Goal: Task Accomplishment & Management: Use online tool/utility

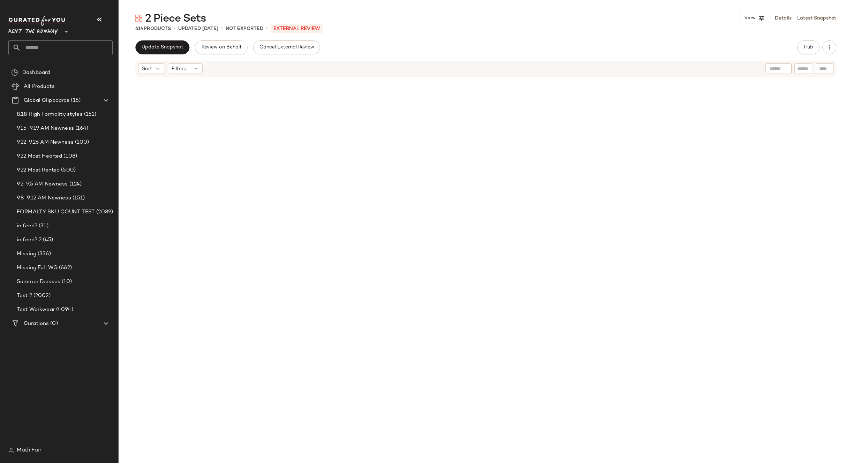
click at [48, 32] on span "Rent the Runway" at bounding box center [32, 30] width 49 height 13
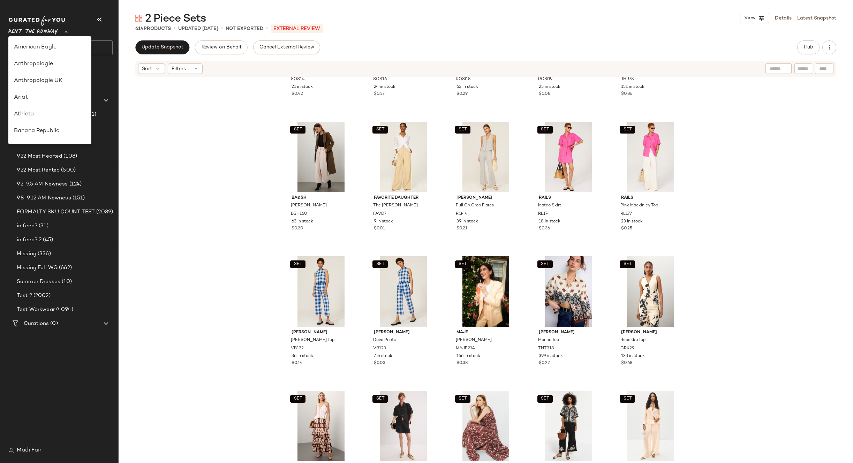
scroll to position [318, 0]
click at [48, 95] on div "Saks OFF 5TH" at bounding box center [50, 97] width 72 height 8
type input "**"
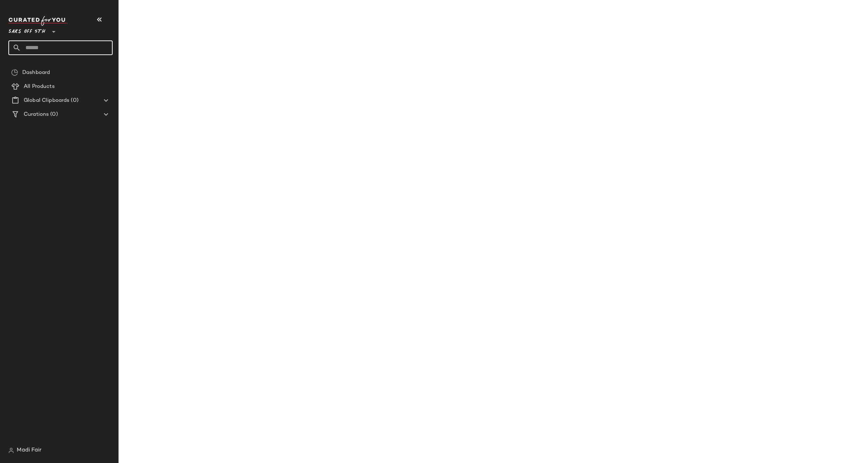
click at [47, 49] on input "text" at bounding box center [67, 47] width 92 height 15
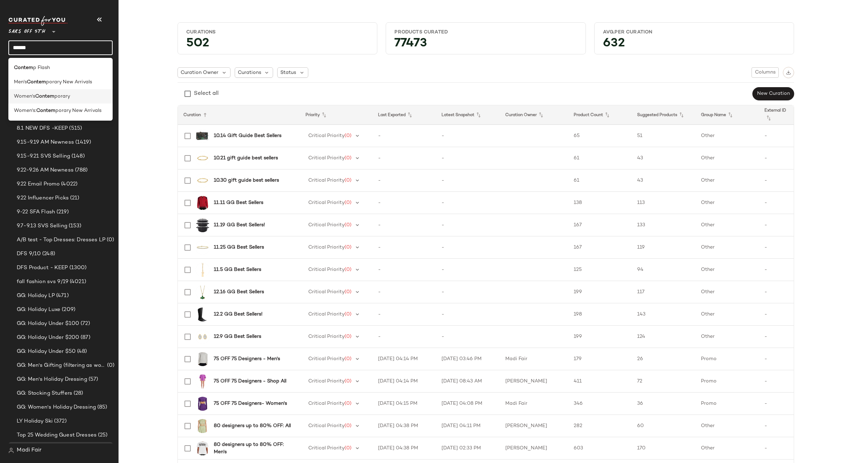
type input "******"
click at [39, 96] on b "Contem" at bounding box center [44, 96] width 19 height 7
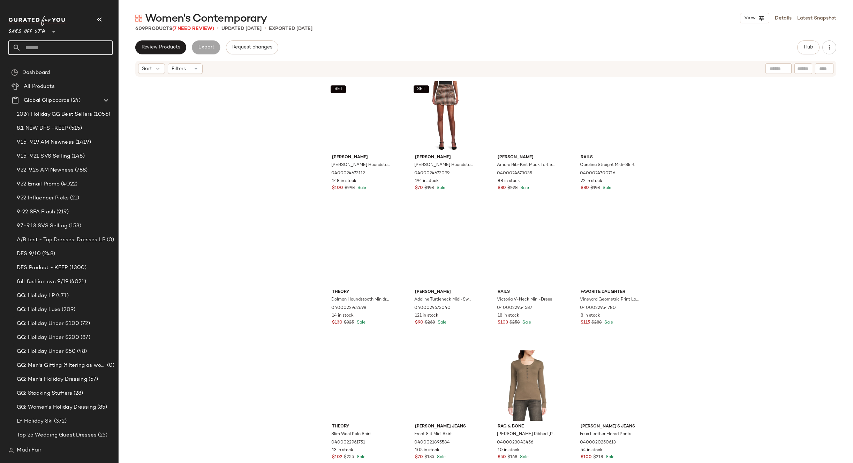
click at [35, 47] on input "text" at bounding box center [67, 47] width 92 height 15
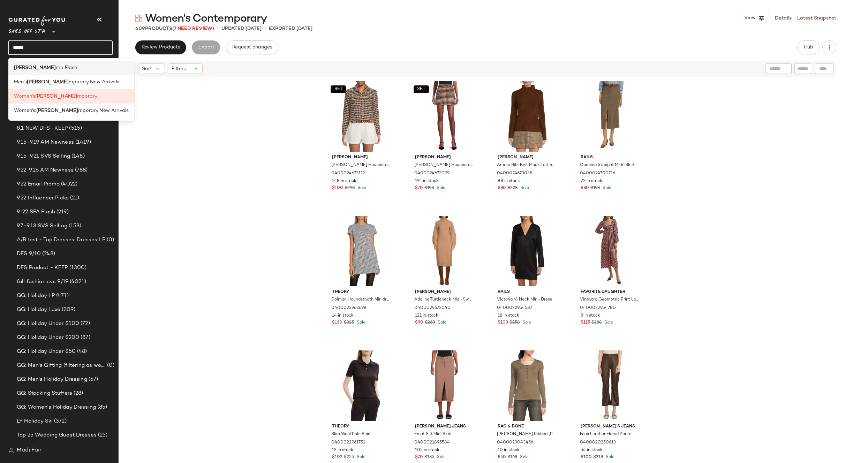
type input "*****"
click at [27, 67] on b "[PERSON_NAME]" at bounding box center [35, 67] width 42 height 7
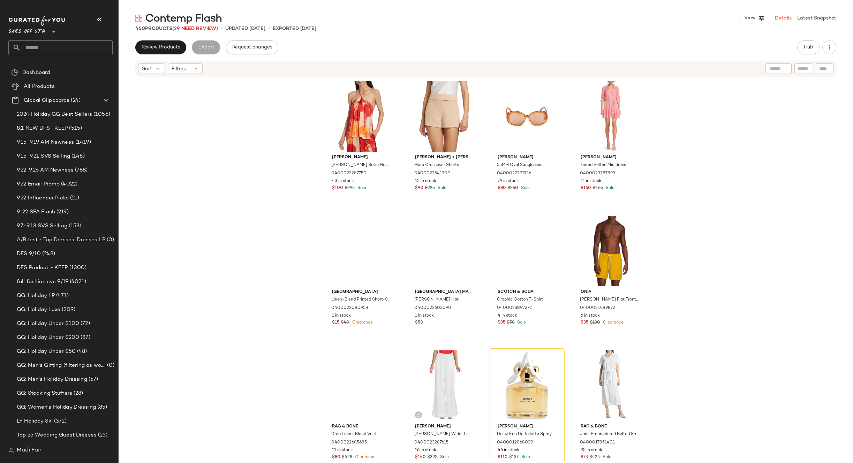
click at [786, 20] on link "Details" at bounding box center [782, 18] width 17 height 7
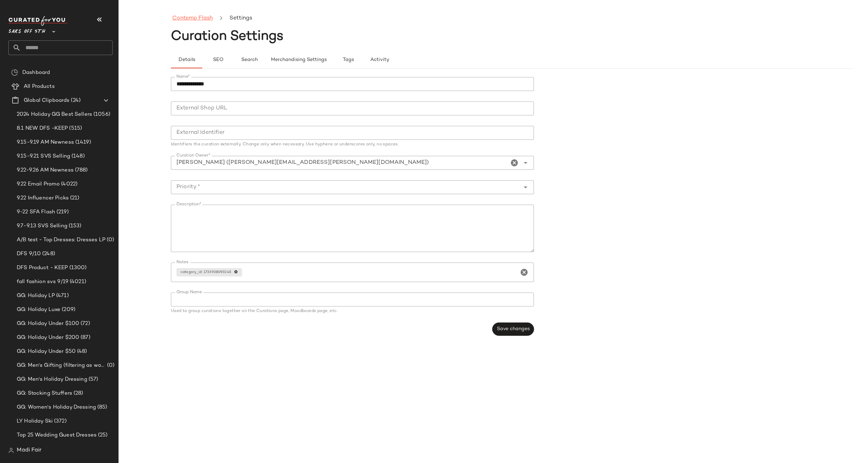
click at [197, 21] on link "Contemp Flash" at bounding box center [192, 18] width 40 height 9
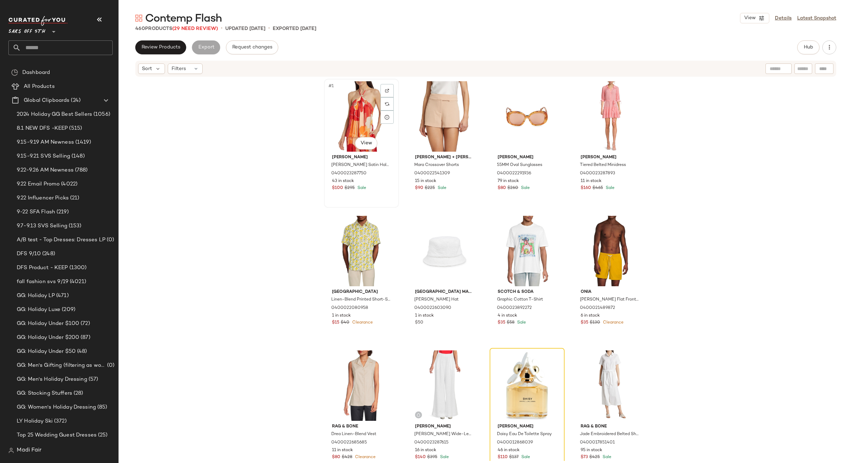
click at [358, 115] on div "#1 View" at bounding box center [361, 116] width 70 height 70
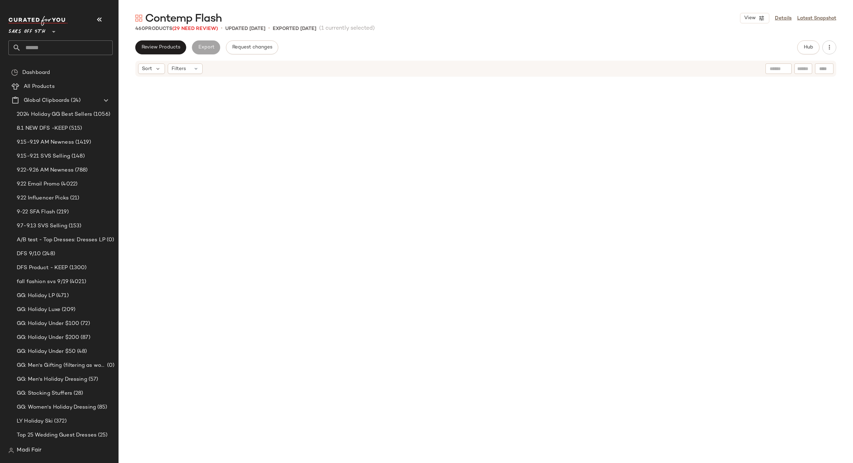
scroll to position [15090, 0]
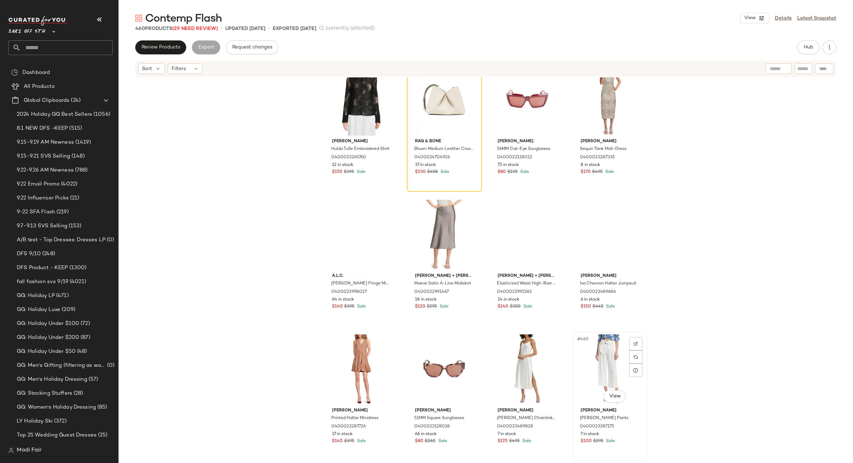
click at [599, 359] on div "#460 View" at bounding box center [610, 369] width 70 height 70
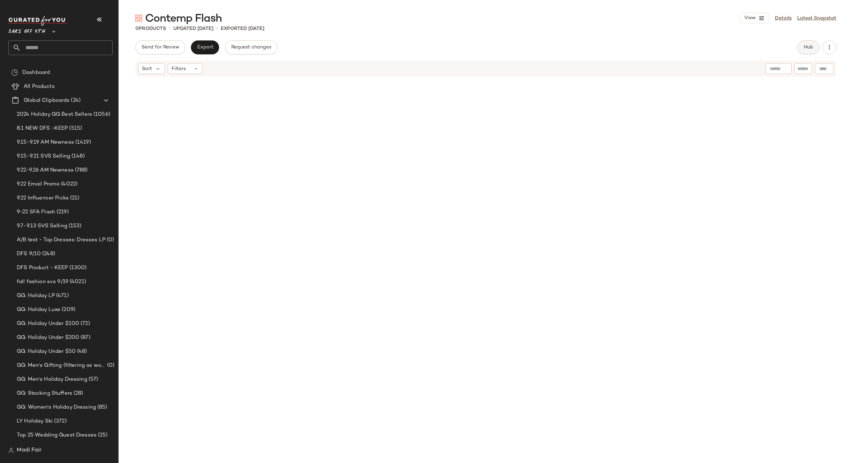
click at [810, 50] on span "Hub" at bounding box center [808, 48] width 10 height 6
click at [594, 67] on span "Reset" at bounding box center [597, 68] width 13 height 6
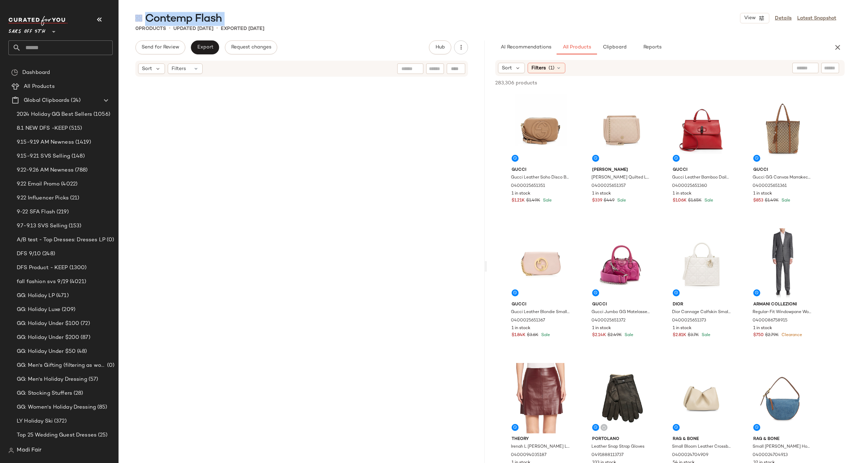
drag, startPoint x: 852, startPoint y: 5, endPoint x: 747, endPoint y: 23, distance: 106.2
click at [747, 23] on main "Contemp Flash View Details Latest Snapshot 0 Products • updated Sep 23rd • Expo…" at bounding box center [426, 231] width 853 height 463
click at [815, 30] on div "0 Products • updated Sep 23rd • Exported Jul 18th" at bounding box center [486, 28] width 734 height 7
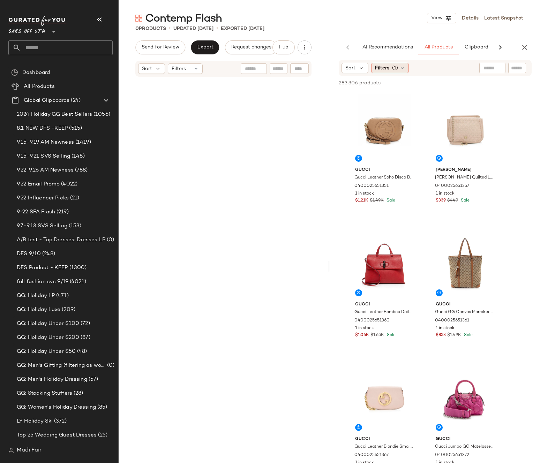
click at [381, 68] on span "Filters" at bounding box center [382, 67] width 14 height 7
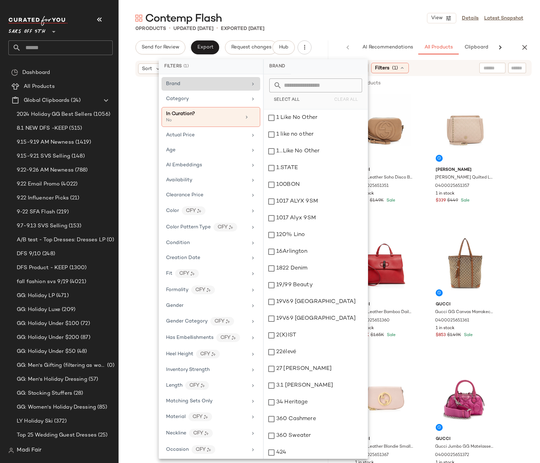
click at [214, 83] on div "Brand" at bounding box center [206, 83] width 81 height 7
click at [303, 86] on input "text" at bounding box center [320, 85] width 76 height 14
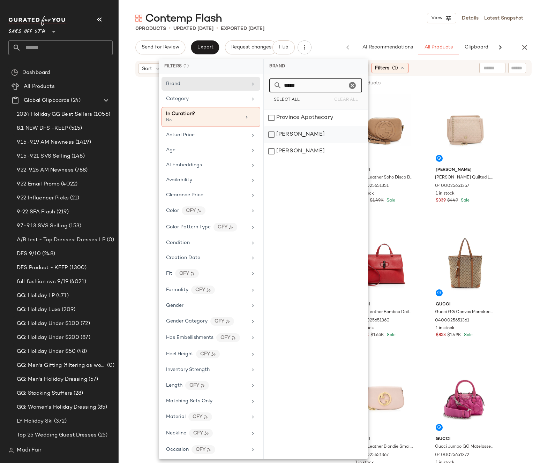
type input "*****"
click at [291, 134] on div "Vince" at bounding box center [316, 134] width 104 height 17
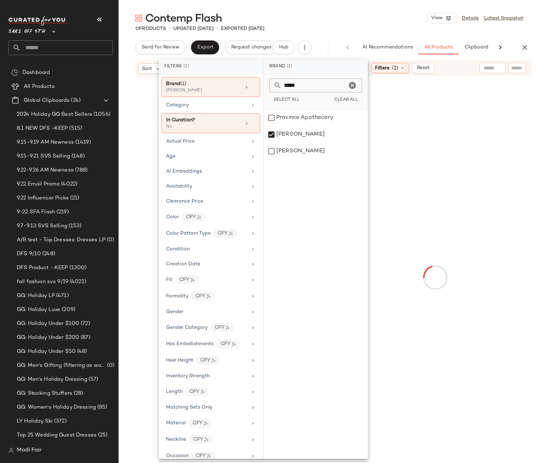
click at [349, 85] on icon "Clear" at bounding box center [352, 85] width 8 height 8
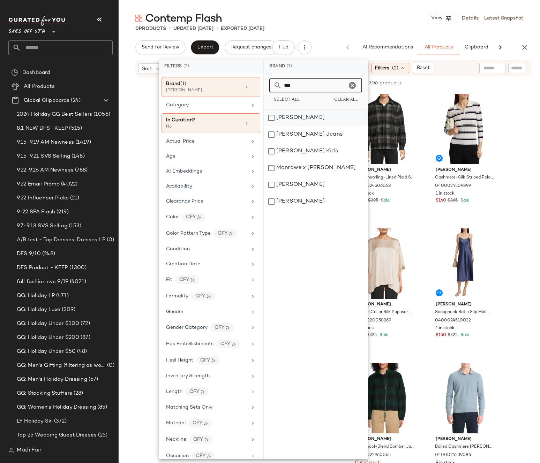
type input "***"
click at [297, 120] on div "Hudson" at bounding box center [316, 117] width 104 height 17
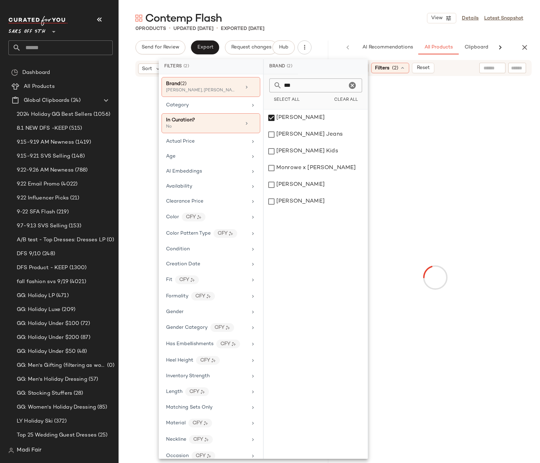
click at [352, 86] on icon "Clear" at bounding box center [352, 85] width 8 height 8
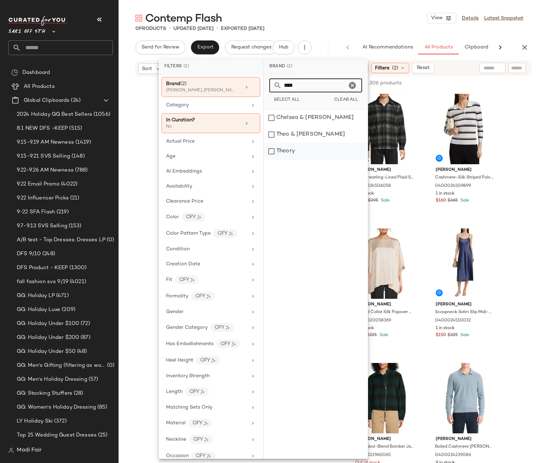
click at [304, 153] on div "Theory" at bounding box center [316, 151] width 104 height 17
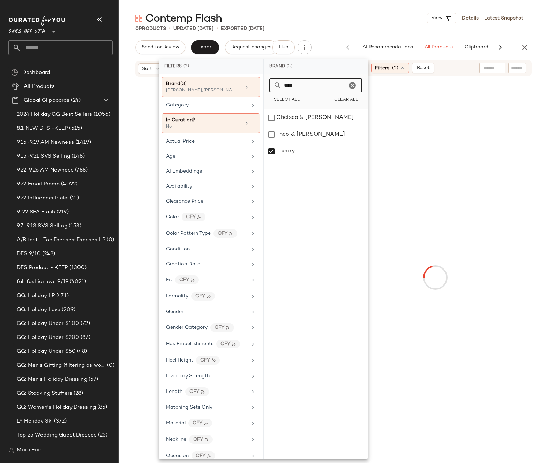
drag, startPoint x: 304, startPoint y: 87, endPoint x: 272, endPoint y: 85, distance: 32.5
click at [272, 85] on div "****" at bounding box center [315, 85] width 93 height 14
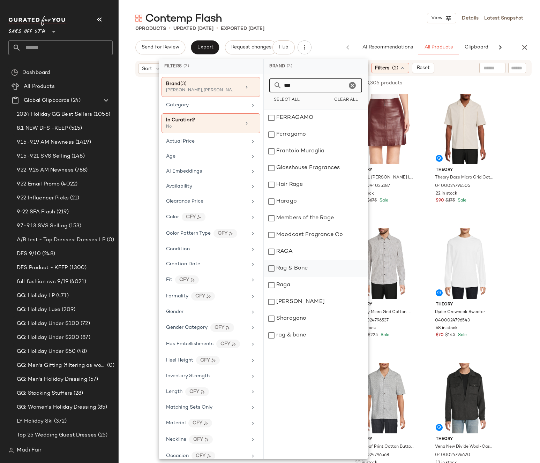
click at [295, 267] on div "Rag & Bone" at bounding box center [316, 268] width 104 height 17
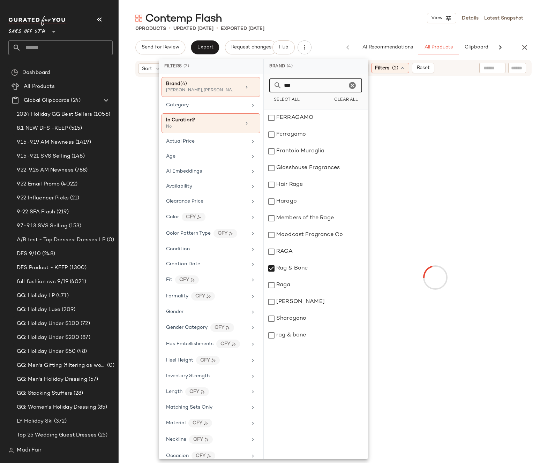
drag, startPoint x: 277, startPoint y: 86, endPoint x: 268, endPoint y: 85, distance: 9.1
click at [268, 86] on div "*** Select All Clear All" at bounding box center [316, 91] width 104 height 35
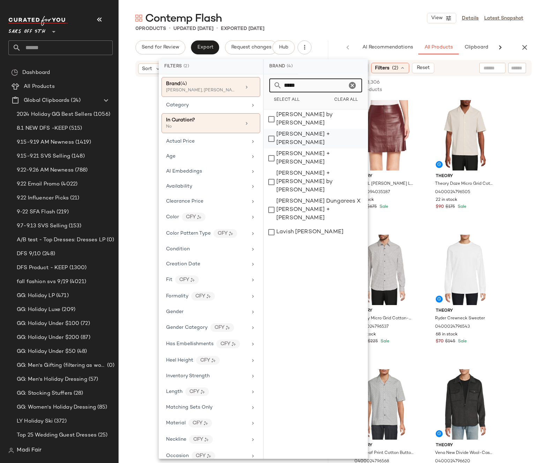
click at [306, 133] on div "Alice + Olivia" at bounding box center [316, 139] width 104 height 20
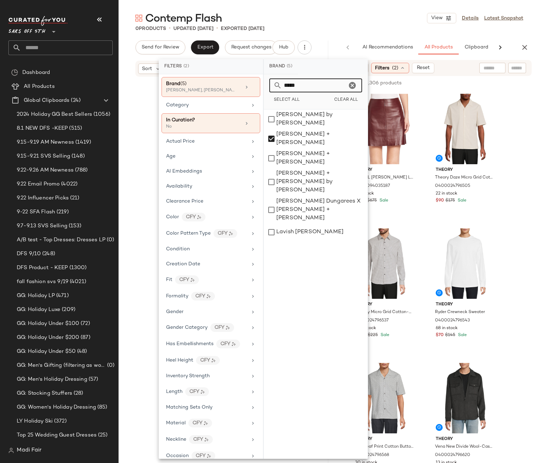
drag, startPoint x: 300, startPoint y: 88, endPoint x: 270, endPoint y: 83, distance: 30.3
click at [270, 83] on div "*****" at bounding box center [315, 85] width 93 height 14
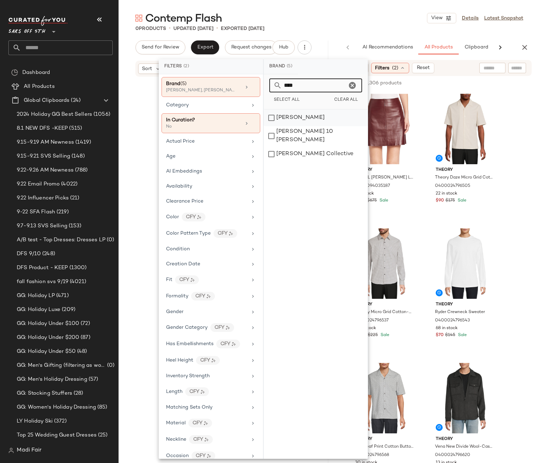
click at [298, 117] on div "Derek Lam" at bounding box center [316, 117] width 104 height 17
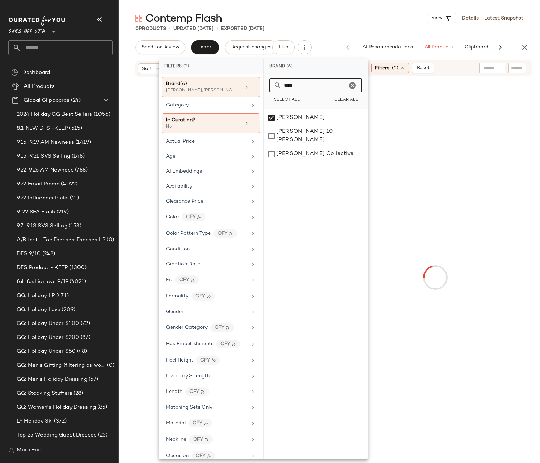
drag, startPoint x: 287, startPoint y: 86, endPoint x: 274, endPoint y: 86, distance: 12.9
click at [274, 86] on div "****" at bounding box center [315, 85] width 93 height 14
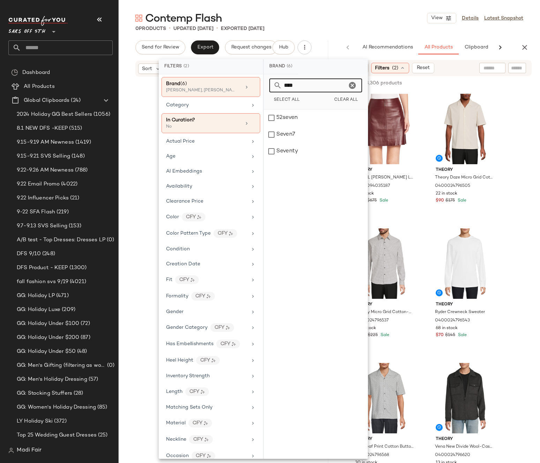
drag, startPoint x: 301, startPoint y: 87, endPoint x: 274, endPoint y: 86, distance: 26.9
click at [274, 86] on div "****" at bounding box center [315, 85] width 93 height 14
click at [295, 115] on div "7 For All Mankind" at bounding box center [316, 117] width 104 height 17
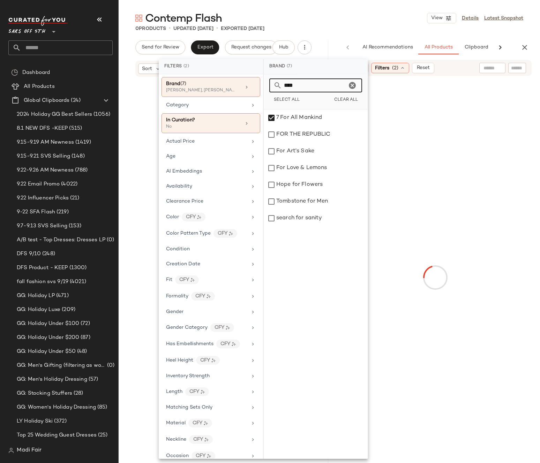
drag, startPoint x: 299, startPoint y: 84, endPoint x: 272, endPoint y: 83, distance: 26.9
click at [272, 83] on div "***" at bounding box center [315, 85] width 93 height 14
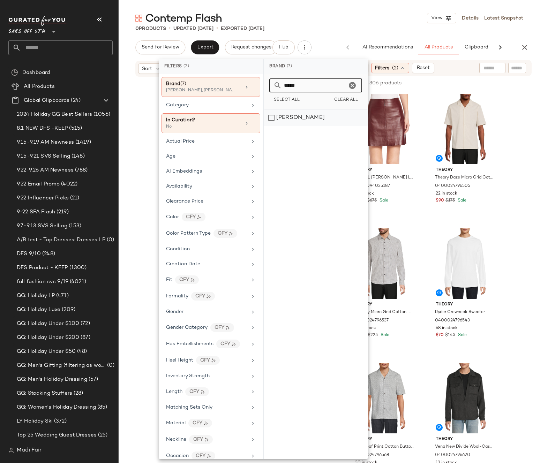
click at [304, 115] on div "Helmut Lang" at bounding box center [316, 117] width 104 height 17
drag, startPoint x: 297, startPoint y: 86, endPoint x: 304, endPoint y: 85, distance: 7.5
click at [282, 86] on input "*****" at bounding box center [314, 85] width 65 height 14
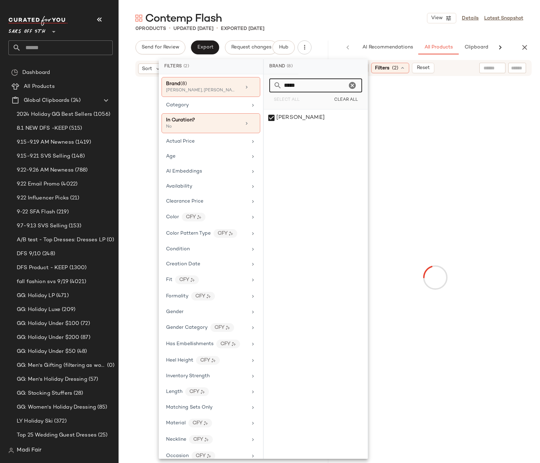
drag, startPoint x: 304, startPoint y: 85, endPoint x: 273, endPoint y: 87, distance: 31.4
click at [273, 87] on div "*****" at bounding box center [315, 85] width 93 height 14
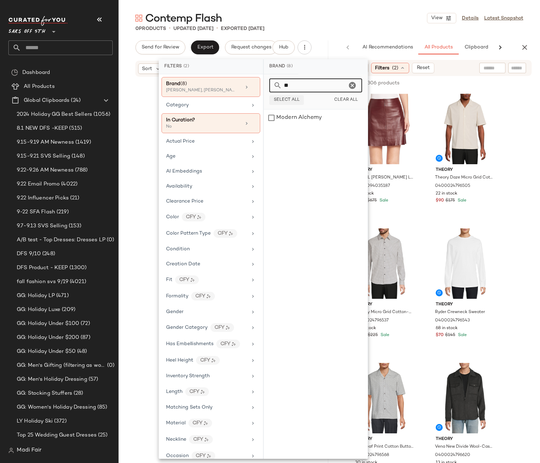
type input "*"
click at [300, 120] on div "A.L.C." at bounding box center [316, 117] width 104 height 17
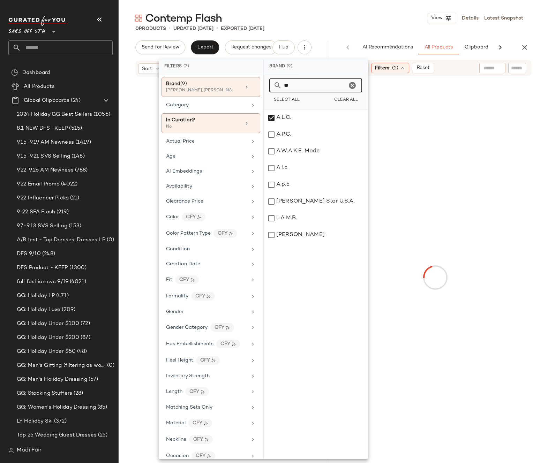
drag, startPoint x: 289, startPoint y: 86, endPoint x: 274, endPoint y: 86, distance: 14.6
click at [274, 86] on div "**" at bounding box center [315, 85] width 93 height 14
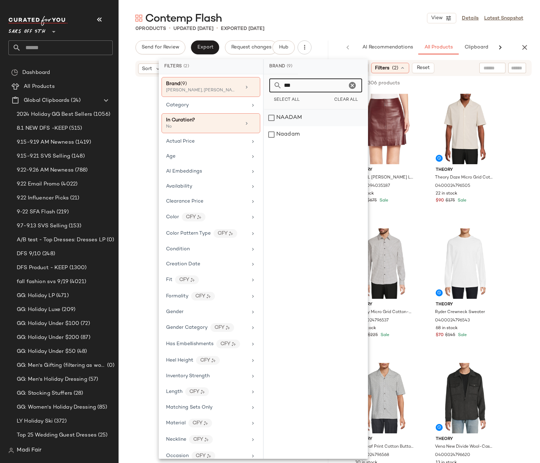
click at [300, 118] on div "NAADAM" at bounding box center [316, 117] width 104 height 17
click at [300, 131] on div "Naadam" at bounding box center [316, 134] width 104 height 17
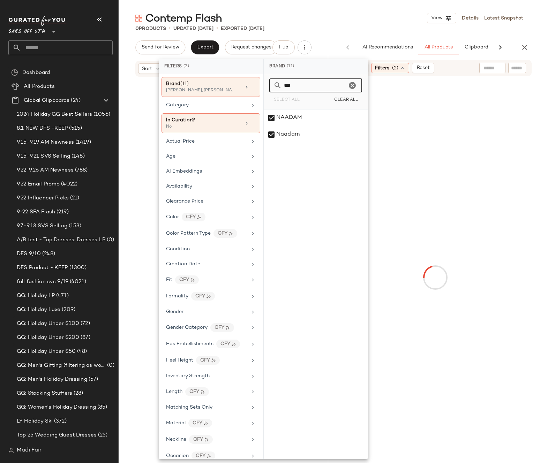
drag, startPoint x: 299, startPoint y: 84, endPoint x: 277, endPoint y: 85, distance: 22.3
click at [277, 85] on div "***" at bounding box center [315, 85] width 93 height 14
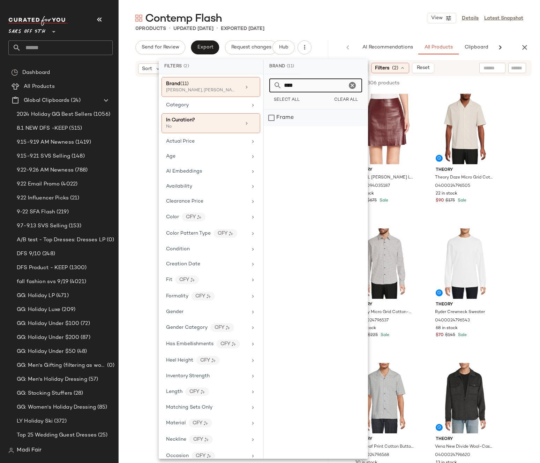
click at [293, 119] on div "Frame" at bounding box center [316, 117] width 104 height 17
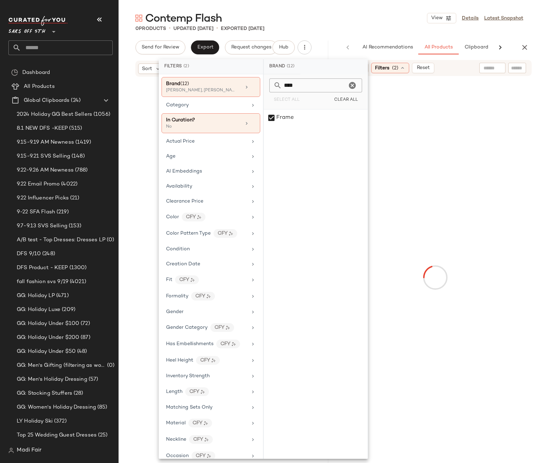
drag, startPoint x: 298, startPoint y: 86, endPoint x: 260, endPoint y: 85, distance: 38.3
click at [260, 86] on div "Filters (2) Brand (12) Vince, Hudson, Theory +9 more Category In Curation? No A…" at bounding box center [263, 258] width 209 height 399
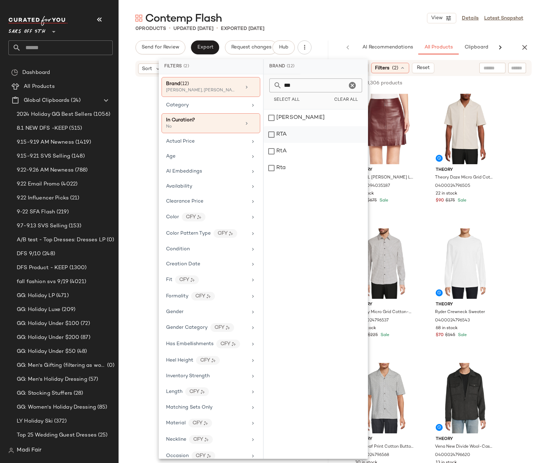
click at [299, 135] on div "RTA" at bounding box center [316, 134] width 104 height 17
click at [296, 152] on div "RtA" at bounding box center [316, 151] width 104 height 17
click at [296, 163] on div "Rta" at bounding box center [316, 168] width 104 height 17
click at [309, 82] on input "***" at bounding box center [314, 85] width 65 height 14
drag, startPoint x: 293, startPoint y: 85, endPoint x: 277, endPoint y: 86, distance: 16.4
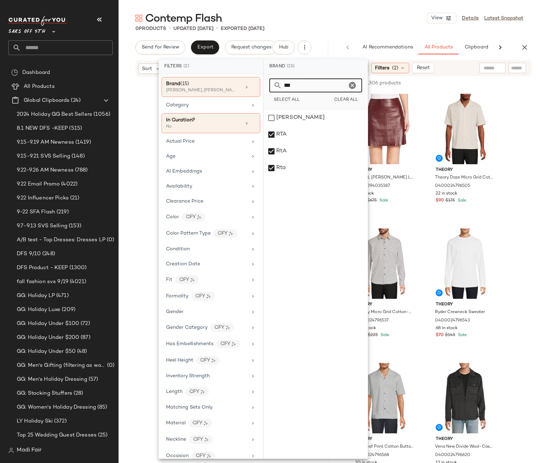
click at [277, 86] on div "***" at bounding box center [315, 85] width 93 height 14
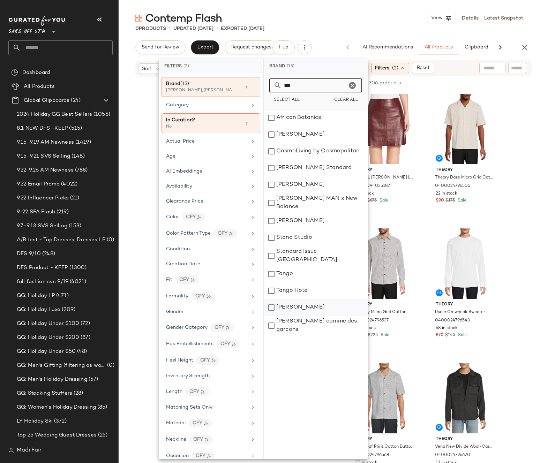
click at [299, 307] on div "Tanya Taylor" at bounding box center [316, 307] width 104 height 17
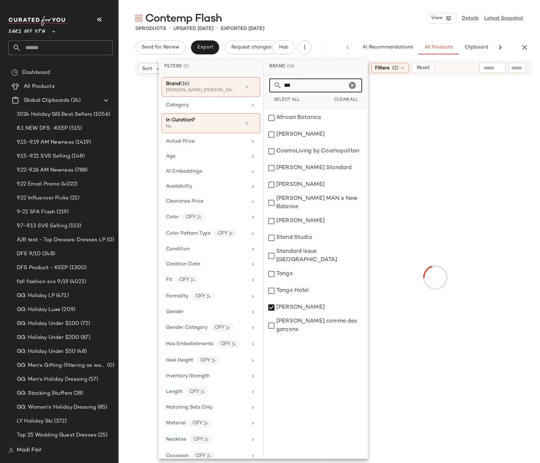
drag, startPoint x: 303, startPoint y: 90, endPoint x: 269, endPoint y: 89, distance: 33.5
click at [269, 89] on div "***" at bounding box center [315, 85] width 93 height 14
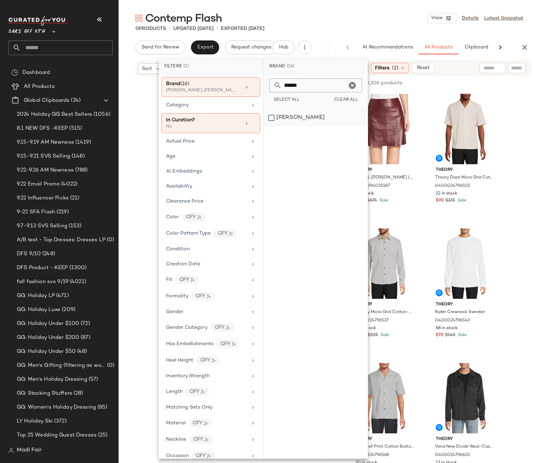
click at [290, 114] on div "Veronica Beard" at bounding box center [316, 117] width 104 height 17
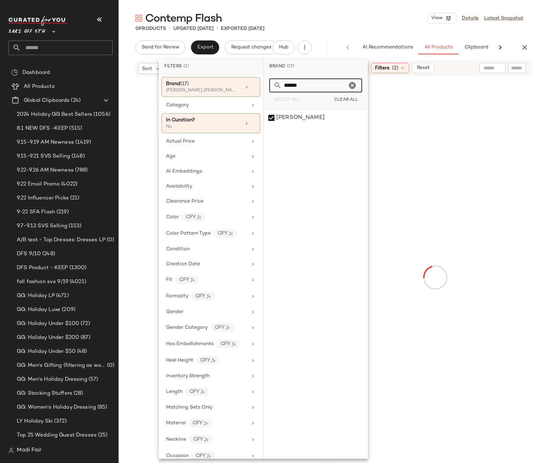
drag, startPoint x: 309, startPoint y: 86, endPoint x: 262, endPoint y: 85, distance: 47.4
click at [262, 85] on div "Filters (2) Brand (17) Vince, Hudson, Theory +14 more Category In Curation? No …" at bounding box center [263, 258] width 209 height 399
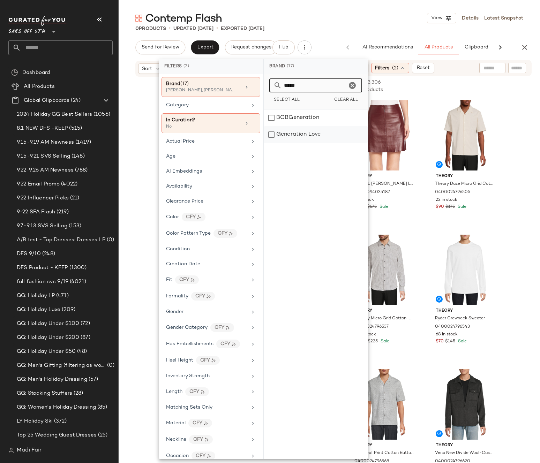
click at [312, 132] on div "Generation Love" at bounding box center [316, 134] width 104 height 17
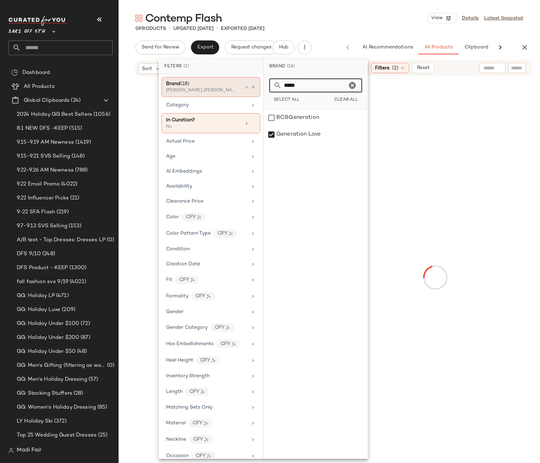
drag, startPoint x: 289, startPoint y: 88, endPoint x: 251, endPoint y: 90, distance: 38.1
click at [251, 90] on div "Filters (2) Brand (18) Vince, Hudson, Theory +15 more Category In Curation? No …" at bounding box center [263, 258] width 209 height 399
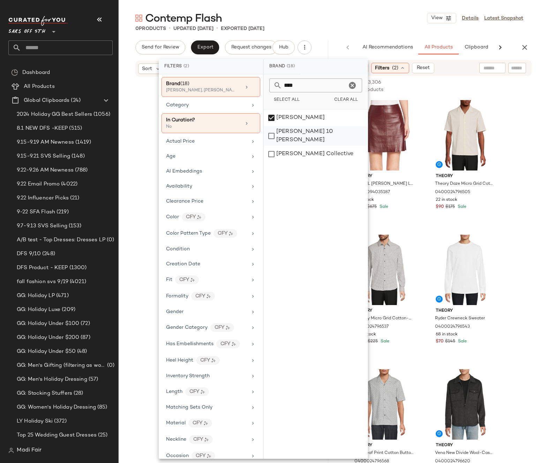
click at [305, 132] on div "Derek Lam 10 Crosby" at bounding box center [316, 136] width 104 height 20
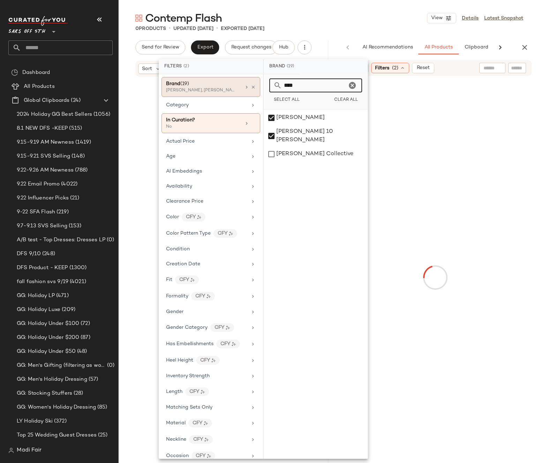
drag, startPoint x: 281, startPoint y: 84, endPoint x: 256, endPoint y: 84, distance: 24.4
click at [256, 84] on div "Filters (2) Brand (19) Vince, Hudson, Theory +16 more Category In Curation? No …" at bounding box center [263, 258] width 209 height 399
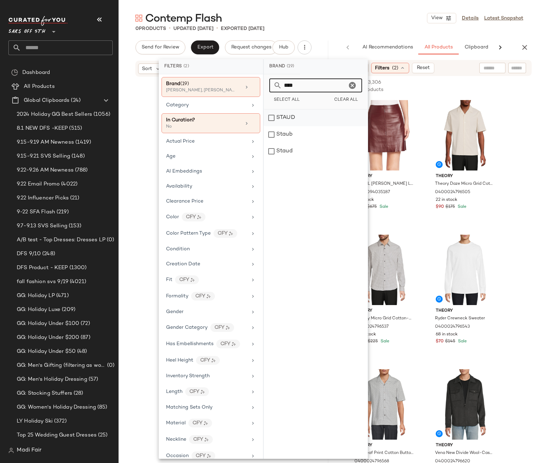
click at [300, 120] on div "STAUD" at bounding box center [316, 117] width 104 height 17
click at [299, 151] on div "Staud" at bounding box center [316, 151] width 104 height 17
click at [304, 83] on input "****" at bounding box center [314, 85] width 65 height 14
drag, startPoint x: 276, startPoint y: 84, endPoint x: 267, endPoint y: 85, distance: 8.4
click at [267, 85] on div "**** Select All Clear All" at bounding box center [316, 91] width 104 height 35
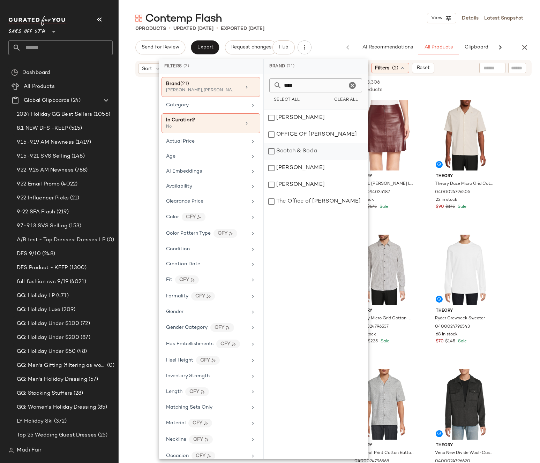
click at [313, 148] on div "Scotch & Soda" at bounding box center [316, 151] width 104 height 17
drag, startPoint x: 312, startPoint y: 84, endPoint x: 266, endPoint y: 82, distance: 46.0
click at [266, 82] on div "**** Select All Clear All" at bounding box center [316, 91] width 104 height 35
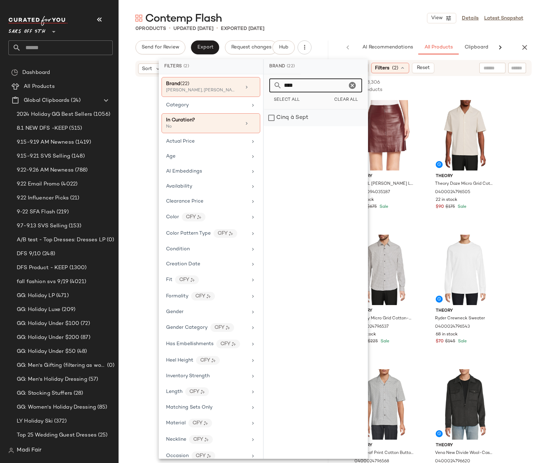
click at [308, 121] on div "Cinq à Sept" at bounding box center [316, 117] width 104 height 17
drag, startPoint x: 300, startPoint y: 87, endPoint x: 267, endPoint y: 84, distance: 33.6
click at [267, 84] on div "**** Select All Clear All" at bounding box center [316, 91] width 104 height 35
click at [300, 131] on div "Favorite Daughter" at bounding box center [316, 134] width 104 height 17
drag, startPoint x: 298, startPoint y: 86, endPoint x: 273, endPoint y: 86, distance: 25.1
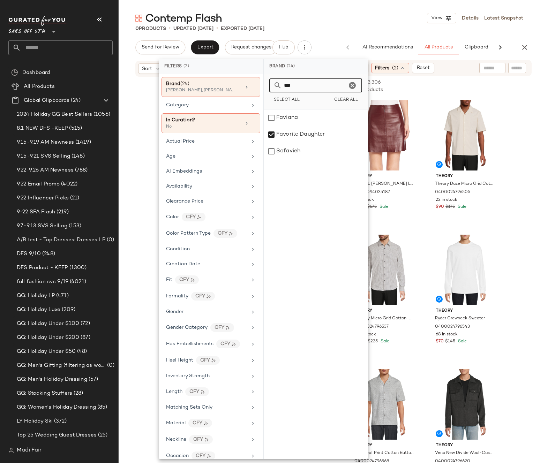
click at [273, 86] on div "***" at bounding box center [315, 85] width 93 height 14
click at [303, 122] on div "MONFRÈRE" at bounding box center [316, 117] width 104 height 17
click at [304, 136] on div "Monfrère" at bounding box center [316, 134] width 104 height 17
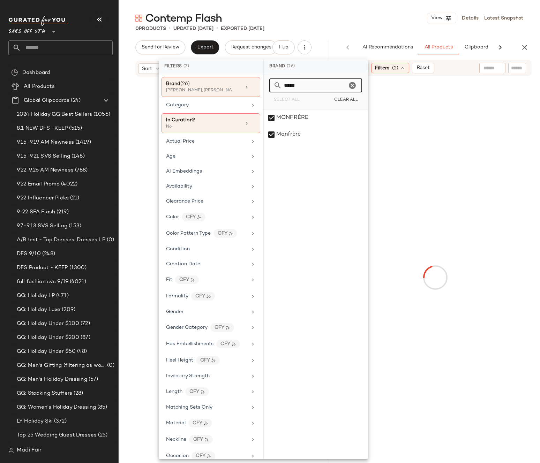
drag, startPoint x: 308, startPoint y: 86, endPoint x: 272, endPoint y: 83, distance: 36.4
click at [272, 83] on div "*****" at bounding box center [315, 85] width 93 height 14
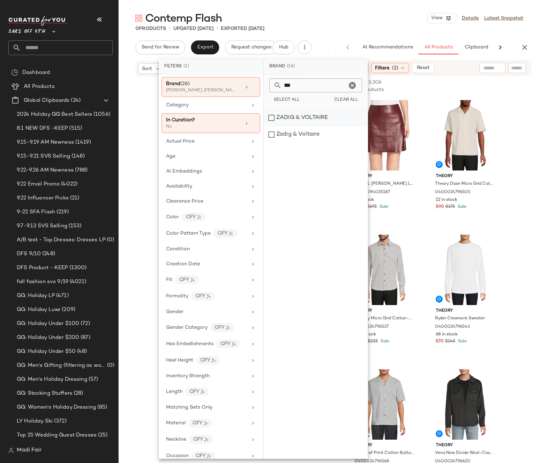
click at [339, 119] on div "ZADIG & VOLTAIRE" at bounding box center [316, 117] width 104 height 17
click at [335, 134] on div "Zadig & Voltaire" at bounding box center [316, 134] width 104 height 17
drag, startPoint x: 304, startPoint y: 84, endPoint x: 281, endPoint y: 84, distance: 23.0
click at [281, 84] on div "***" at bounding box center [315, 85] width 93 height 14
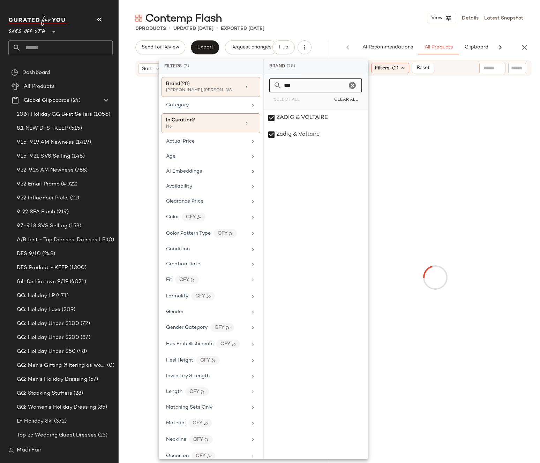
type input "****"
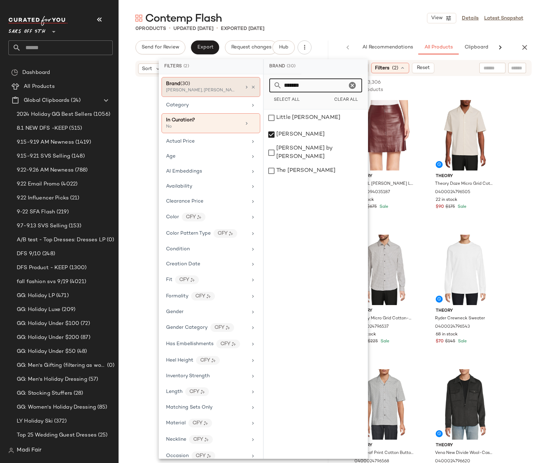
drag, startPoint x: 318, startPoint y: 86, endPoint x: 253, endPoint y: 87, distance: 64.5
click at [253, 87] on div "Filters (2) Brand (30) Vince, Hudson, Theory +27 more Category In Curation? No …" at bounding box center [263, 258] width 209 height 399
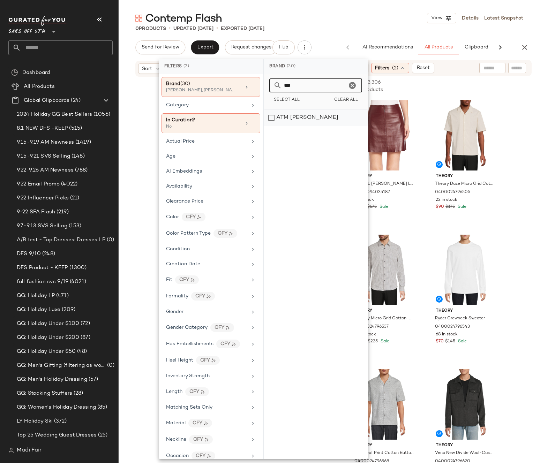
click at [301, 120] on div "ATM [PERSON_NAME]" at bounding box center [316, 117] width 104 height 17
drag, startPoint x: 299, startPoint y: 88, endPoint x: 260, endPoint y: 86, distance: 39.1
click at [260, 86] on div "Filters (2) Brand (31) Vince, Hudson, Theory +28 more Category In Curation? No …" at bounding box center [263, 258] width 209 height 399
click at [291, 121] on div "[PERSON_NAME]" at bounding box center [316, 117] width 104 height 17
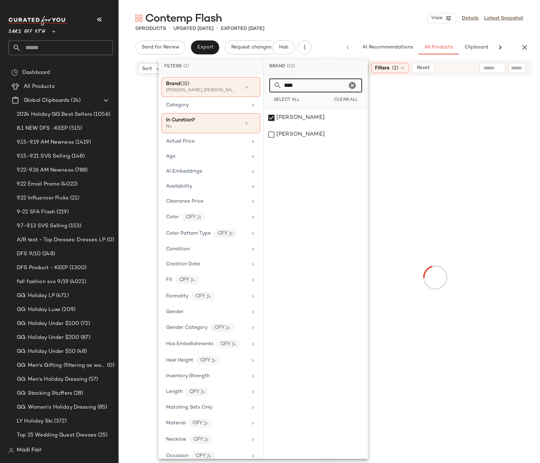
drag, startPoint x: 275, startPoint y: 85, endPoint x: 261, endPoint y: 85, distance: 13.2
click at [261, 85] on div "Filters (2) Brand (32) Vince, Hudson, Theory +29 more Category In Curation? No …" at bounding box center [263, 258] width 209 height 399
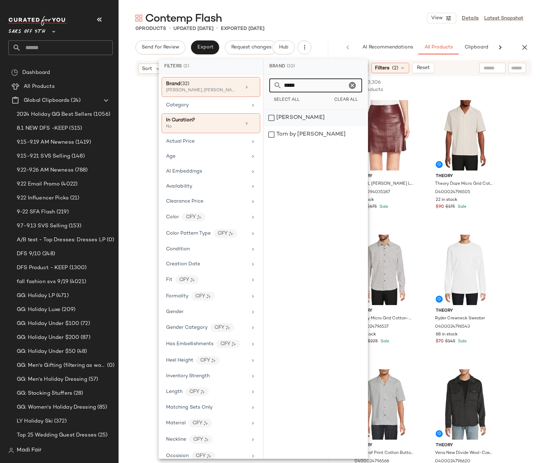
click at [305, 116] on div "[PERSON_NAME]" at bounding box center [316, 117] width 104 height 17
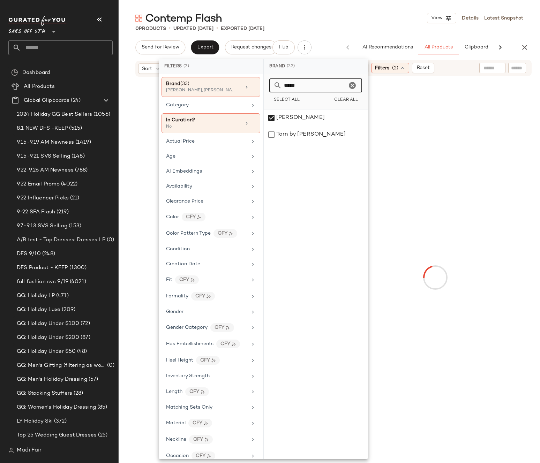
drag, startPoint x: 290, startPoint y: 85, endPoint x: 258, endPoint y: 85, distance: 32.1
click at [258, 85] on div "Filters (2) Brand (33) Vince, Hudson, Theory +30 more Category In Curation? No …" at bounding box center [263, 258] width 209 height 399
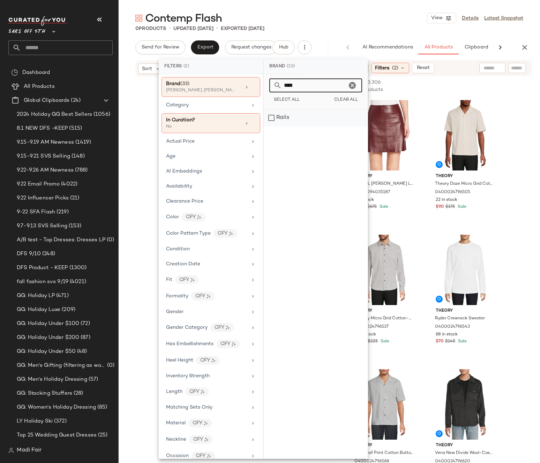
click at [291, 119] on div "Rails" at bounding box center [316, 117] width 104 height 17
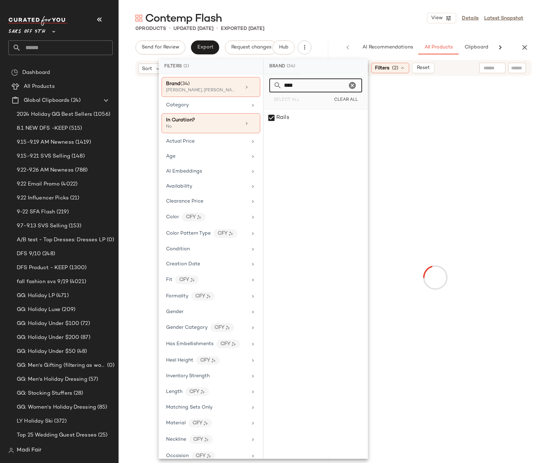
drag, startPoint x: 296, startPoint y: 83, endPoint x: 259, endPoint y: 82, distance: 37.0
click at [259, 82] on div "Filters (2) Brand (34) Vince, Hudson, Theory +31 more Category In Curation? No …" at bounding box center [263, 258] width 209 height 399
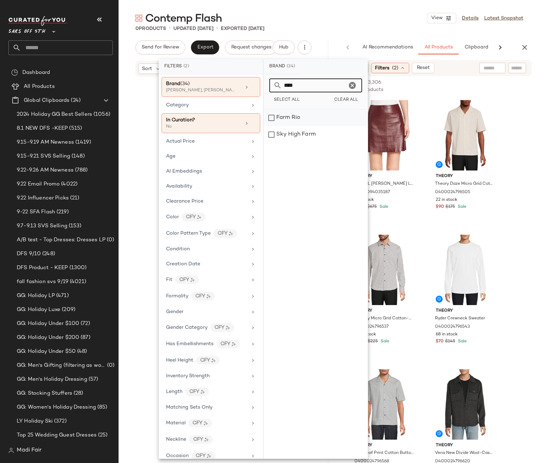
click at [301, 120] on div "Farm Rio" at bounding box center [316, 117] width 104 height 17
drag, startPoint x: 307, startPoint y: 84, endPoint x: 249, endPoint y: 85, distance: 57.9
click at [249, 85] on div "Filters (2) Brand (35) Vince, Hudson, Theory +32 more Category In Curation? No …" at bounding box center [263, 258] width 209 height 399
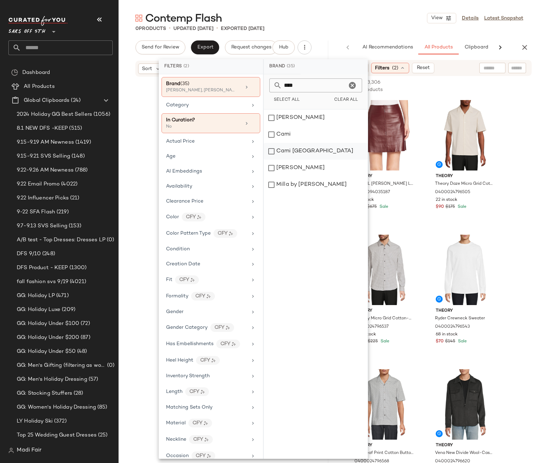
click at [310, 150] on div "Cami [GEOGRAPHIC_DATA]" at bounding box center [316, 151] width 104 height 17
drag, startPoint x: 286, startPoint y: 89, endPoint x: 258, endPoint y: 87, distance: 28.3
click at [258, 87] on div "Filters (2) Brand (36) Vince, Hudson, Theory +33 more Category In Curation? No …" at bounding box center [263, 258] width 209 height 399
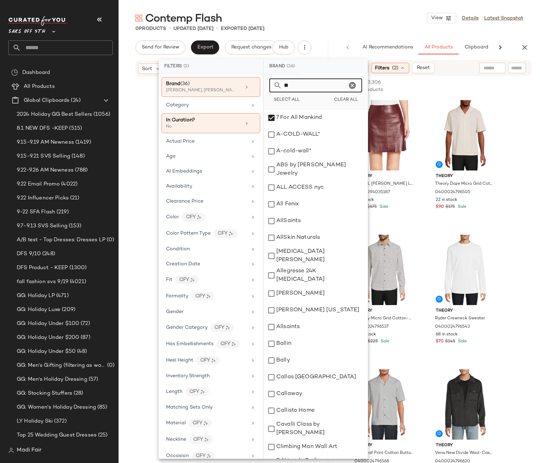
type input "*"
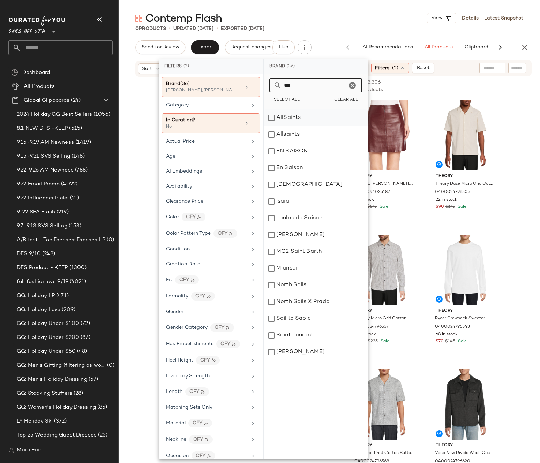
click at [310, 123] on div "AllSaints" at bounding box center [316, 117] width 104 height 17
click at [310, 135] on div "Allsaints" at bounding box center [316, 134] width 104 height 17
drag, startPoint x: 274, startPoint y: 87, endPoint x: 265, endPoint y: 87, distance: 9.8
click at [265, 87] on div "*** Select All Clear All" at bounding box center [316, 91] width 104 height 35
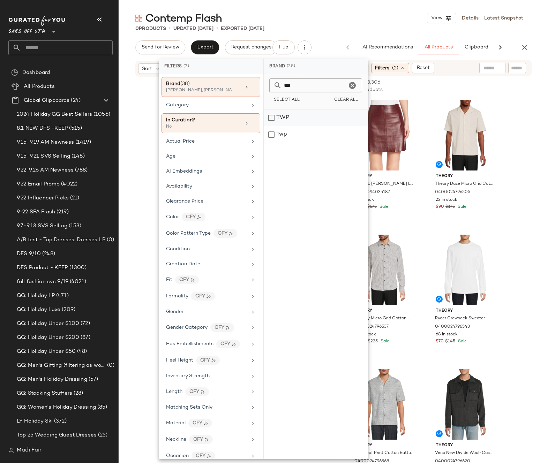
click at [298, 121] on div "TWP" at bounding box center [316, 117] width 104 height 17
click at [299, 132] on div "Twp" at bounding box center [316, 134] width 104 height 17
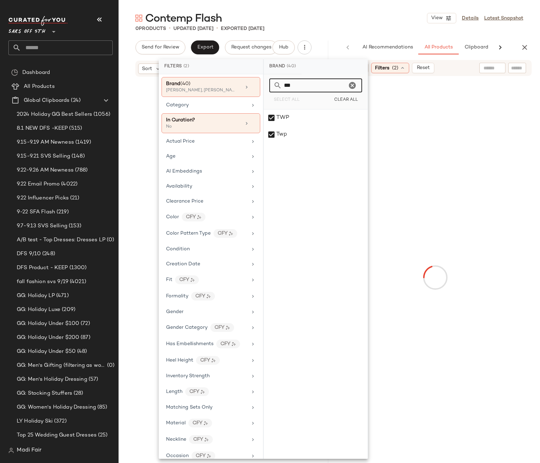
drag, startPoint x: 304, startPoint y: 86, endPoint x: 268, endPoint y: 86, distance: 35.9
click at [268, 86] on div "*** Select All Clear All" at bounding box center [316, 91] width 104 height 35
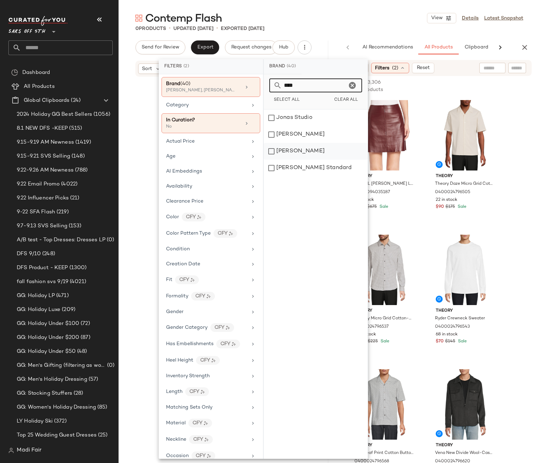
click at [310, 147] on div "[PERSON_NAME]" at bounding box center [316, 151] width 104 height 17
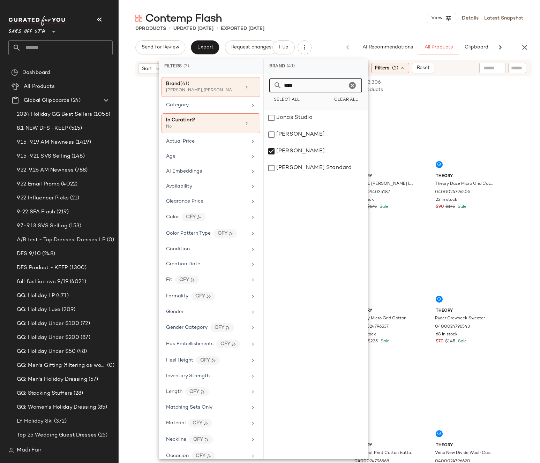
click at [271, 87] on div "****" at bounding box center [315, 85] width 93 height 14
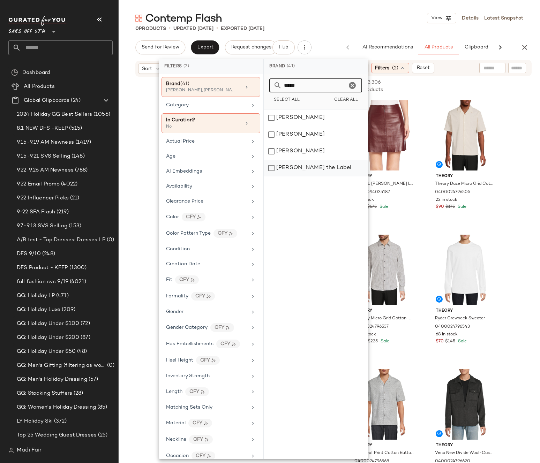
click at [323, 171] on div "[PERSON_NAME] the Label" at bounding box center [316, 168] width 104 height 17
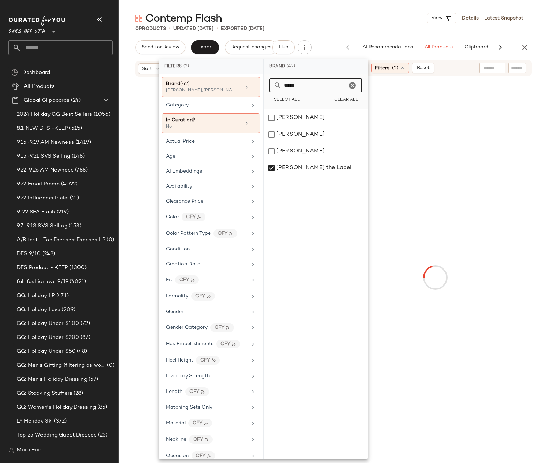
drag, startPoint x: 301, startPoint y: 85, endPoint x: 265, endPoint y: 84, distance: 35.6
click at [265, 84] on div "***** Select All Clear All" at bounding box center [316, 91] width 104 height 35
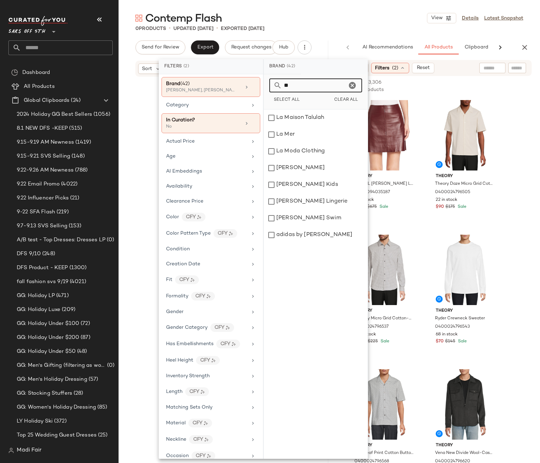
type input "*"
click at [306, 118] on div "Lamarque" at bounding box center [316, 117] width 104 height 17
drag, startPoint x: 299, startPoint y: 84, endPoint x: 272, endPoint y: 85, distance: 27.2
click at [272, 85] on div "****" at bounding box center [315, 85] width 93 height 14
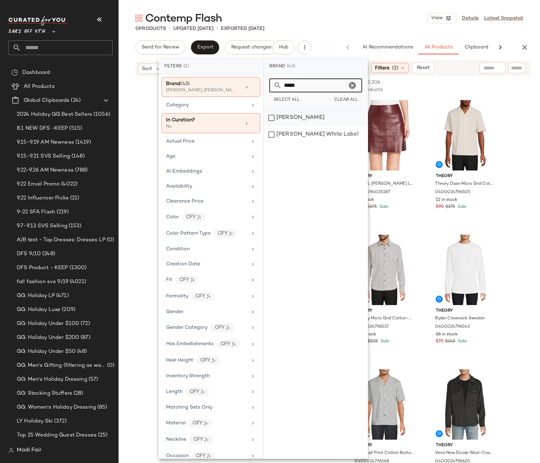
click at [296, 120] on div "[PERSON_NAME]" at bounding box center [316, 117] width 104 height 17
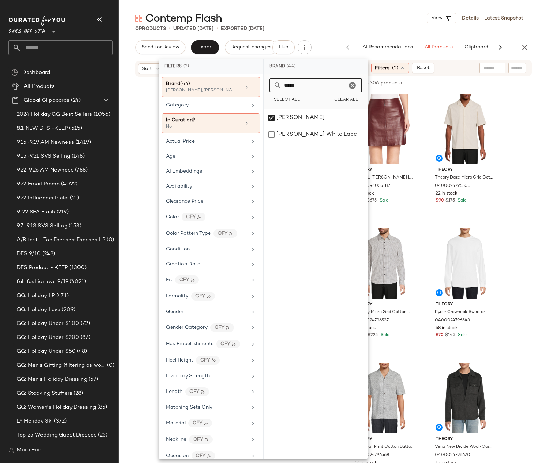
drag, startPoint x: 283, startPoint y: 87, endPoint x: 275, endPoint y: 87, distance: 8.4
click at [275, 87] on div "*****" at bounding box center [315, 85] width 93 height 14
click at [308, 119] on div "Self Portrait" at bounding box center [316, 117] width 104 height 17
click at [311, 135] on div "Self-Portrait" at bounding box center [316, 134] width 104 height 17
drag, startPoint x: 295, startPoint y: 87, endPoint x: 267, endPoint y: 88, distance: 27.9
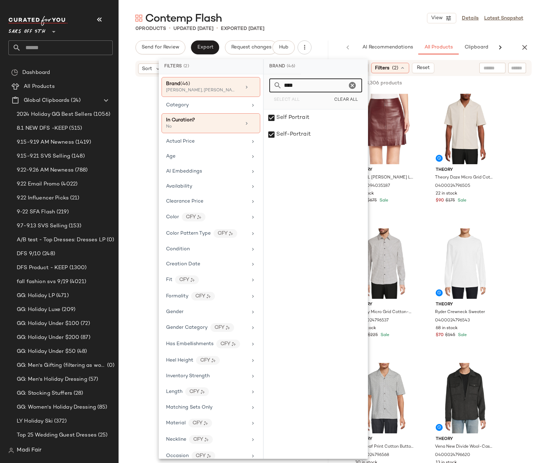
click at [267, 88] on div "**** Select All Clear All" at bounding box center [316, 91] width 104 height 35
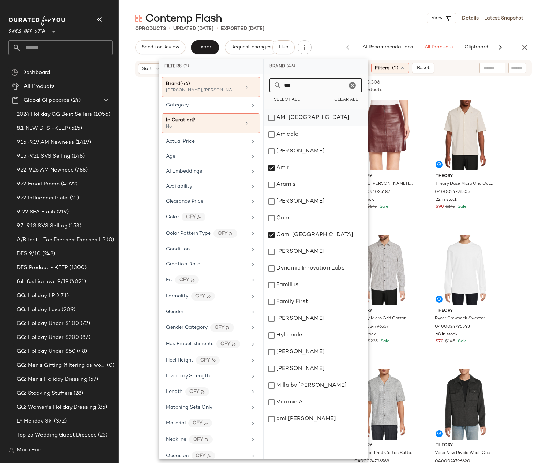
click at [310, 120] on div "AMI [GEOGRAPHIC_DATA]" at bounding box center [316, 117] width 104 height 17
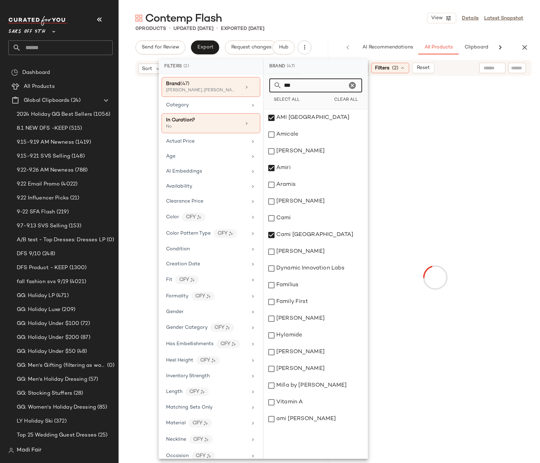
drag, startPoint x: 300, startPoint y: 86, endPoint x: 269, endPoint y: 86, distance: 31.0
click at [269, 86] on div "***" at bounding box center [315, 85] width 93 height 14
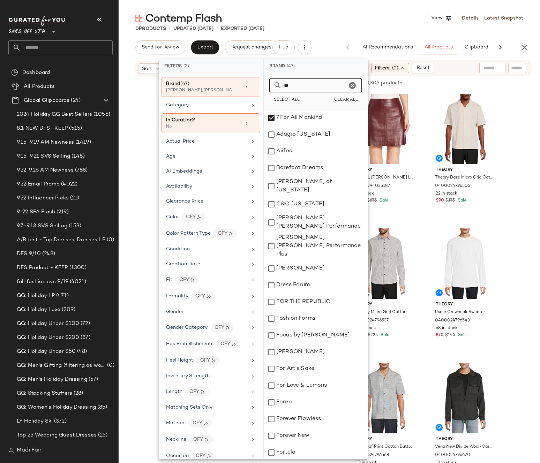
type input "*"
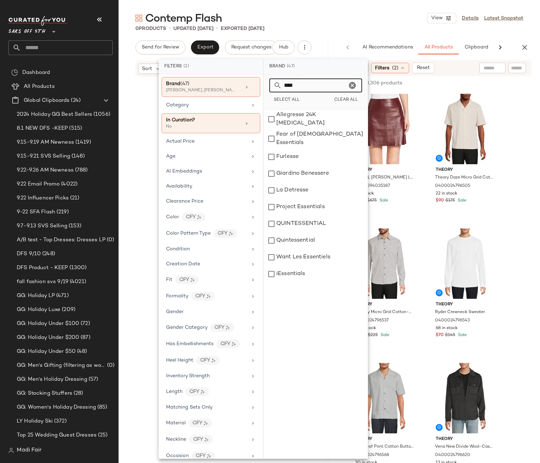
click at [324, 89] on input "****" at bounding box center [314, 85] width 65 height 14
drag, startPoint x: 298, startPoint y: 86, endPoint x: 281, endPoint y: 85, distance: 17.5
click at [281, 85] on div "****" at bounding box center [315, 85] width 93 height 14
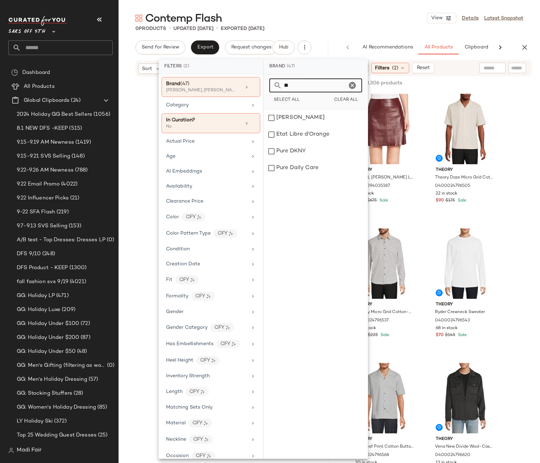
type input "*"
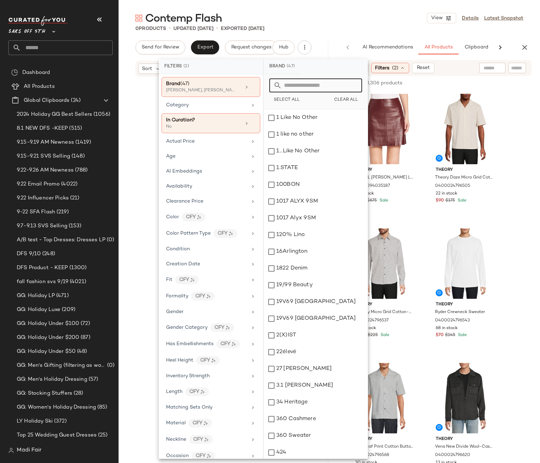
type input "*"
click at [294, 86] on input "**" at bounding box center [318, 85] width 73 height 14
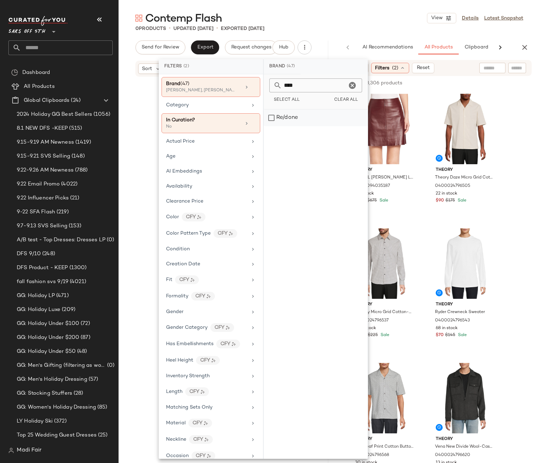
click at [314, 114] on div "Re/done" at bounding box center [316, 117] width 104 height 17
drag, startPoint x: 301, startPoint y: 86, endPoint x: 280, endPoint y: 86, distance: 20.9
click at [280, 86] on div "****" at bounding box center [315, 85] width 93 height 14
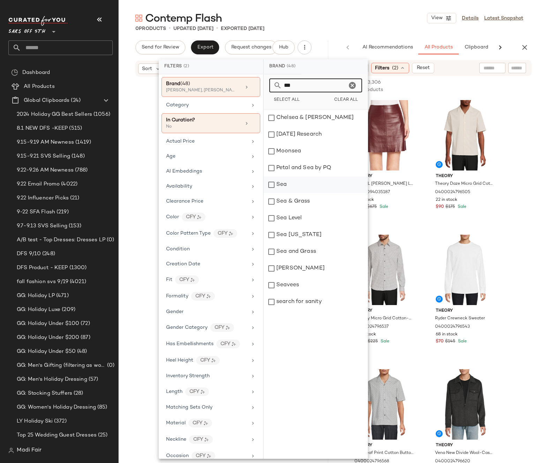
click at [294, 185] on div "Sea" at bounding box center [316, 184] width 104 height 17
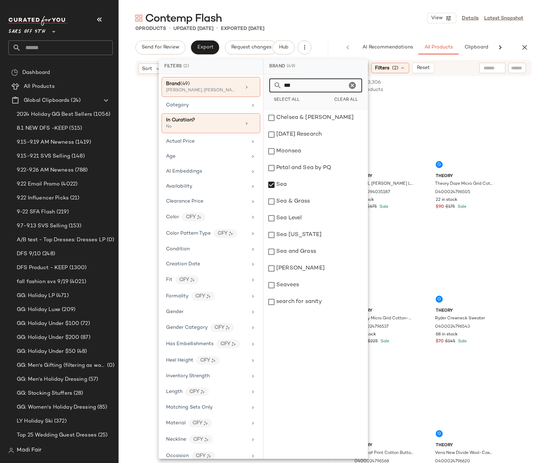
drag, startPoint x: 293, startPoint y: 85, endPoint x: 275, endPoint y: 85, distance: 18.1
click at [275, 85] on div "***" at bounding box center [315, 85] width 93 height 14
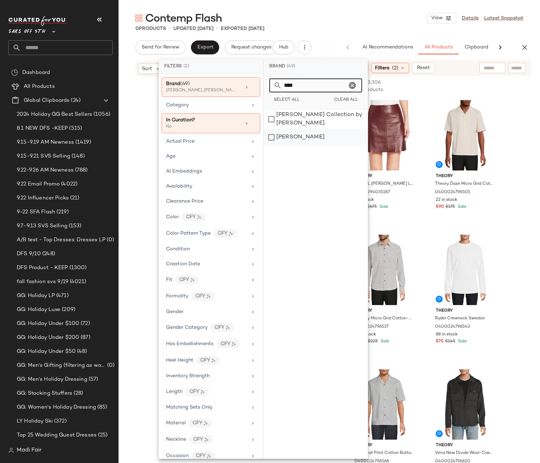
click at [304, 136] on div "Ulla Johnson" at bounding box center [316, 137] width 104 height 17
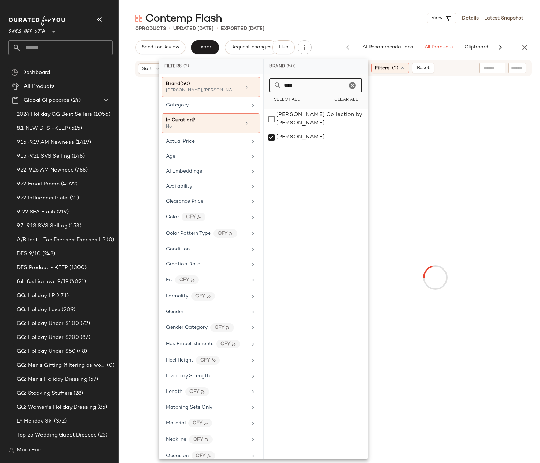
drag, startPoint x: 280, startPoint y: 86, endPoint x: 260, endPoint y: 86, distance: 19.9
click at [260, 86] on div "Filters (2) Brand (50) Vince, Hudson, Theory +47 more Category In Curation? No …" at bounding box center [263, 258] width 209 height 399
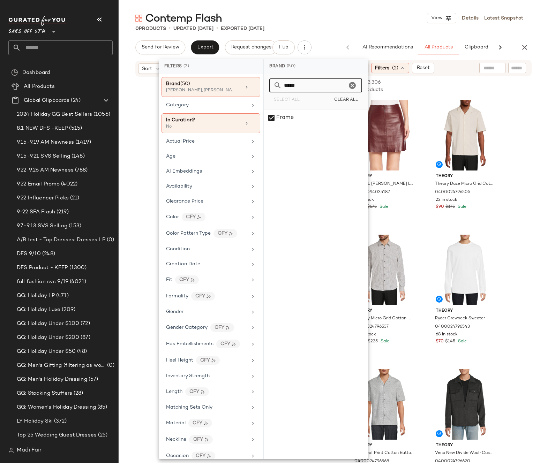
drag, startPoint x: 303, startPoint y: 87, endPoint x: 274, endPoint y: 87, distance: 29.6
click at [274, 87] on div "*****" at bounding box center [315, 85] width 93 height 14
click at [315, 120] on div "Purple Brand" at bounding box center [316, 117] width 104 height 17
drag, startPoint x: 296, startPoint y: 85, endPoint x: 272, endPoint y: 85, distance: 24.4
click at [272, 85] on div "****" at bounding box center [315, 85] width 93 height 14
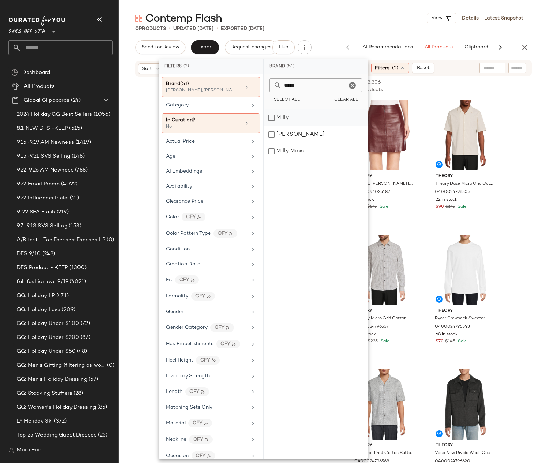
click at [308, 118] on div "Milly" at bounding box center [316, 117] width 104 height 17
drag, startPoint x: 296, startPoint y: 86, endPoint x: 266, endPoint y: 85, distance: 29.7
click at [266, 85] on div "***** Select All Clear All" at bounding box center [316, 91] width 104 height 35
click at [296, 114] on div "Toccin" at bounding box center [316, 117] width 104 height 17
drag, startPoint x: 302, startPoint y: 82, endPoint x: 271, endPoint y: 86, distance: 31.7
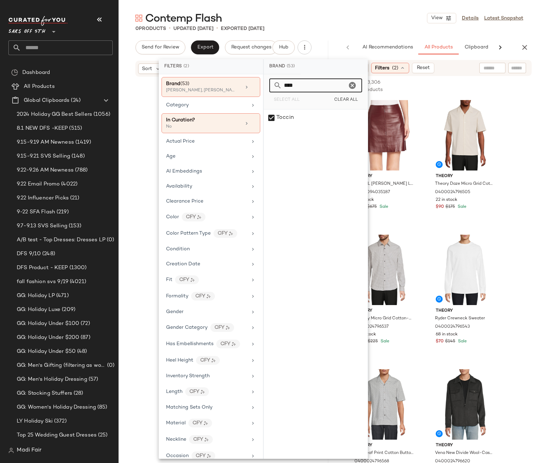
click at [271, 86] on div "****" at bounding box center [315, 85] width 93 height 14
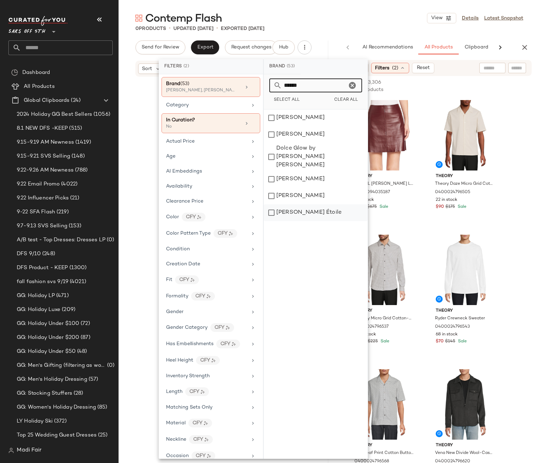
click at [325, 204] on div "[PERSON_NAME] Étoile" at bounding box center [316, 212] width 104 height 17
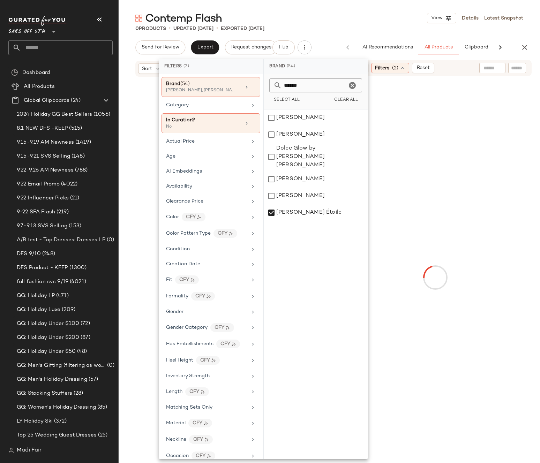
click at [270, 88] on div "******" at bounding box center [315, 85] width 93 height 14
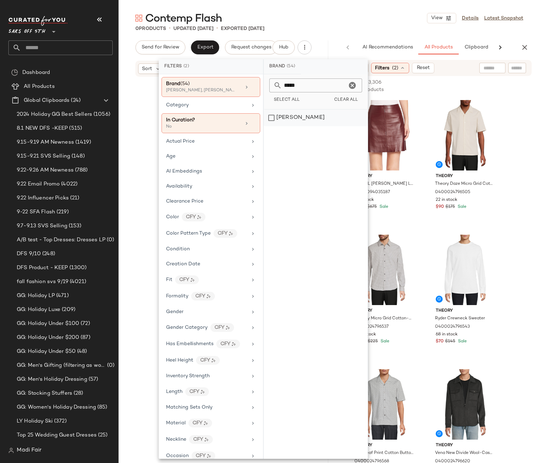
click at [303, 117] on div "Rhude" at bounding box center [316, 117] width 104 height 17
drag, startPoint x: 304, startPoint y: 83, endPoint x: 262, endPoint y: 87, distance: 41.4
click at [262, 87] on div "Filters (2) Brand (55) Vince, Hudson, Theory +52 more Category In Curation? No …" at bounding box center [263, 258] width 209 height 399
click at [315, 115] on div "Aera" at bounding box center [316, 117] width 104 height 17
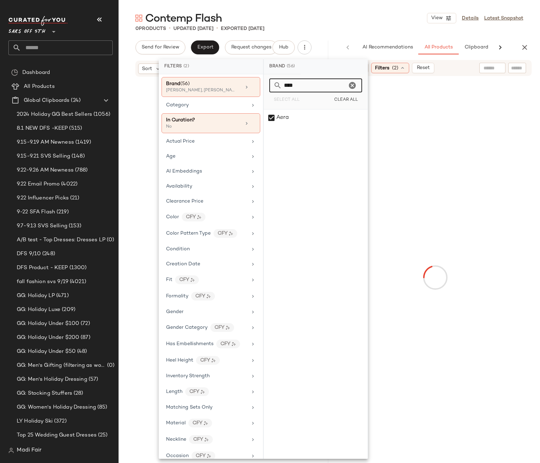
drag, startPoint x: 300, startPoint y: 86, endPoint x: 268, endPoint y: 85, distance: 32.4
click at [268, 85] on div "**** Select All Clear All" at bounding box center [316, 91] width 104 height 35
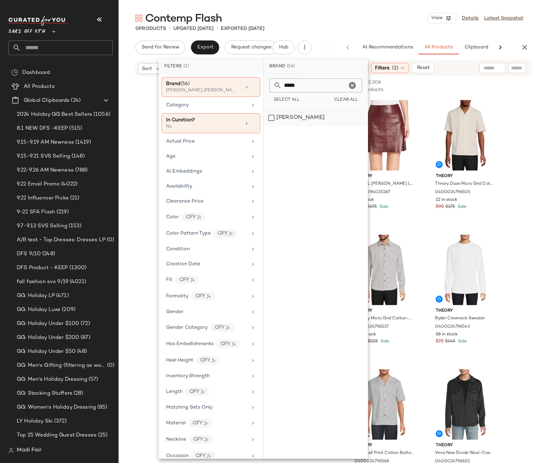
click at [304, 120] on div "Wales Bonner" at bounding box center [316, 117] width 104 height 17
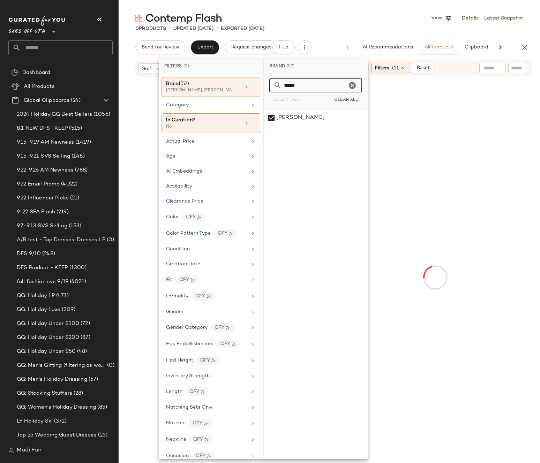
drag, startPoint x: 303, startPoint y: 87, endPoint x: 268, endPoint y: 86, distance: 34.9
click at [268, 86] on div "***** Select All Clear All" at bounding box center [316, 91] width 104 height 35
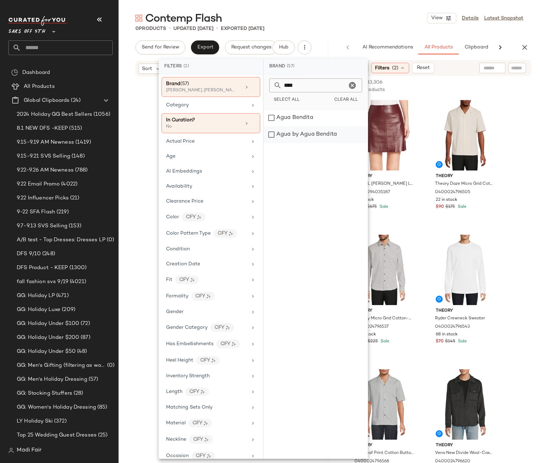
click at [311, 135] on div "Agua by Agua Bendita" at bounding box center [316, 134] width 104 height 17
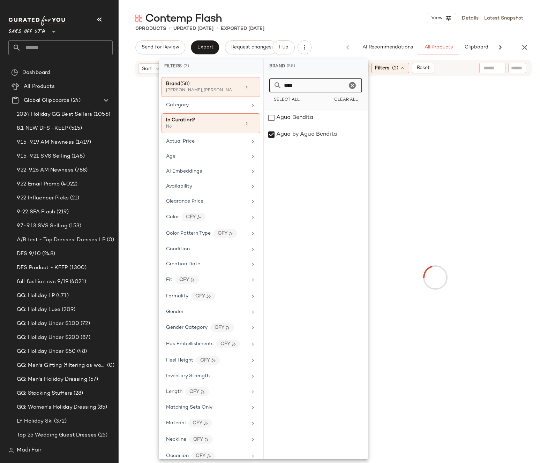
drag, startPoint x: 293, startPoint y: 85, endPoint x: 273, endPoint y: 85, distance: 19.9
click at [273, 85] on div "****" at bounding box center [315, 85] width 93 height 14
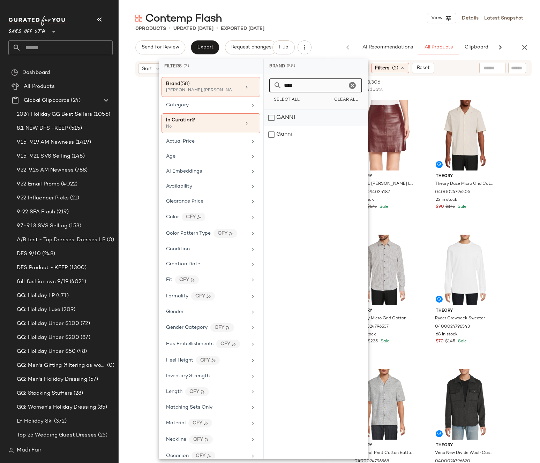
click at [289, 119] on div "GANNI" at bounding box center [316, 117] width 104 height 17
click at [295, 137] on div "Ganni" at bounding box center [316, 134] width 104 height 17
drag, startPoint x: 299, startPoint y: 87, endPoint x: 272, endPoint y: 86, distance: 26.8
click at [272, 86] on div "****" at bounding box center [315, 85] width 93 height 14
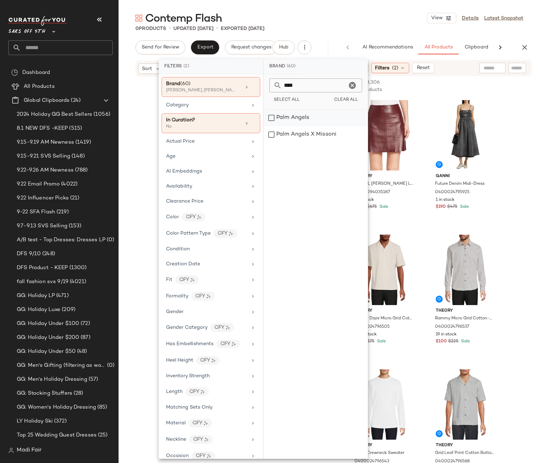
click at [305, 117] on div "Palm Angels" at bounding box center [316, 117] width 104 height 17
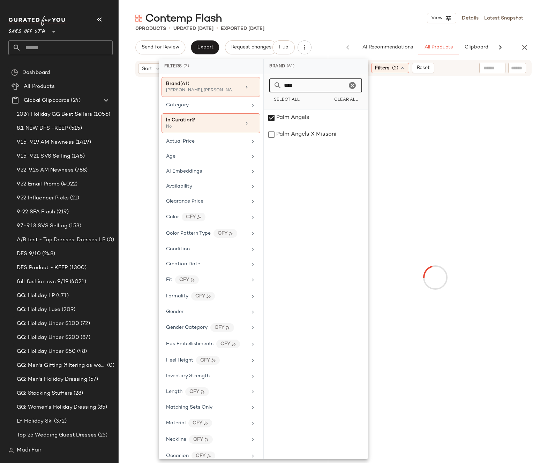
drag, startPoint x: 307, startPoint y: 84, endPoint x: 260, endPoint y: 89, distance: 47.9
click at [260, 89] on div "Filters (2) Brand (61) Vince, Hudson, Theory +58 more Category In Curation? No …" at bounding box center [263, 258] width 209 height 399
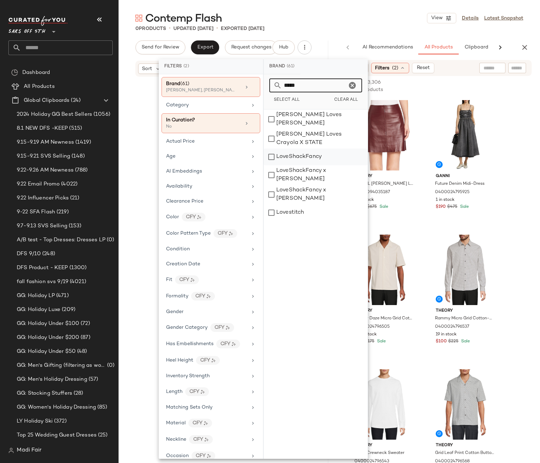
click at [320, 154] on div "LoveShackFancy" at bounding box center [316, 156] width 104 height 17
drag, startPoint x: 302, startPoint y: 86, endPoint x: 270, endPoint y: 87, distance: 31.0
click at [270, 87] on div "*****" at bounding box center [315, 85] width 93 height 14
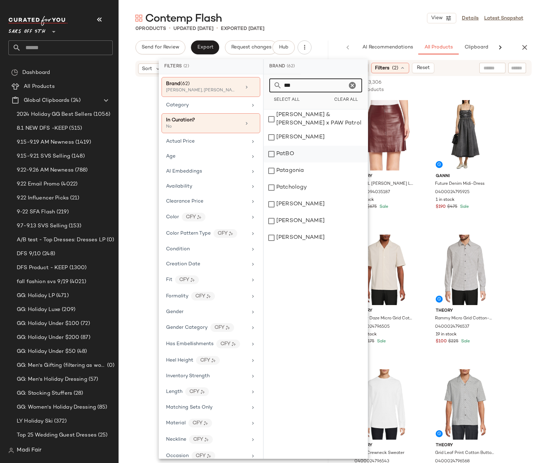
click at [293, 151] on div "PatBO" at bounding box center [316, 154] width 104 height 17
drag, startPoint x: 290, startPoint y: 85, endPoint x: 271, endPoint y: 85, distance: 18.8
click at [271, 85] on div "***" at bounding box center [315, 85] width 93 height 14
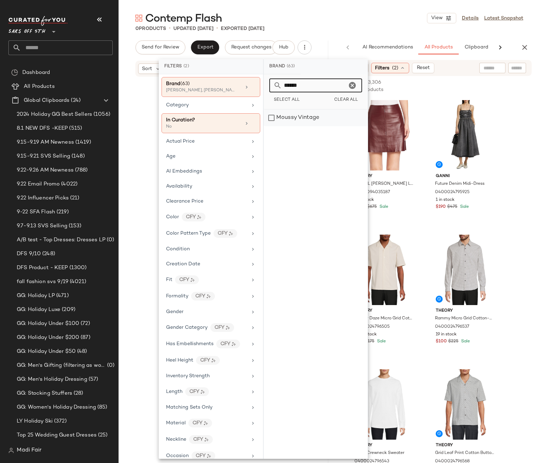
click at [299, 115] on div "Moussy Vintage" at bounding box center [316, 117] width 104 height 17
drag, startPoint x: 308, startPoint y: 87, endPoint x: 269, endPoint y: 85, distance: 38.7
click at [269, 86] on div "******" at bounding box center [315, 85] width 93 height 14
click at [299, 118] on div "Diesel" at bounding box center [316, 117] width 104 height 17
drag, startPoint x: 304, startPoint y: 87, endPoint x: 264, endPoint y: 85, distance: 40.2
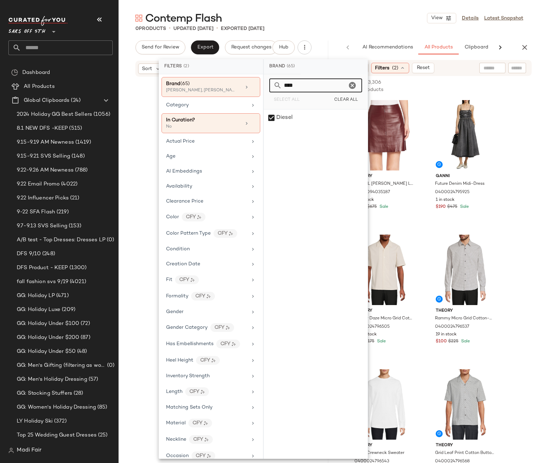
click at [264, 85] on div "**** Select All Clear All" at bounding box center [316, 91] width 104 height 35
click at [316, 137] on div "The Reformation" at bounding box center [316, 134] width 104 height 17
drag, startPoint x: 297, startPoint y: 87, endPoint x: 266, endPoint y: 90, distance: 30.7
click at [266, 90] on div "***** Select All Clear All" at bounding box center [316, 91] width 104 height 35
type input "****"
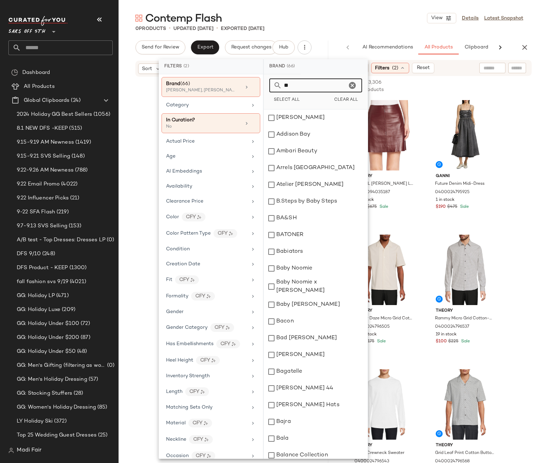
type input "*"
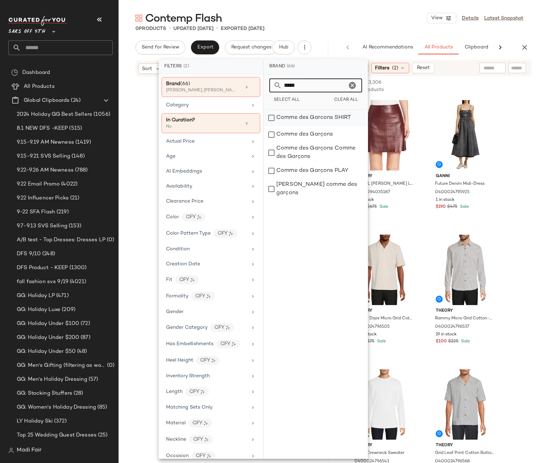
click at [304, 116] on div "Comme des Garcons SHIRT" at bounding box center [316, 117] width 104 height 17
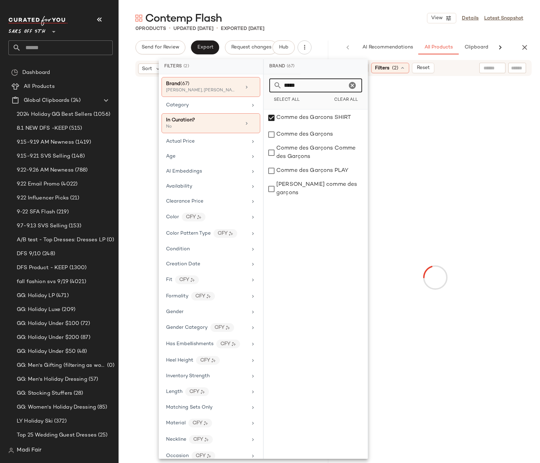
drag, startPoint x: 312, startPoint y: 86, endPoint x: 266, endPoint y: 87, distance: 45.7
click at [266, 87] on div "***** Select All Clear All" at bounding box center [316, 91] width 104 height 35
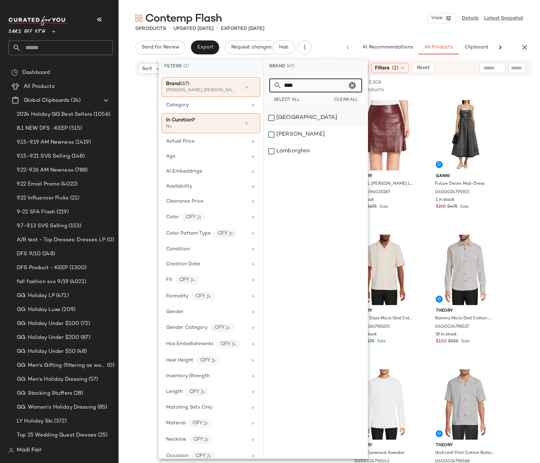
click at [304, 117] on div "[GEOGRAPHIC_DATA]" at bounding box center [316, 117] width 104 height 17
drag, startPoint x: 297, startPoint y: 89, endPoint x: 265, endPoint y: 89, distance: 32.8
click at [265, 89] on div "**** Select All Clear All" at bounding box center [316, 91] width 104 height 35
click at [304, 116] on div "Dsquared2" at bounding box center [316, 117] width 104 height 17
drag, startPoint x: 301, startPoint y: 87, endPoint x: 258, endPoint y: 85, distance: 43.3
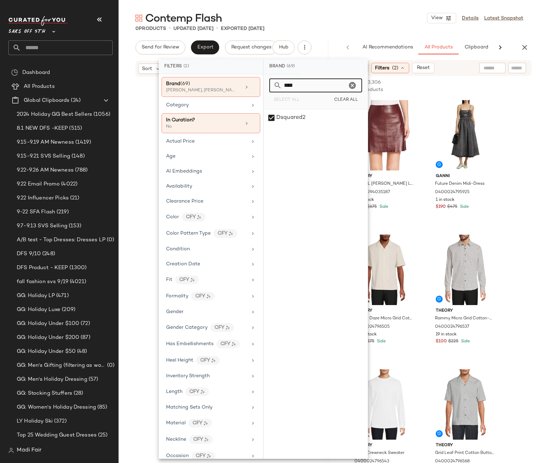
click at [258, 85] on div "Filters (2) Brand (69) Vince, Hudson, Theory +66 more Category In Curation? No …" at bounding box center [263, 258] width 209 height 399
click at [310, 134] on div "IRO" at bounding box center [316, 134] width 104 height 17
click at [304, 149] on div "Iro" at bounding box center [316, 151] width 104 height 17
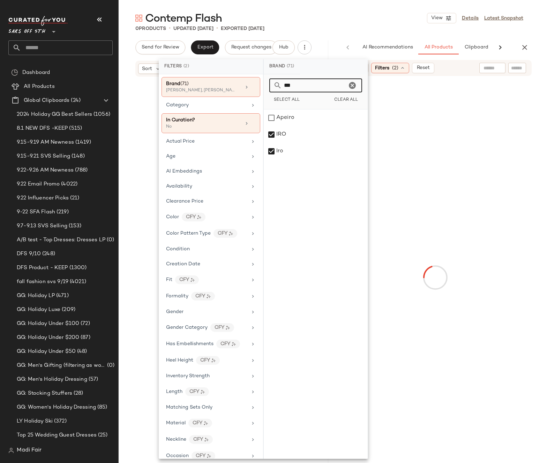
drag, startPoint x: 291, startPoint y: 85, endPoint x: 271, endPoint y: 85, distance: 20.2
click at [271, 85] on div "***" at bounding box center [315, 85] width 93 height 14
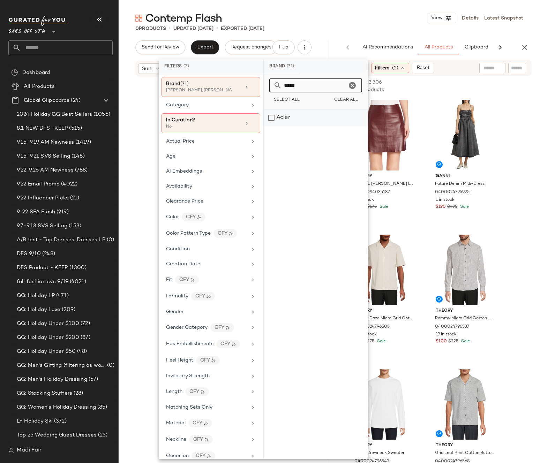
click at [302, 120] on div "Acler" at bounding box center [316, 117] width 104 height 17
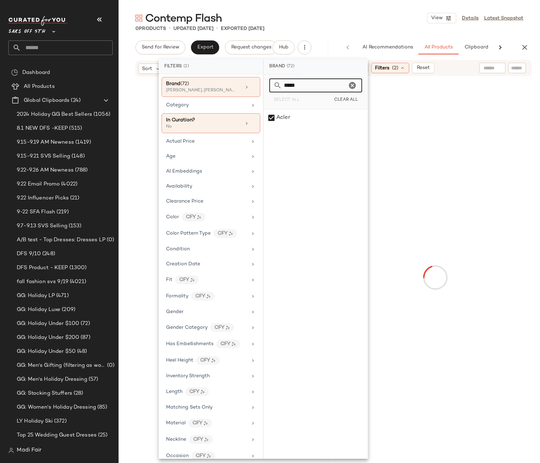
drag, startPoint x: 300, startPoint y: 86, endPoint x: 270, endPoint y: 86, distance: 30.0
click at [270, 86] on div "*****" at bounding box center [315, 85] width 93 height 14
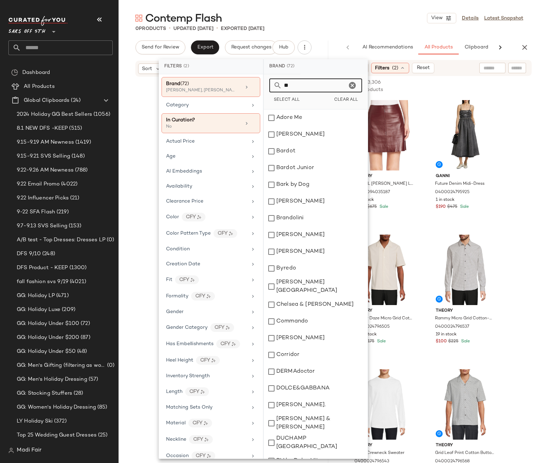
type input "*"
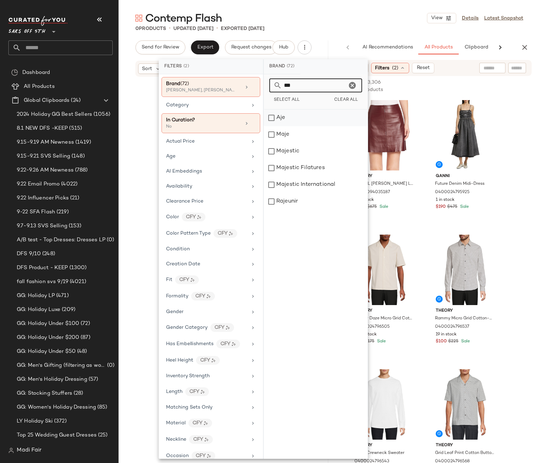
click at [296, 120] on div "Aje" at bounding box center [316, 117] width 104 height 17
drag, startPoint x: 295, startPoint y: 83, endPoint x: 276, endPoint y: 86, distance: 18.5
click at [276, 86] on div "***" at bounding box center [315, 85] width 93 height 14
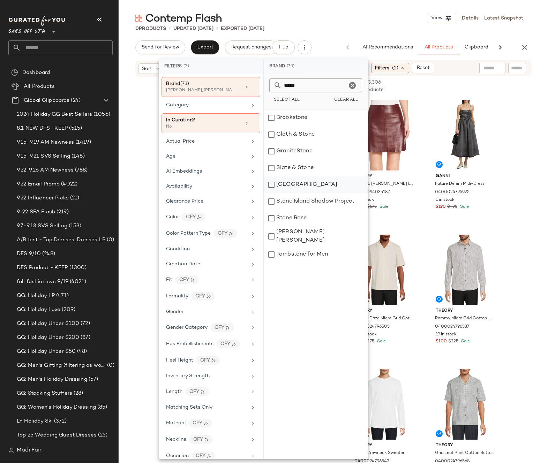
click at [301, 189] on div "[GEOGRAPHIC_DATA]" at bounding box center [316, 184] width 104 height 17
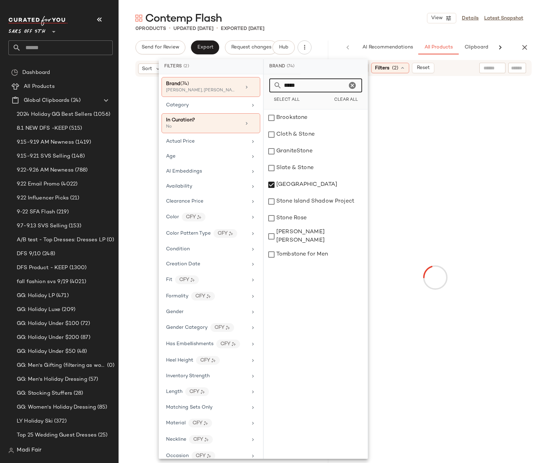
drag, startPoint x: 285, startPoint y: 86, endPoint x: 273, endPoint y: 86, distance: 12.5
click at [273, 86] on div "*****" at bounding box center [315, 85] width 93 height 14
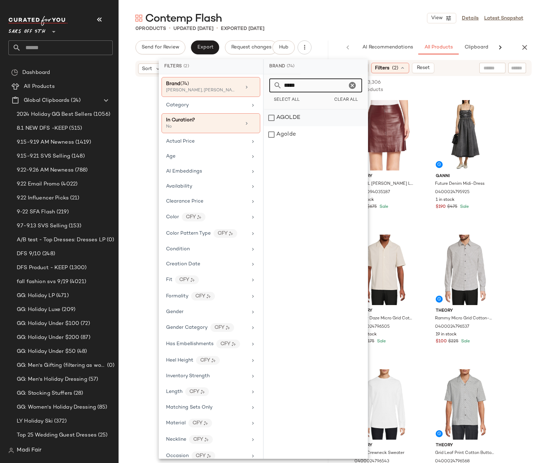
click at [303, 121] on div "AGOLDE" at bounding box center [316, 117] width 104 height 17
click at [304, 132] on div "Agolde" at bounding box center [316, 134] width 104 height 17
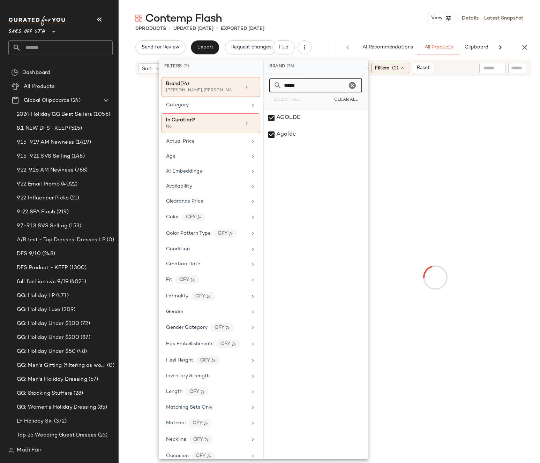
drag, startPoint x: 303, startPoint y: 86, endPoint x: 272, endPoint y: 86, distance: 31.0
click at [272, 86] on div "*****" at bounding box center [315, 85] width 93 height 14
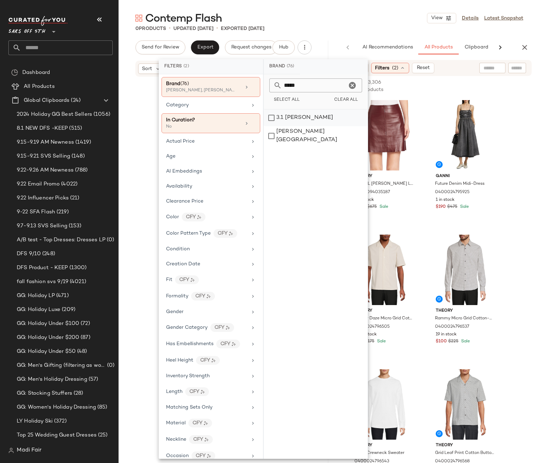
click at [310, 117] on div "3.1 [PERSON_NAME]" at bounding box center [316, 117] width 104 height 17
drag, startPoint x: 299, startPoint y: 86, endPoint x: 261, endPoint y: 84, distance: 37.7
click at [261, 84] on div "Filters (2) Brand (77) Vince, Hudson, Theory +74 more Category In Curation? No …" at bounding box center [263, 258] width 209 height 399
click at [289, 115] on div "Aknvas" at bounding box center [316, 117] width 104 height 17
drag, startPoint x: 299, startPoint y: 87, endPoint x: 264, endPoint y: 86, distance: 35.6
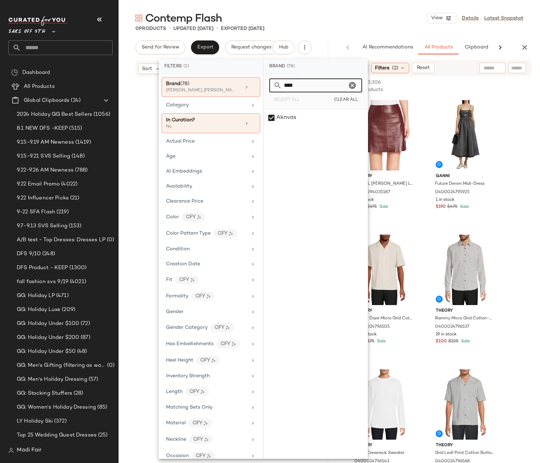
click at [264, 86] on div "**** Select All Clear All" at bounding box center [316, 91] width 104 height 35
click at [311, 116] on div "Saloni" at bounding box center [316, 117] width 104 height 17
drag, startPoint x: 302, startPoint y: 87, endPoint x: 269, endPoint y: 86, distance: 32.5
click at [269, 86] on div "*****" at bounding box center [315, 85] width 93 height 14
click at [298, 203] on div "[PERSON_NAME]" at bounding box center [316, 201] width 104 height 17
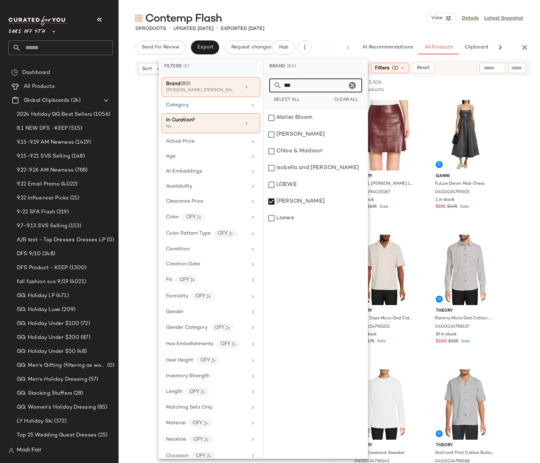
drag, startPoint x: 295, startPoint y: 87, endPoint x: 272, endPoint y: 87, distance: 23.0
click at [272, 87] on div "***" at bounding box center [315, 85] width 93 height 14
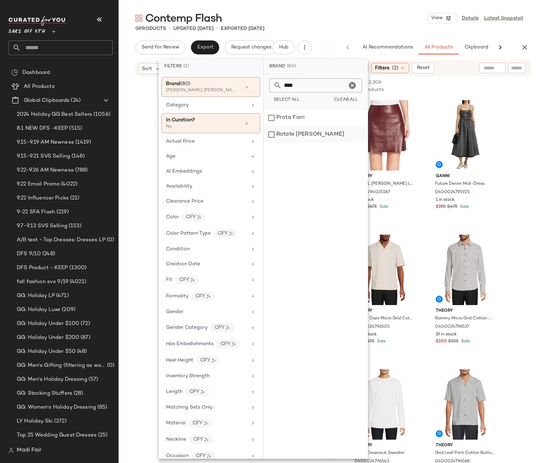
click at [312, 135] on div "Rotate [PERSON_NAME]" at bounding box center [316, 134] width 104 height 17
drag, startPoint x: 296, startPoint y: 86, endPoint x: 267, endPoint y: 86, distance: 28.9
click at [267, 86] on div "**** Select All Clear All" at bounding box center [316, 91] width 104 height 35
click at [294, 124] on div "SLVRLAKE" at bounding box center [316, 117] width 104 height 17
click at [296, 135] on div "Slvrlake" at bounding box center [316, 134] width 104 height 17
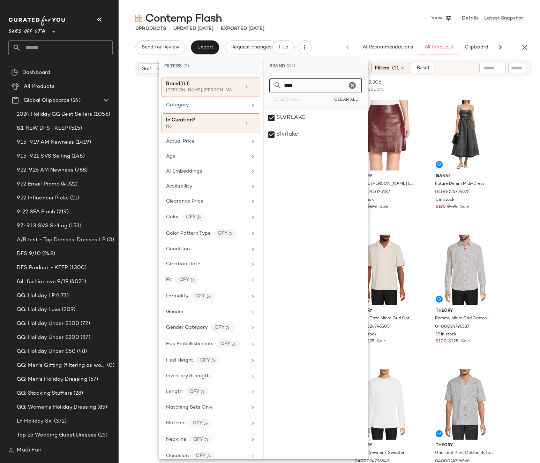
drag, startPoint x: 295, startPoint y: 87, endPoint x: 269, endPoint y: 87, distance: 26.1
click at [269, 87] on div "**** Select All Clear All" at bounding box center [316, 91] width 104 height 35
click at [307, 124] on div "[PERSON_NAME]" at bounding box center [316, 117] width 104 height 17
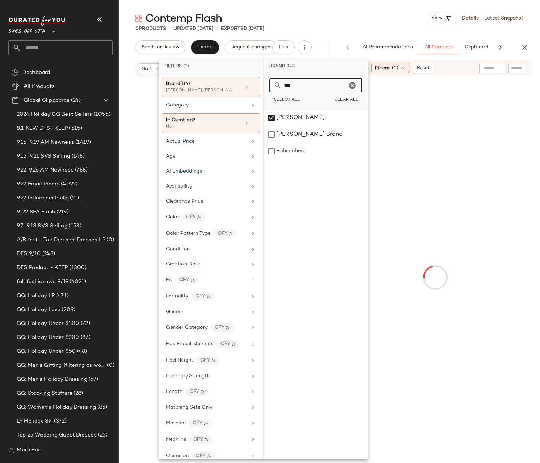
drag, startPoint x: 292, startPoint y: 84, endPoint x: 271, endPoint y: 85, distance: 20.9
click at [271, 85] on div "***" at bounding box center [315, 85] width 93 height 14
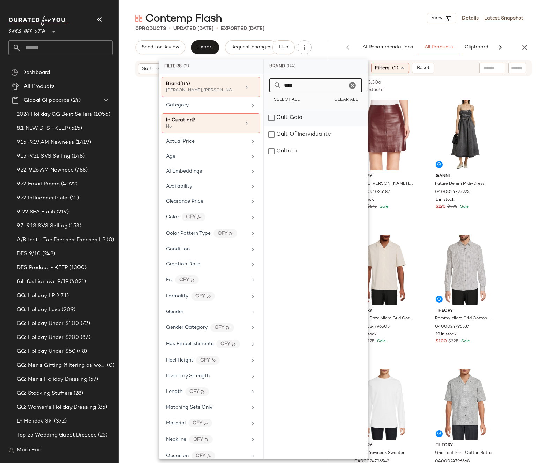
click at [318, 118] on div "Cult Gaia" at bounding box center [316, 117] width 104 height 17
drag, startPoint x: 299, startPoint y: 86, endPoint x: 283, endPoint y: 86, distance: 16.0
click at [283, 86] on input "****" at bounding box center [314, 85] width 65 height 14
click at [304, 154] on div "[PERSON_NAME]" at bounding box center [316, 151] width 104 height 17
drag, startPoint x: 295, startPoint y: 87, endPoint x: 270, endPoint y: 84, distance: 24.9
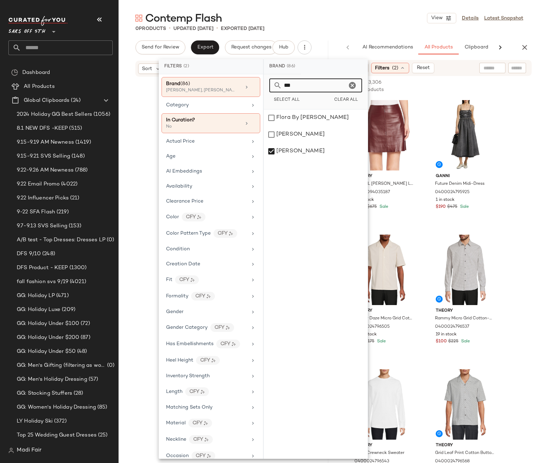
click at [270, 84] on div "***" at bounding box center [315, 85] width 93 height 14
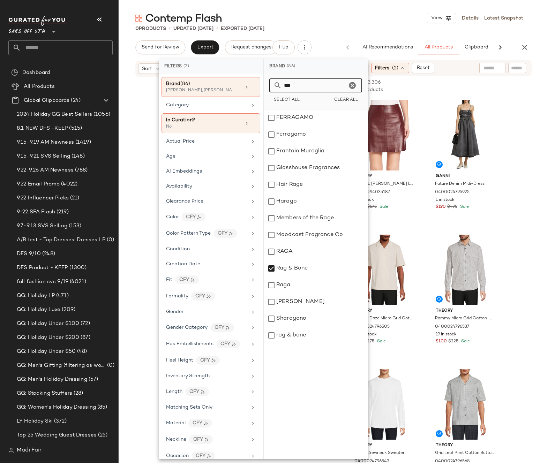
drag, startPoint x: 296, startPoint y: 86, endPoint x: 268, endPoint y: 84, distance: 28.3
click at [268, 84] on div "*** Select All Clear All" at bounding box center [316, 91] width 104 height 35
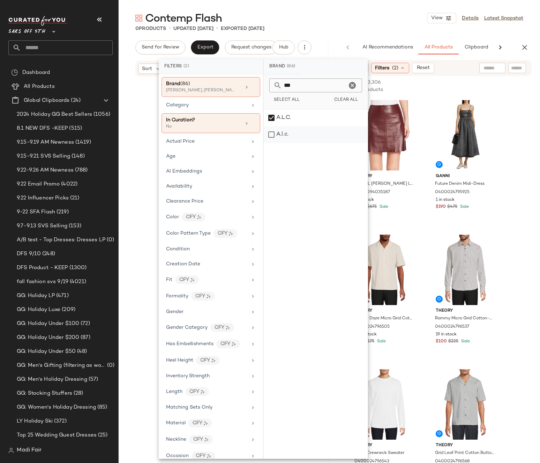
click at [298, 134] on div "A.l.c." at bounding box center [316, 134] width 104 height 17
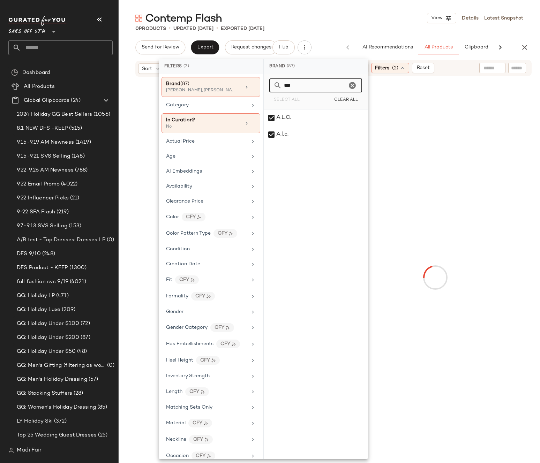
drag, startPoint x: 291, startPoint y: 84, endPoint x: 271, endPoint y: 85, distance: 19.5
click at [271, 85] on div "***" at bounding box center [315, 85] width 93 height 14
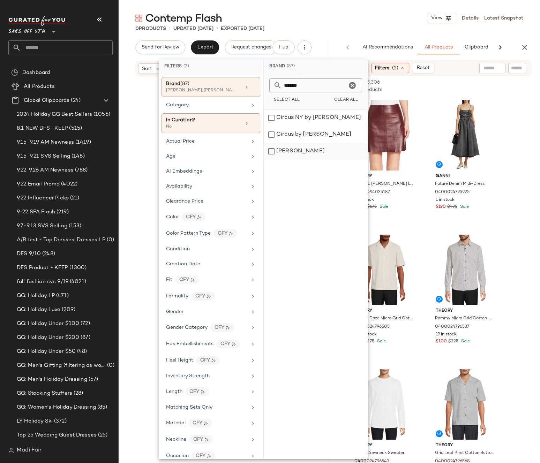
click at [314, 156] on div "[PERSON_NAME]" at bounding box center [316, 151] width 104 height 17
drag, startPoint x: 307, startPoint y: 88, endPoint x: 275, endPoint y: 89, distance: 31.4
click at [275, 86] on div "******" at bounding box center [315, 85] width 93 height 14
click at [304, 132] on div "[PERSON_NAME]" at bounding box center [316, 134] width 104 height 17
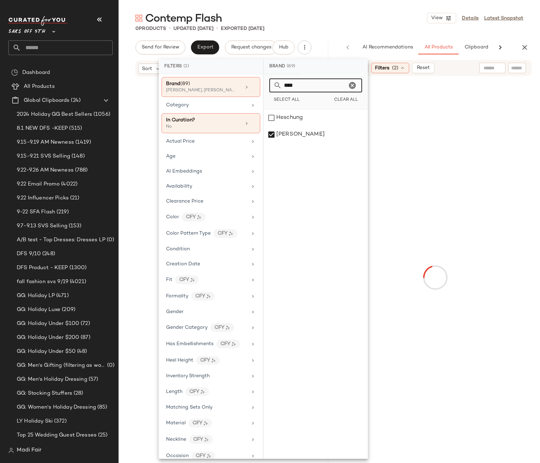
drag, startPoint x: 305, startPoint y: 85, endPoint x: 271, endPoint y: 85, distance: 34.2
click at [271, 85] on div "****" at bounding box center [315, 85] width 93 height 14
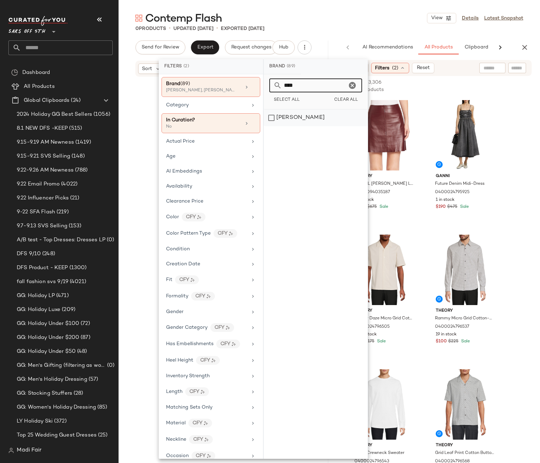
click at [304, 119] on div "[PERSON_NAME]" at bounding box center [316, 117] width 104 height 17
drag, startPoint x: 304, startPoint y: 86, endPoint x: 266, endPoint y: 87, distance: 38.4
click at [266, 87] on div "**** Select All Clear All" at bounding box center [316, 91] width 104 height 35
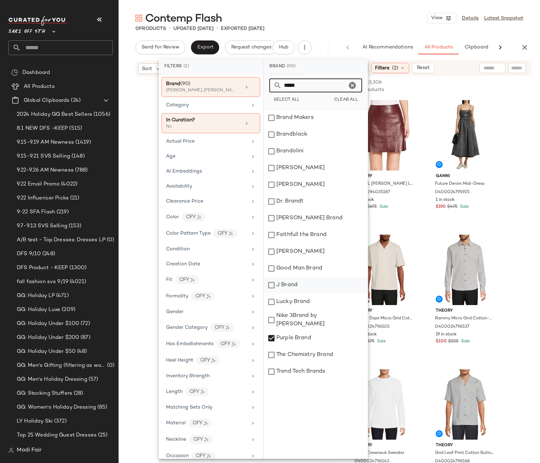
type input "*****"
click at [290, 288] on div "J Brand" at bounding box center [316, 285] width 104 height 17
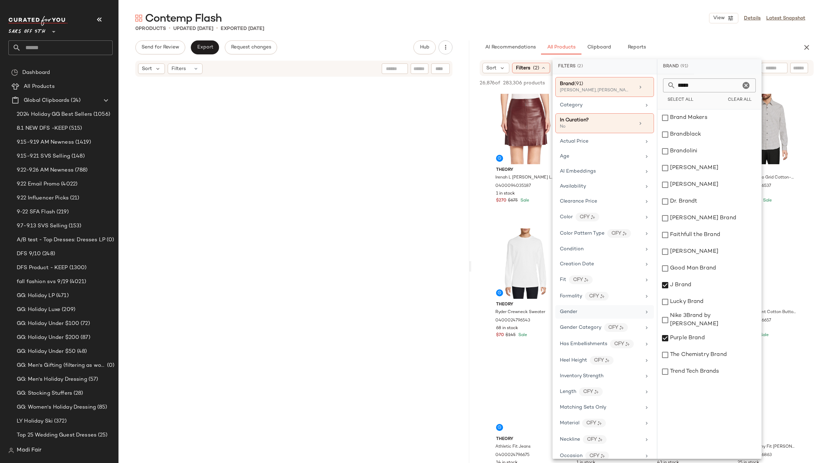
click at [539, 312] on div "Gender" at bounding box center [600, 311] width 81 height 7
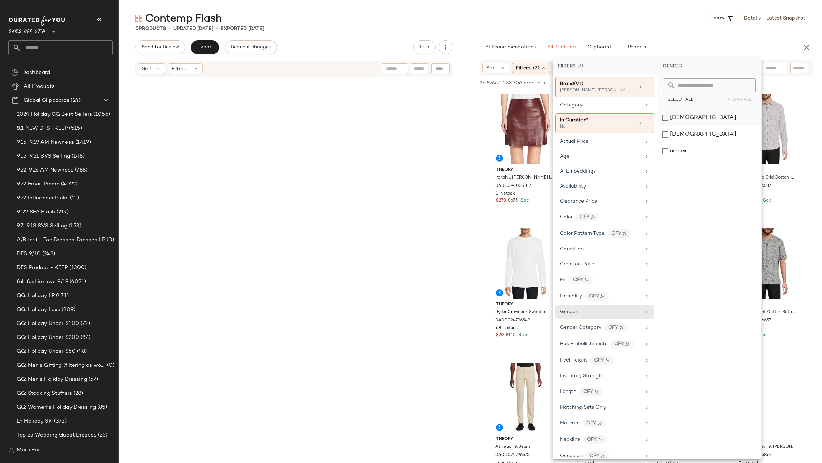
click at [539, 119] on div "female" at bounding box center [709, 117] width 104 height 17
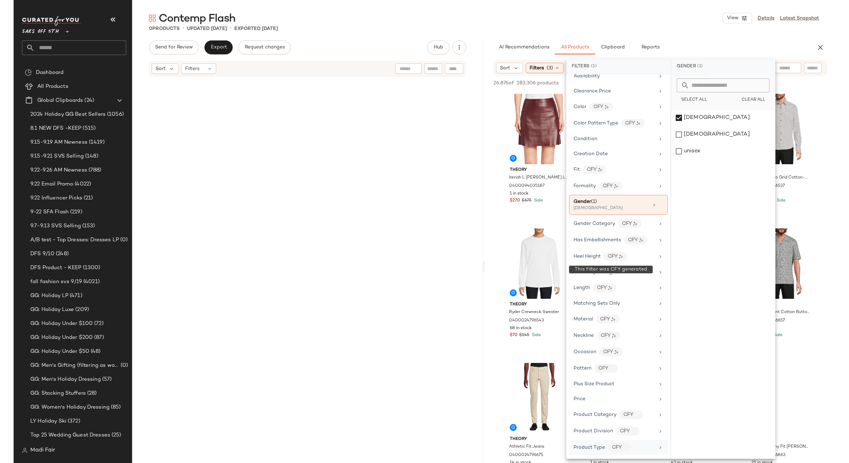
scroll to position [221, 0]
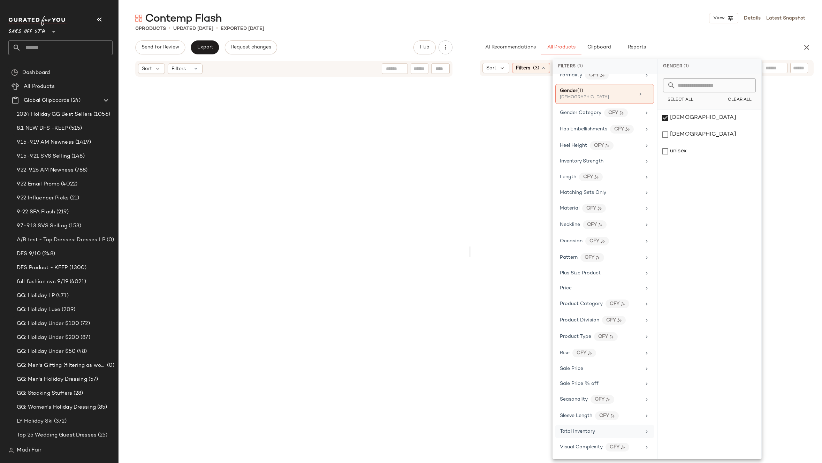
click at [539, 433] on span "Total Inventory" at bounding box center [577, 431] width 35 height 5
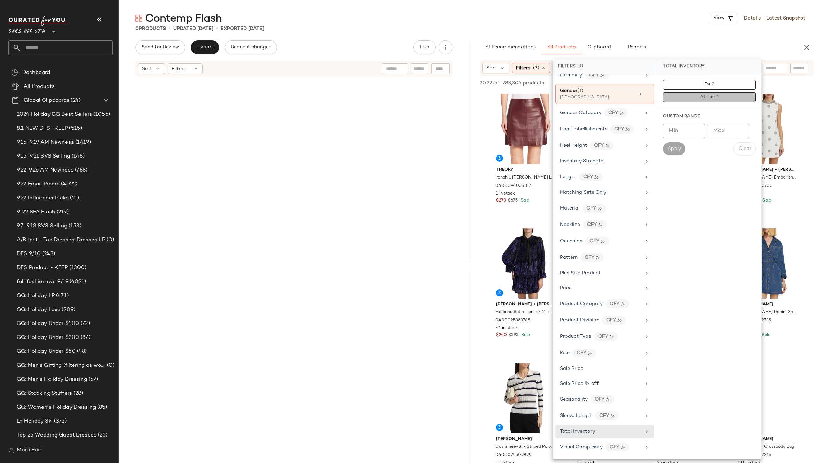
click at [539, 98] on span "At least 1" at bounding box center [709, 97] width 19 height 5
click at [539, 22] on div "Contemp Flash View Details Latest Snapshot" at bounding box center [470, 18] width 703 height 14
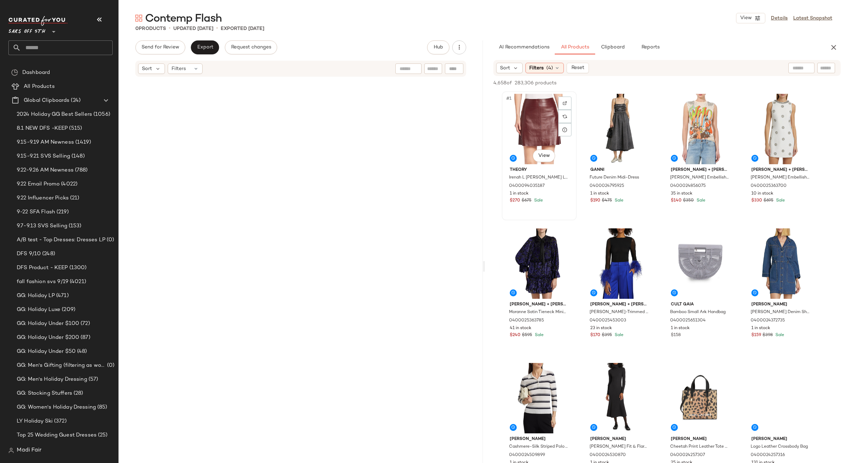
click at [537, 110] on div "#1 View" at bounding box center [539, 129] width 70 height 70
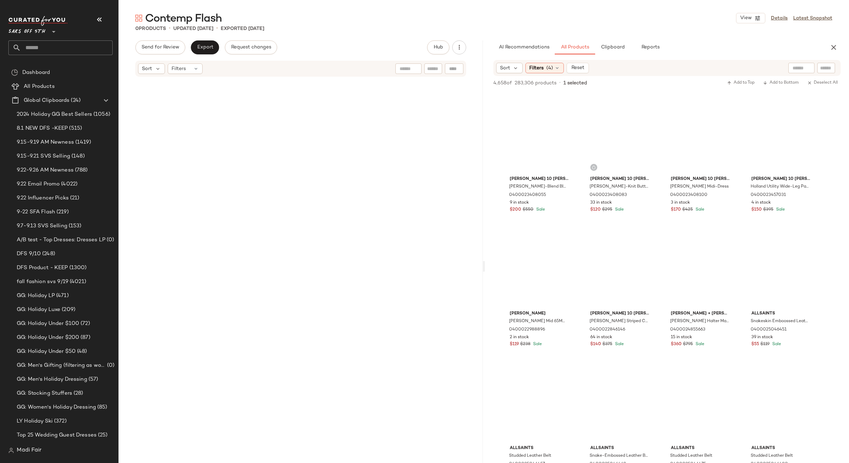
scroll to position [5251, 0]
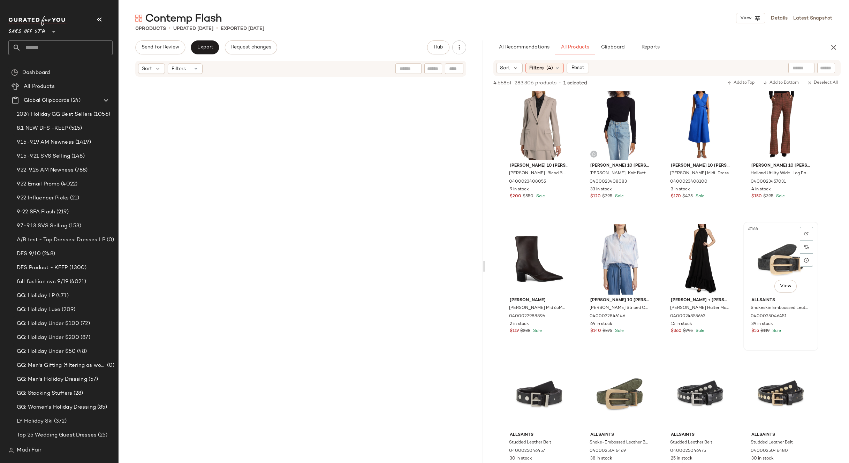
click at [539, 256] on div "#164 View" at bounding box center [781, 259] width 70 height 70
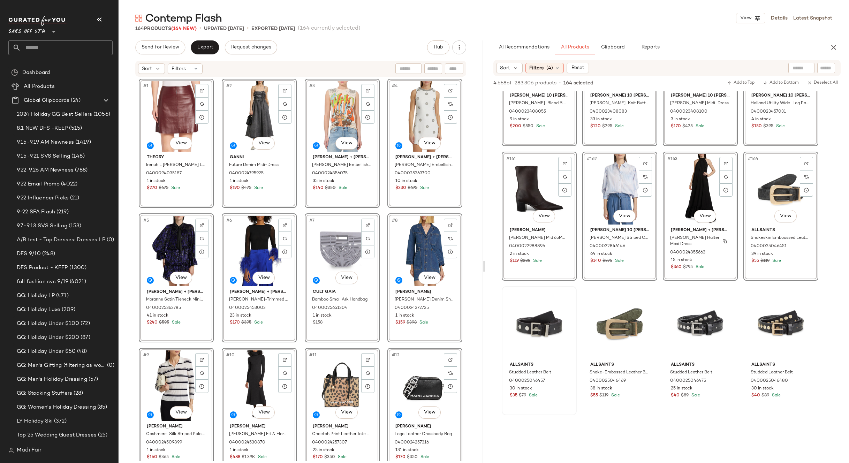
scroll to position [5356, 0]
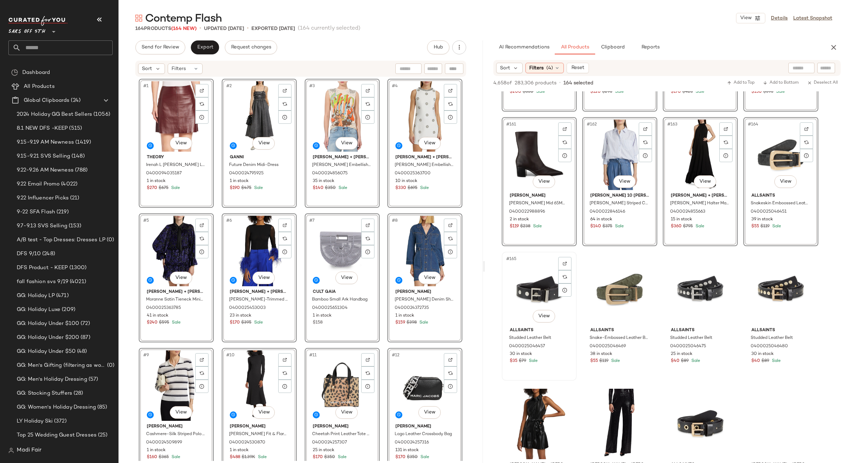
click at [521, 289] on div "#165 View" at bounding box center [539, 289] width 70 height 70
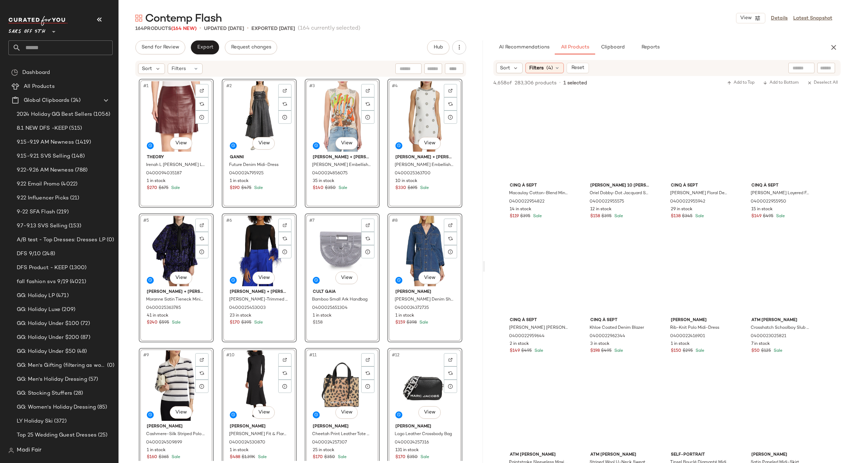
scroll to position [23295, 0]
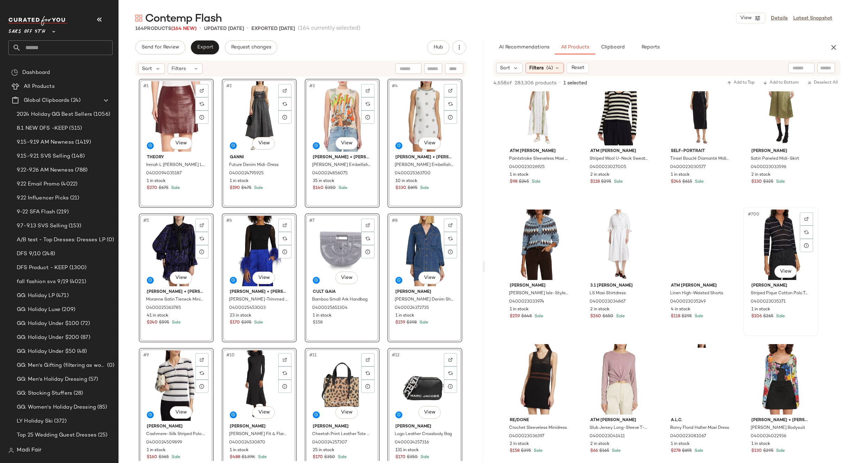
click at [539, 237] on div "#700 View" at bounding box center [781, 244] width 70 height 70
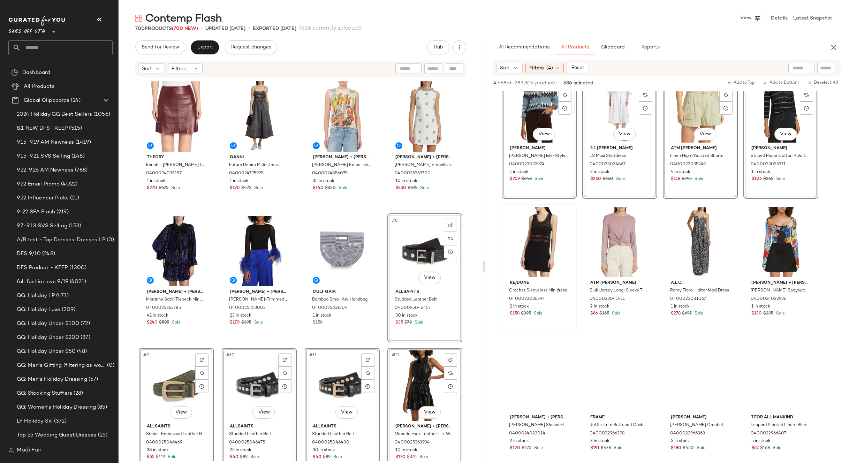
scroll to position [23434, 0]
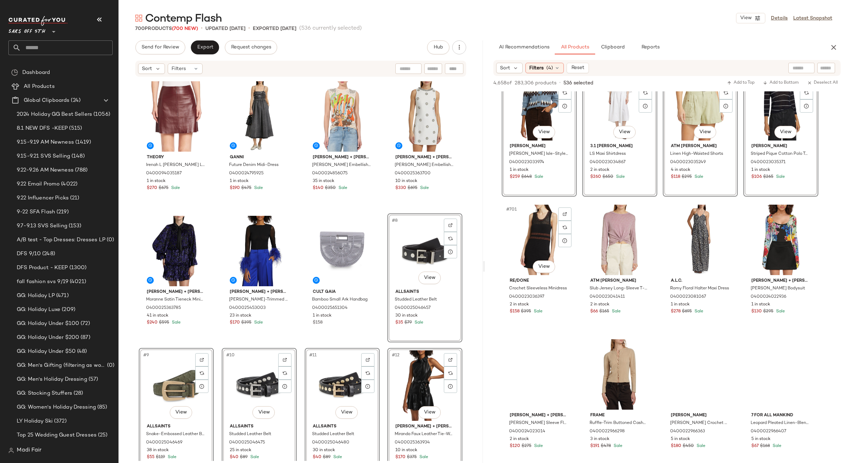
click at [524, 227] on div "#701 View" at bounding box center [539, 240] width 70 height 70
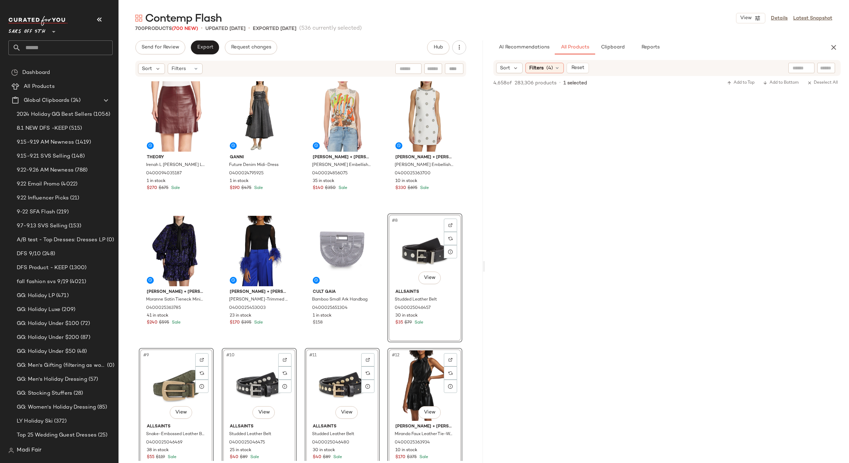
scroll to position [40366, 0]
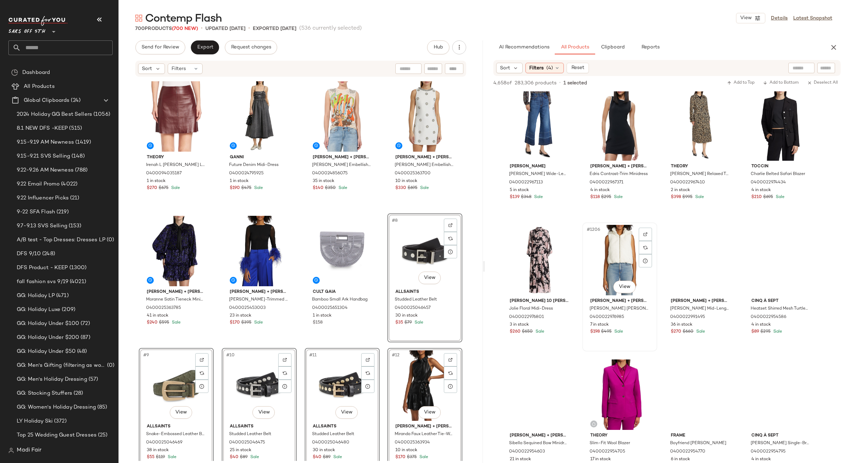
click at [539, 251] on div "#1206 View" at bounding box center [620, 260] width 70 height 70
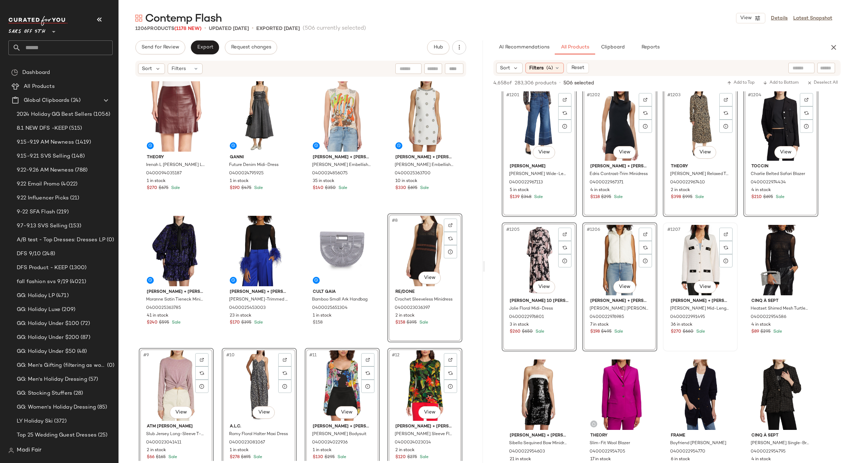
click at [539, 251] on div "#1207 View" at bounding box center [700, 260] width 70 height 70
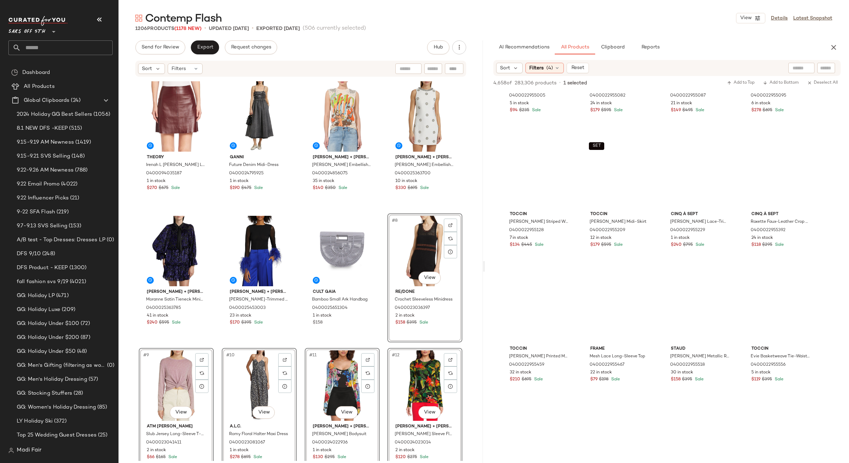
scroll to position [44514, 0]
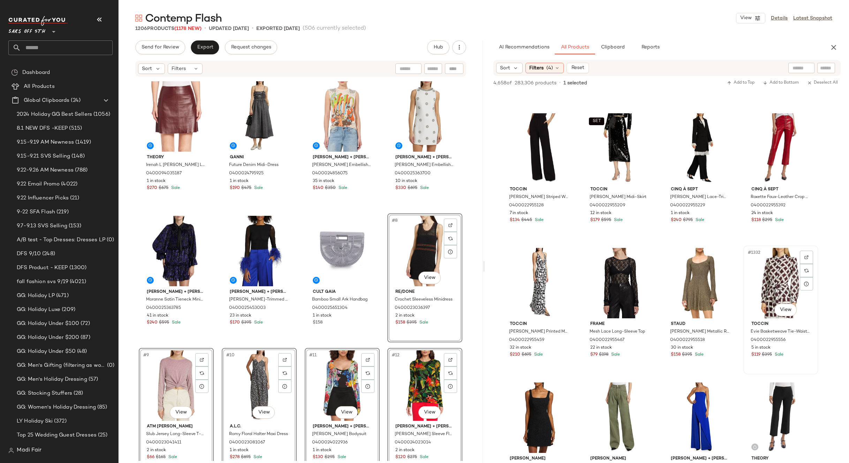
click at [539, 272] on div "#1332 View" at bounding box center [781, 283] width 70 height 70
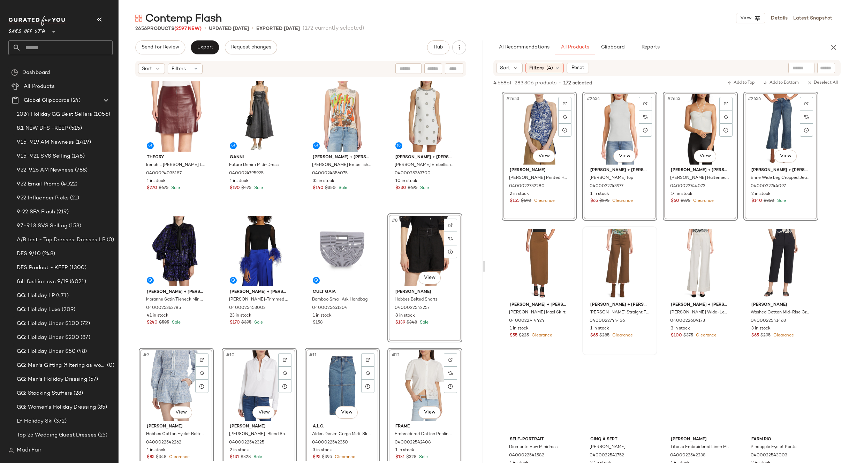
scroll to position [89234, 0]
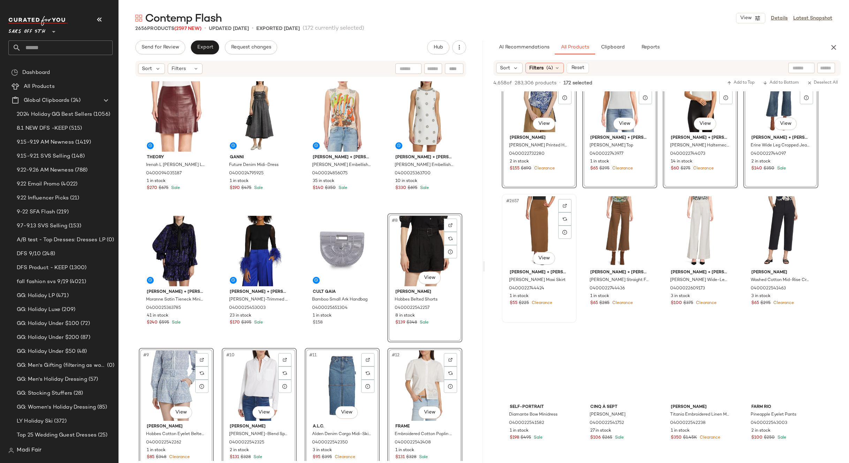
click at [540, 224] on div "#2657 View" at bounding box center [539, 231] width 70 height 70
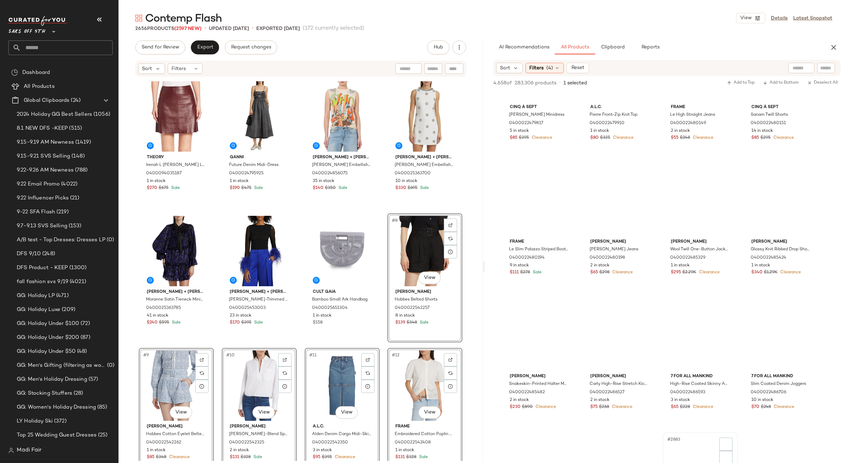
scroll to position [96762, 0]
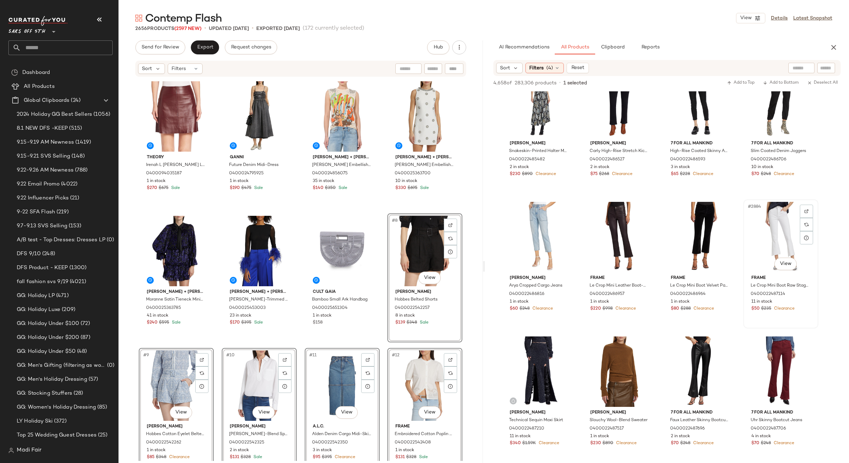
click at [767, 234] on div "#2884 View" at bounding box center [781, 237] width 70 height 70
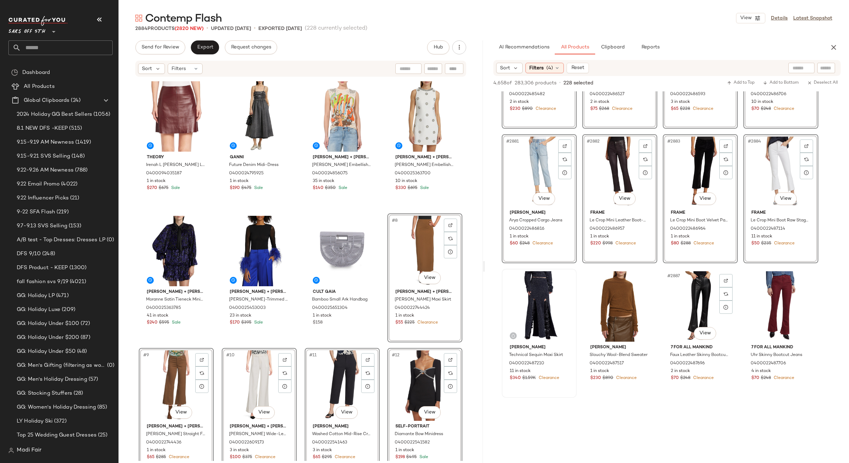
scroll to position [96902, 0]
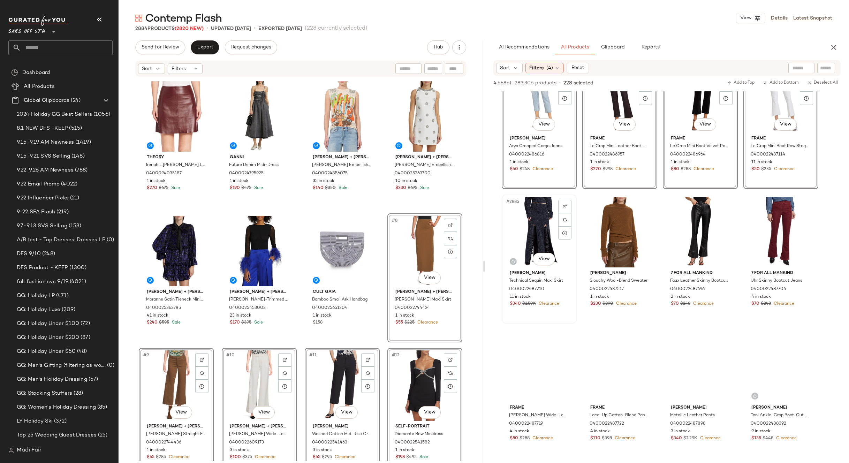
click at [534, 221] on div "#2885 View" at bounding box center [539, 232] width 70 height 70
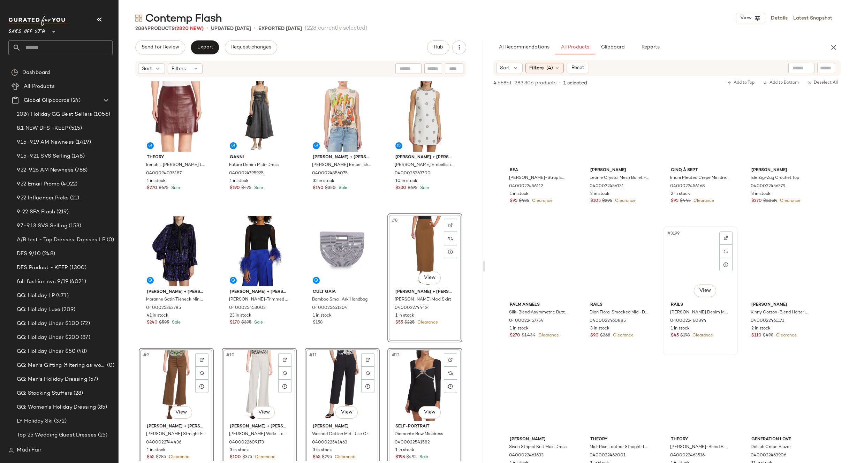
scroll to position [107393, 0]
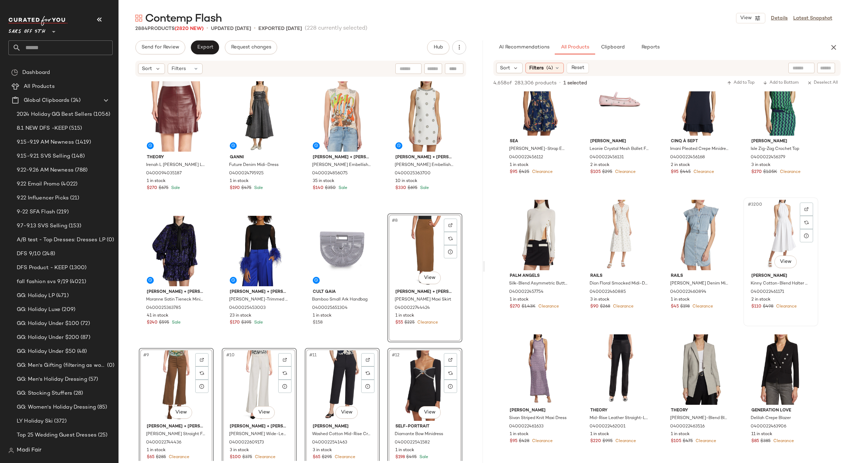
click at [765, 233] on div "#3200 View" at bounding box center [781, 235] width 70 height 70
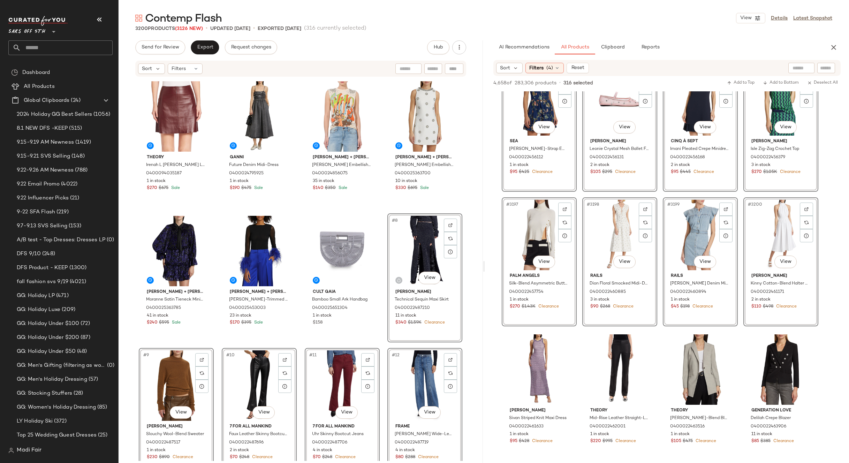
scroll to position [107533, 0]
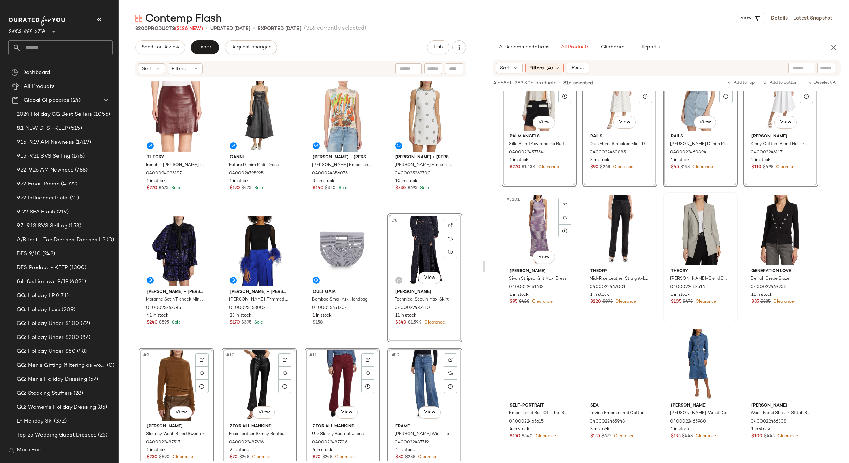
click at [528, 220] on div "#3201 View" at bounding box center [539, 230] width 70 height 70
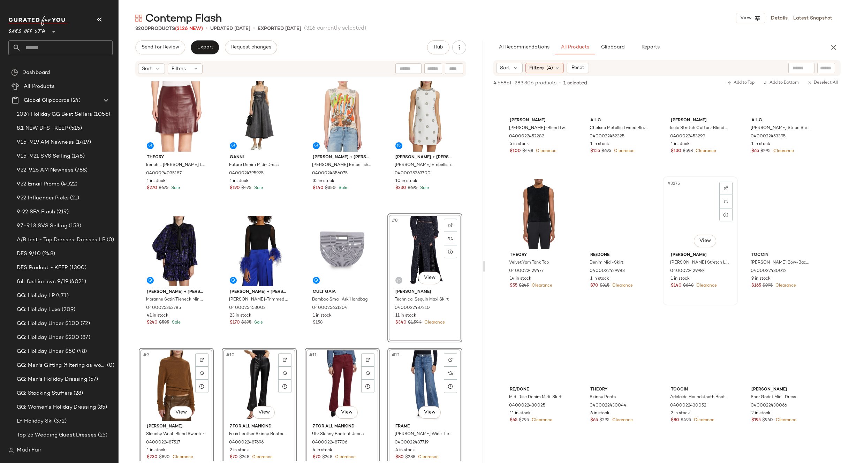
scroll to position [110008, 0]
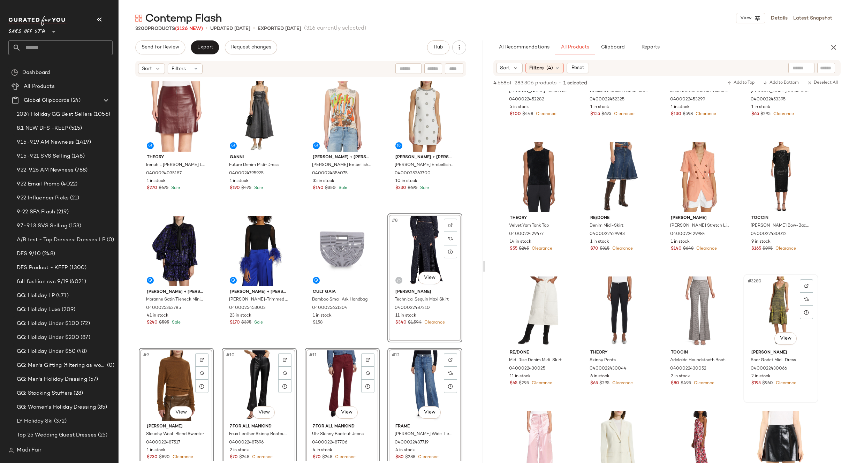
click at [778, 295] on div "#3280 View" at bounding box center [781, 311] width 70 height 70
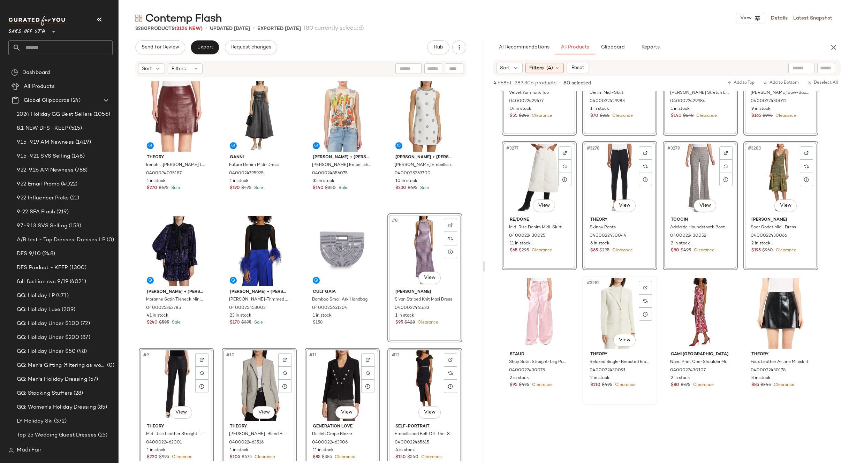
scroll to position [110217, 0]
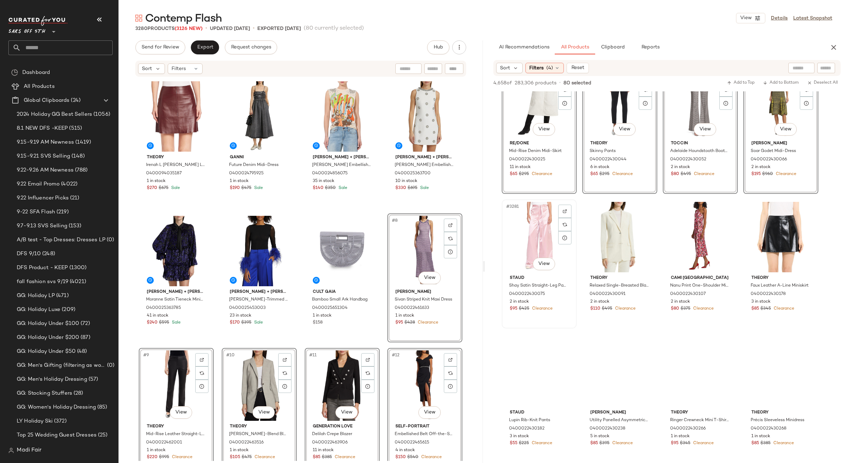
click at [533, 231] on div "#3281 View" at bounding box center [539, 237] width 70 height 70
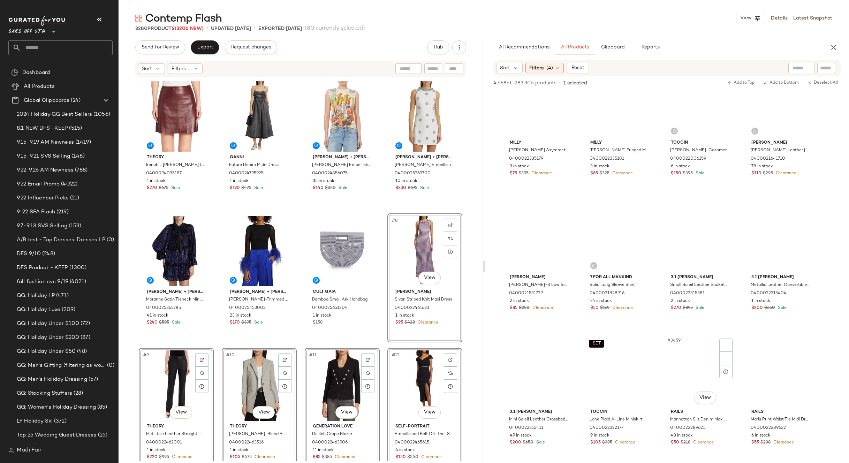
scroll to position [116386, 0]
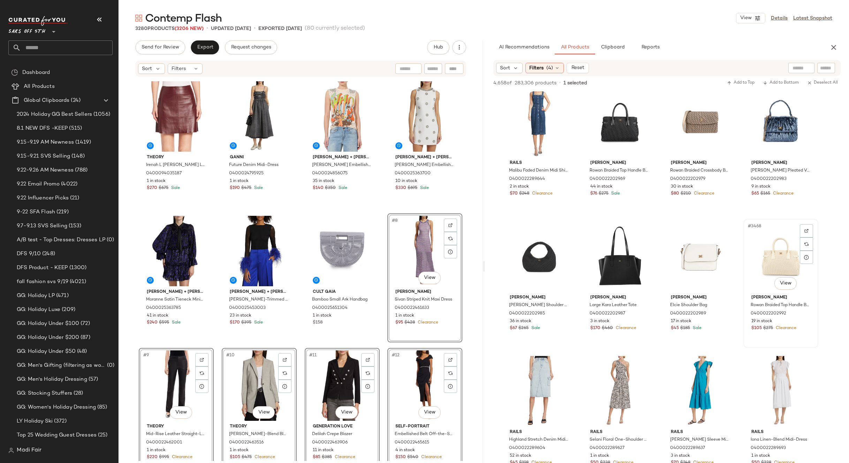
click at [767, 252] on div "#3468 View" at bounding box center [781, 256] width 70 height 70
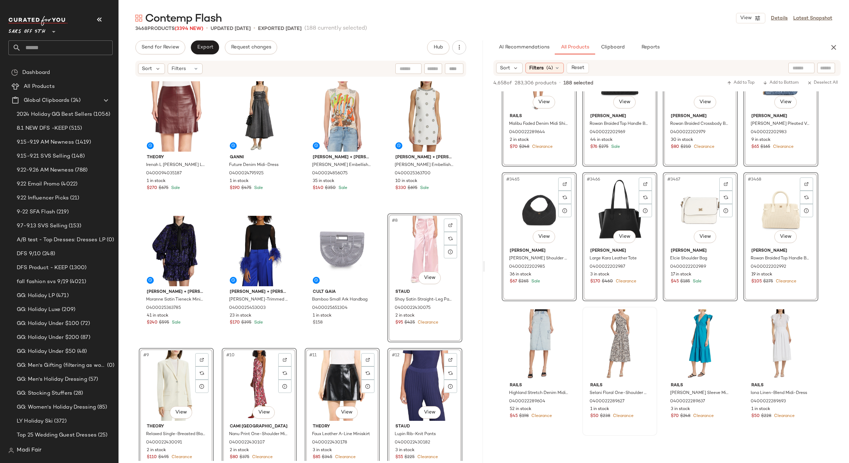
scroll to position [116525, 0]
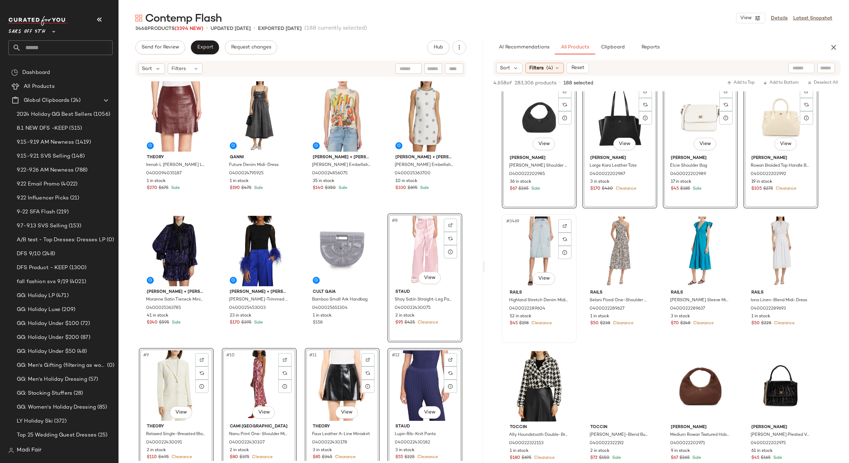
click at [528, 235] on div "#3469 View" at bounding box center [539, 251] width 70 height 70
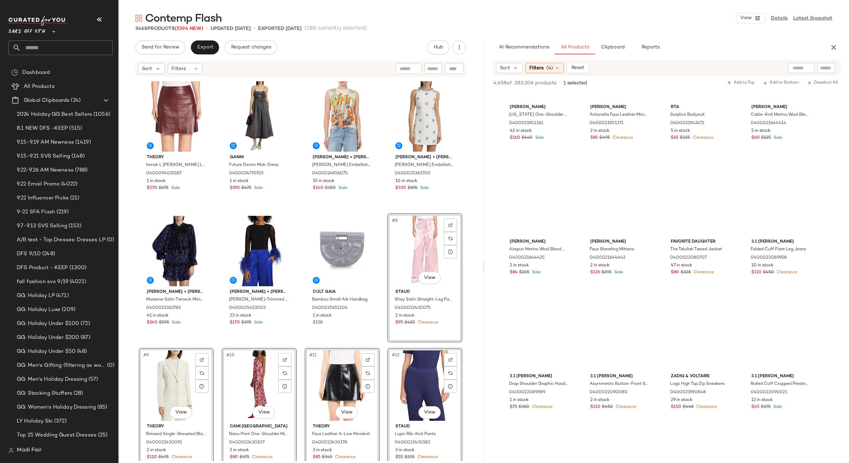
scroll to position [122904, 0]
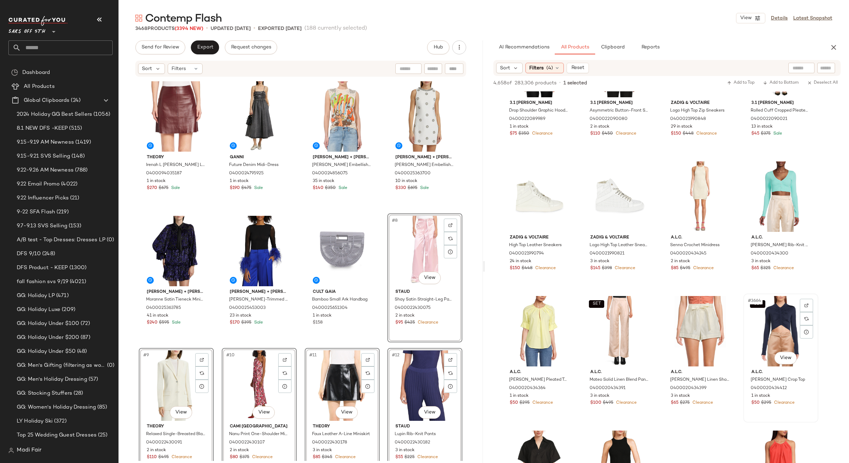
click at [769, 317] on div "SET #3664 View" at bounding box center [781, 331] width 70 height 70
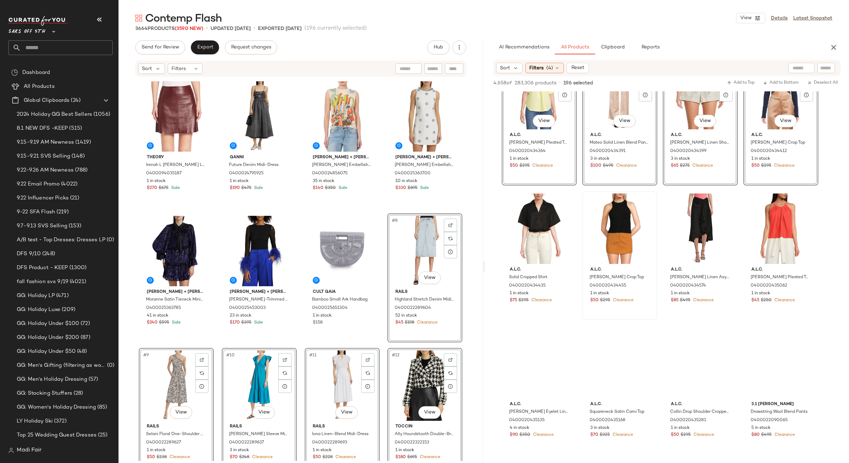
scroll to position [123148, 0]
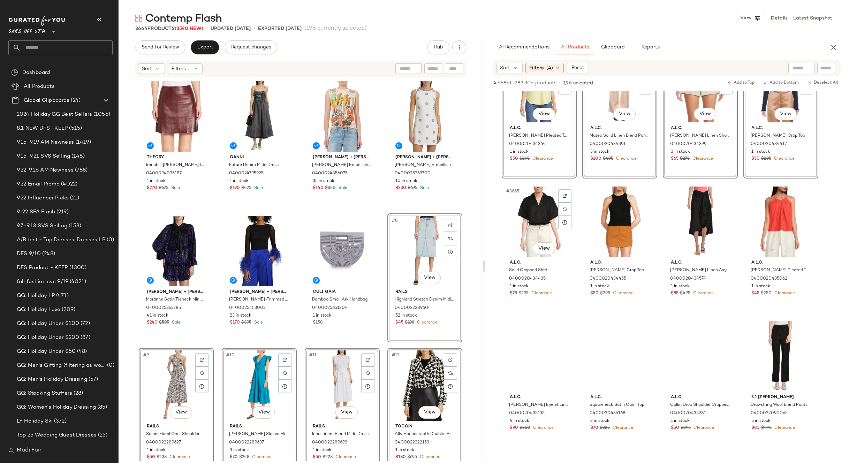
click at [533, 217] on div "#3665 View" at bounding box center [539, 221] width 70 height 70
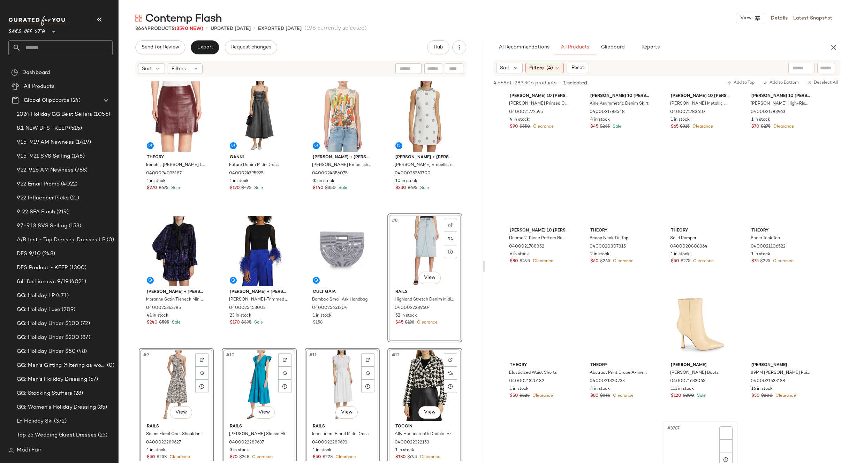
scroll to position [127226, 0]
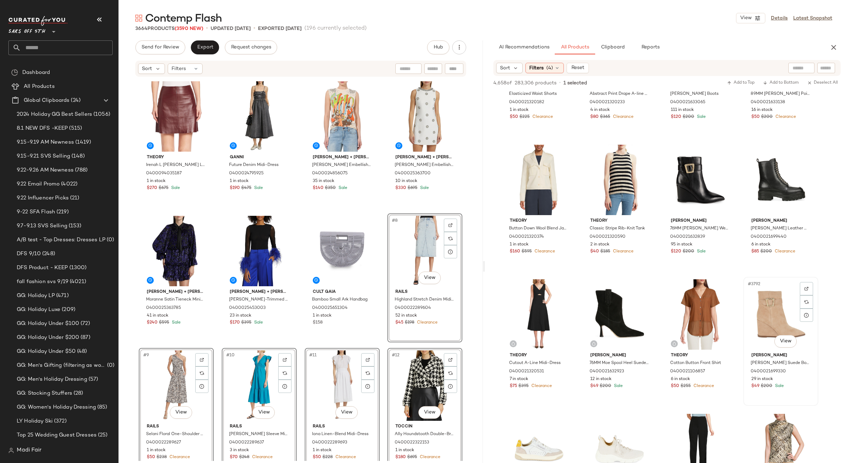
click at [770, 298] on div "#3792 View" at bounding box center [781, 314] width 70 height 70
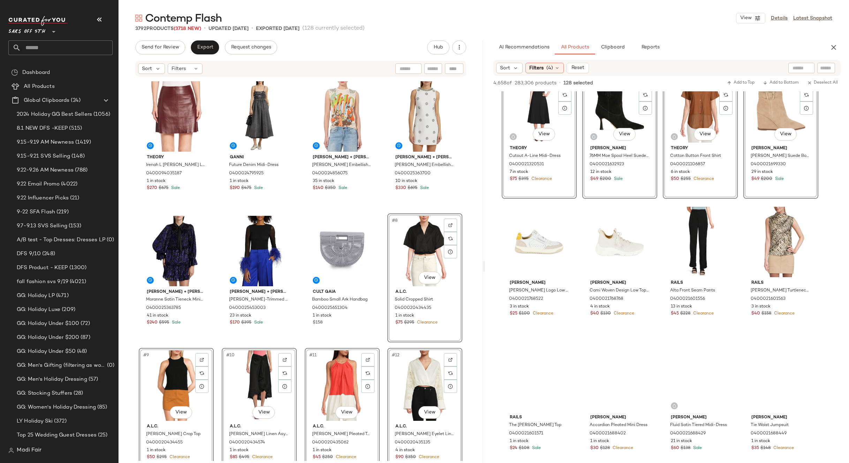
scroll to position [127435, 0]
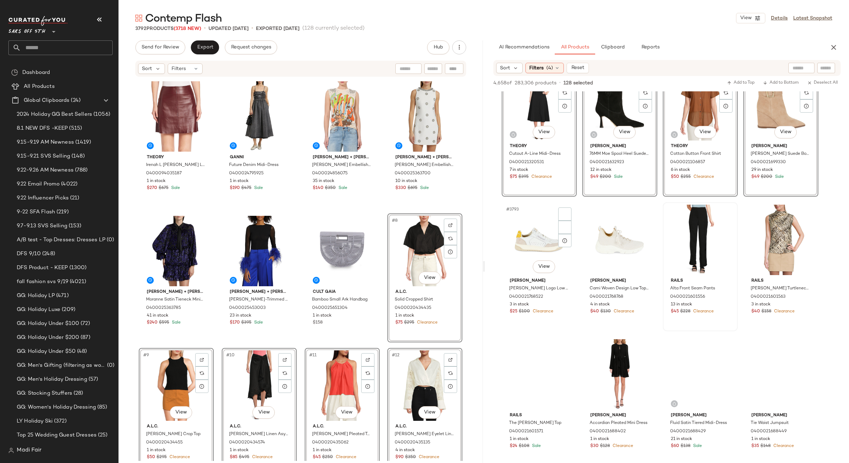
click at [530, 239] on div "#3793 View" at bounding box center [539, 240] width 70 height 70
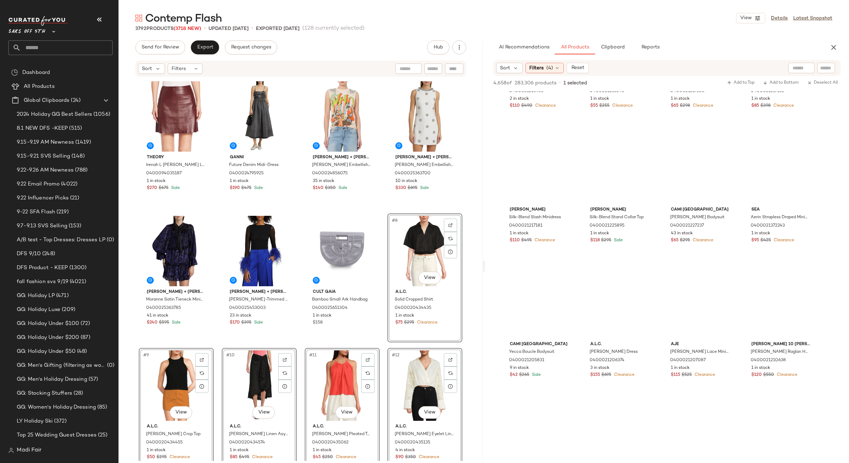
scroll to position [132733, 0]
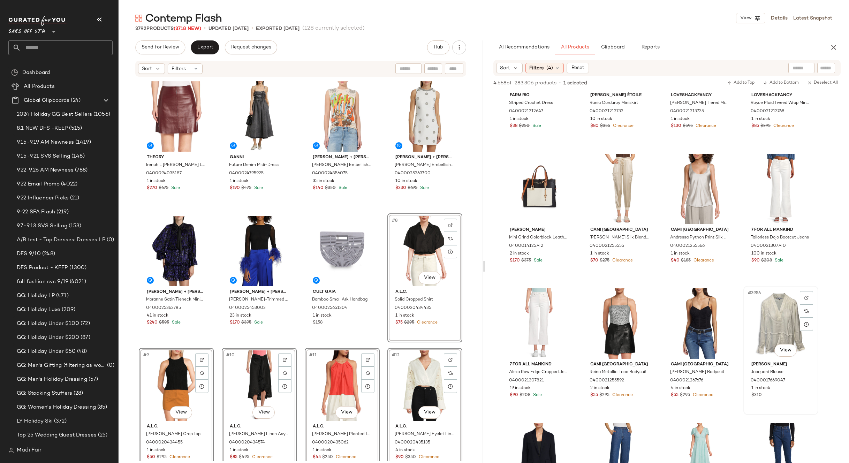
click at [767, 307] on div "#3956 View" at bounding box center [781, 323] width 70 height 70
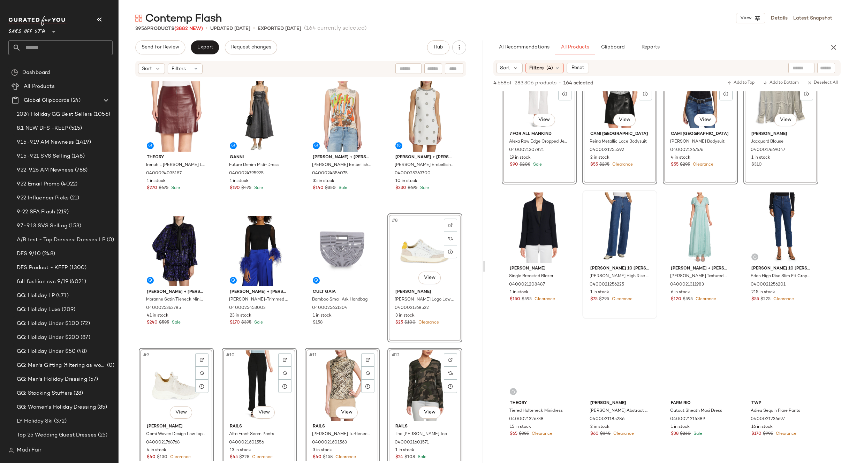
scroll to position [132977, 0]
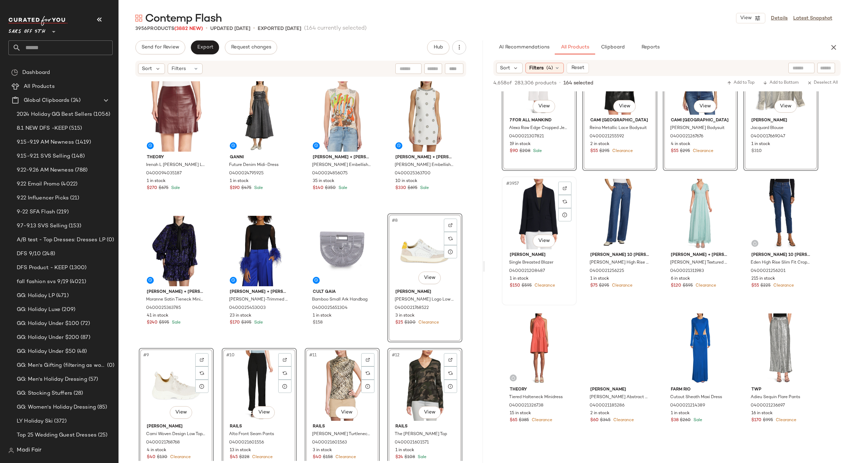
click at [533, 203] on div "#3957 View" at bounding box center [539, 214] width 70 height 70
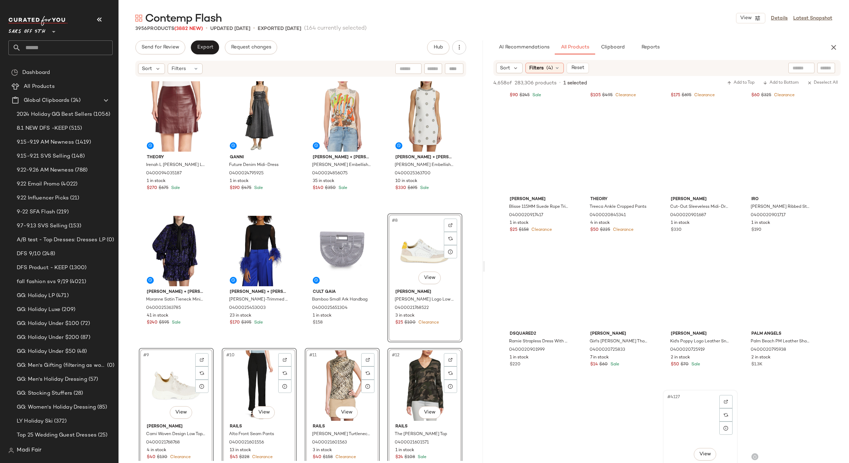
scroll to position [138624, 0]
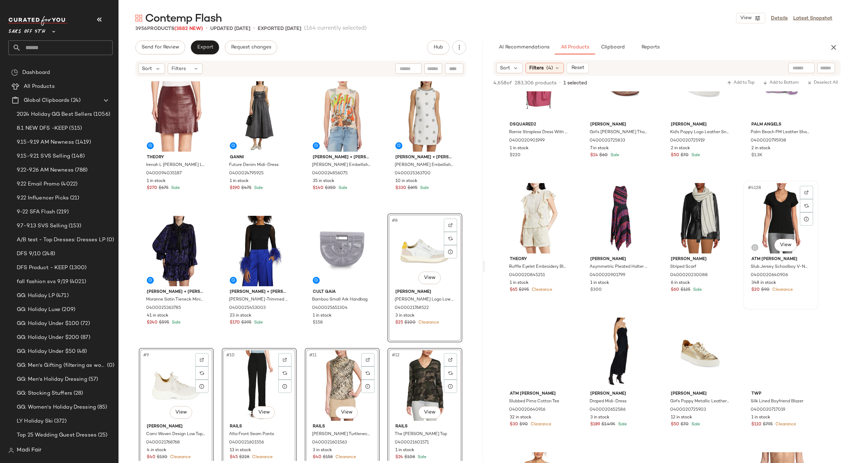
click at [763, 214] on div "#4128 View" at bounding box center [781, 218] width 70 height 70
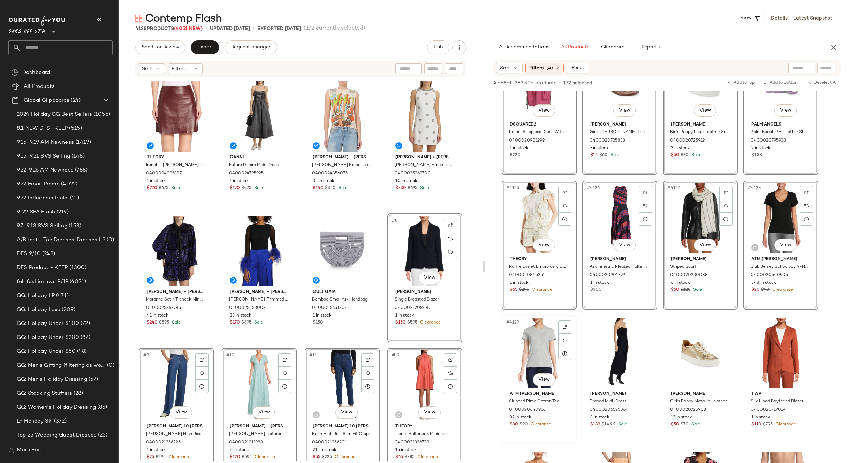
click at [537, 336] on div "#4129 View" at bounding box center [539, 353] width 70 height 70
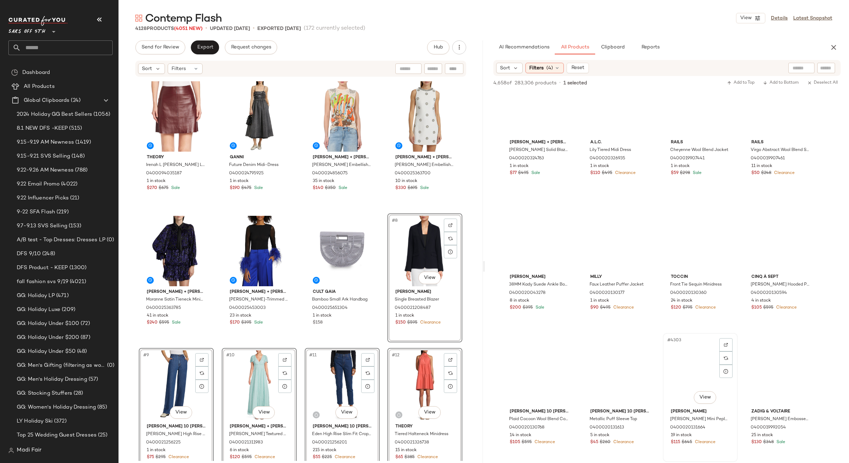
scroll to position [144410, 0]
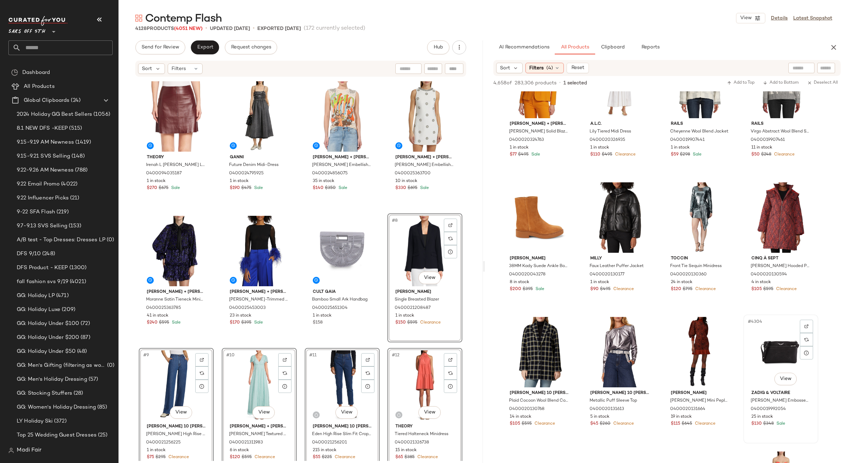
click at [773, 342] on div "#4304 View" at bounding box center [781, 352] width 70 height 70
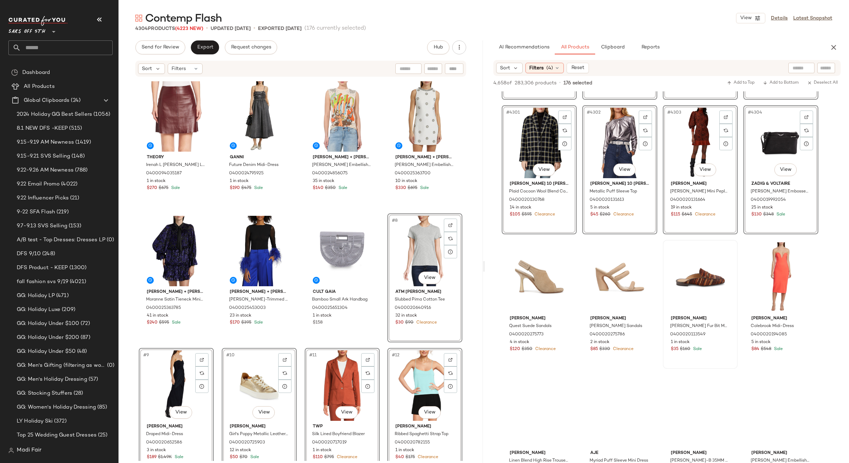
click at [528, 270] on div at bounding box center [539, 277] width 70 height 70
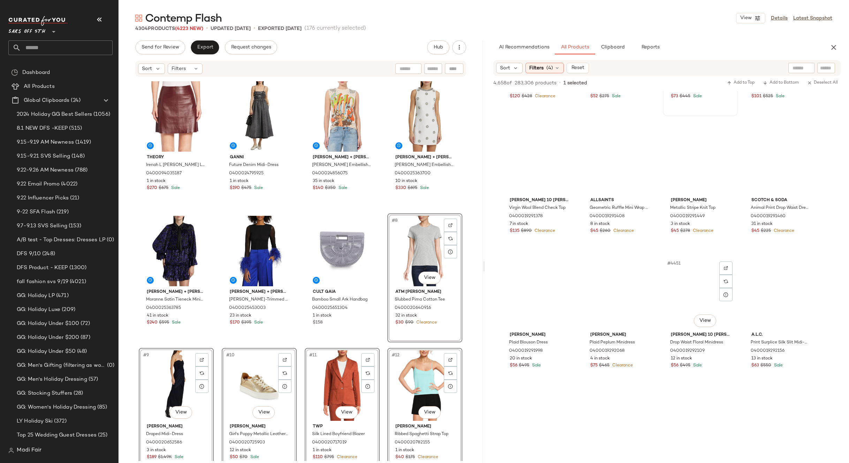
scroll to position [149499, 0]
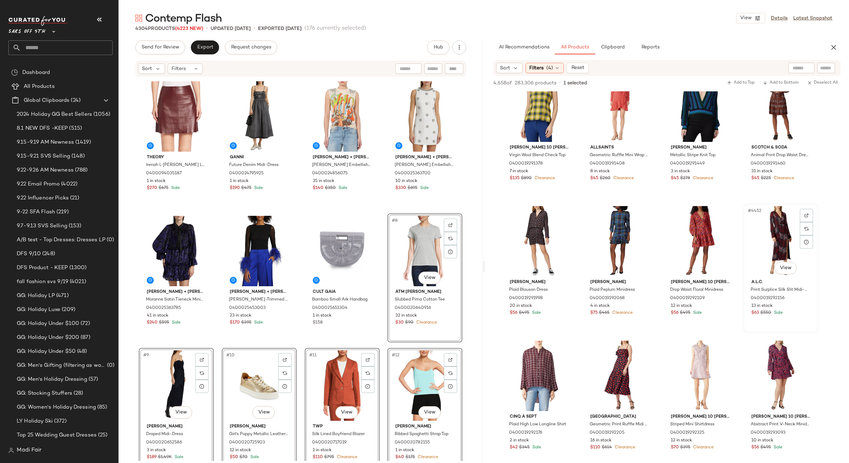
click at [765, 238] on div "#4452 View" at bounding box center [781, 241] width 70 height 70
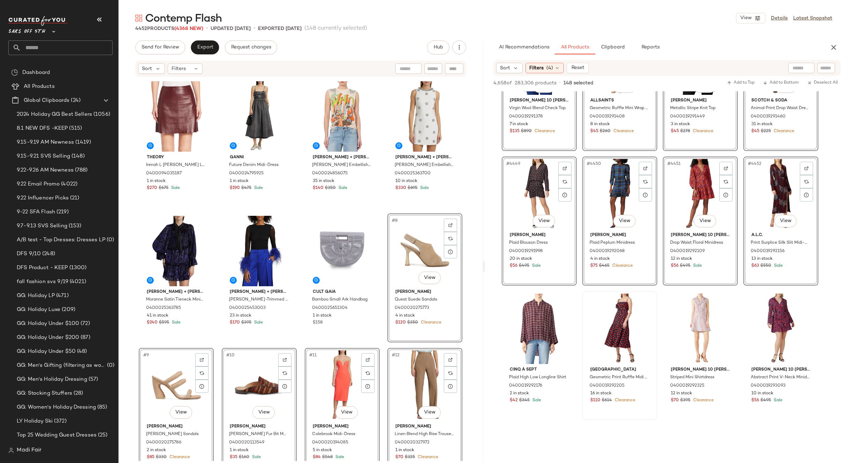
scroll to position [149638, 0]
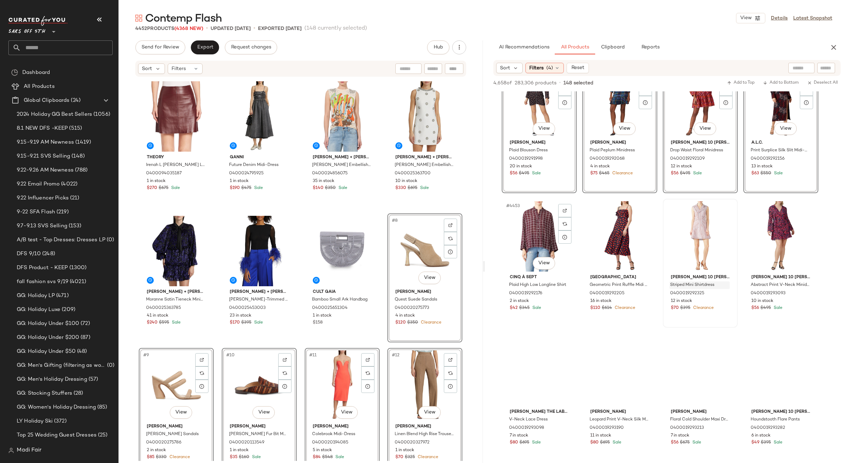
click at [527, 235] on div "#4453 View" at bounding box center [539, 236] width 70 height 70
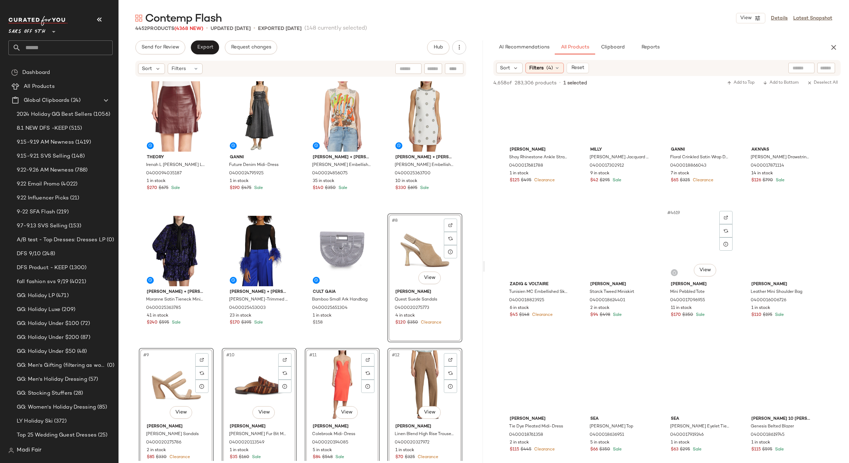
scroll to position [155389, 0]
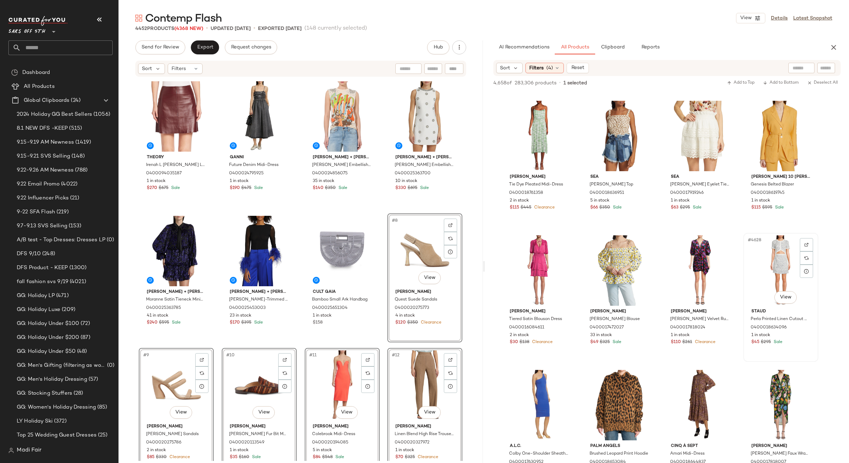
click at [770, 264] on div "#4628 View" at bounding box center [781, 270] width 70 height 70
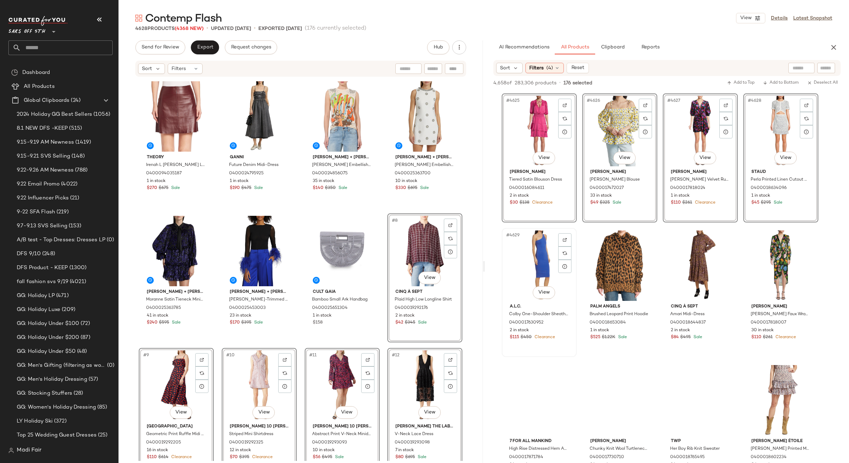
click at [532, 252] on div "#4629 View" at bounding box center [539, 265] width 70 height 70
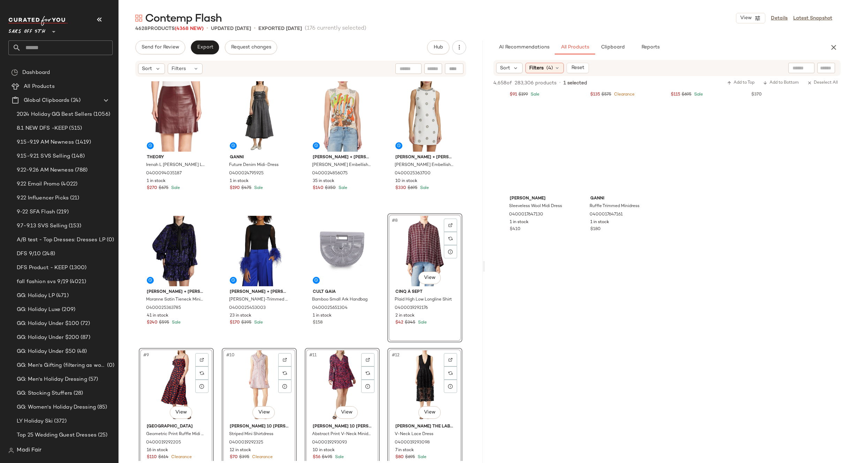
scroll to position [156470, 0]
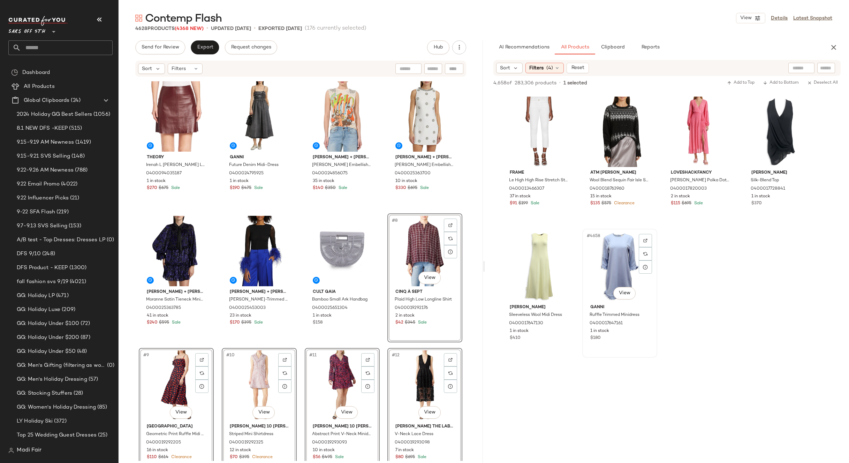
click at [611, 264] on div "#4658 View" at bounding box center [620, 266] width 70 height 70
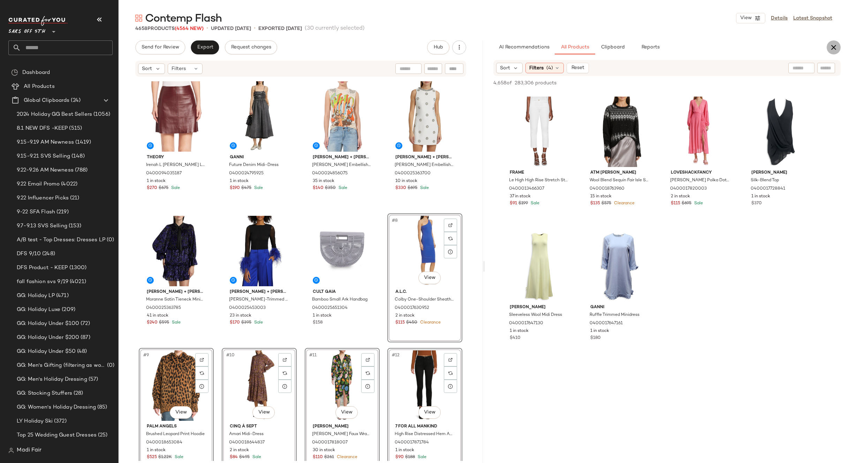
click at [837, 43] on icon "button" at bounding box center [833, 47] width 8 height 8
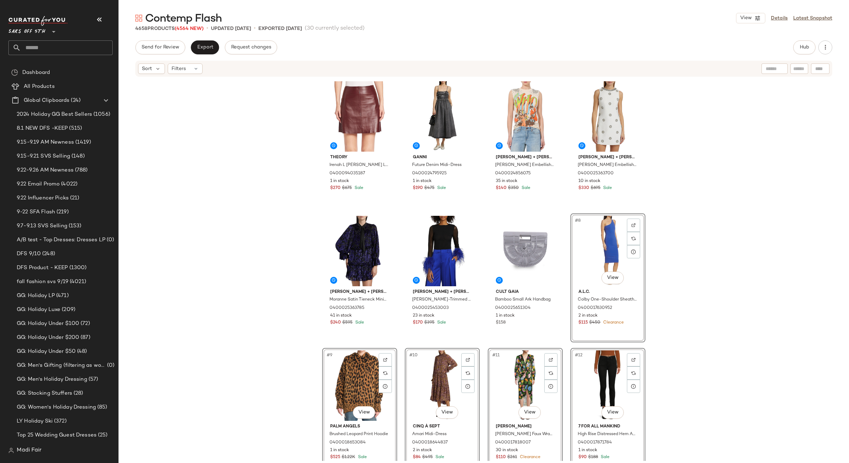
click at [271, 120] on div "Theory Irenah L Wilmore Leather A-Line Skirt 0400094035187 1 in stock $270 $675…" at bounding box center [484, 268] width 730 height 383
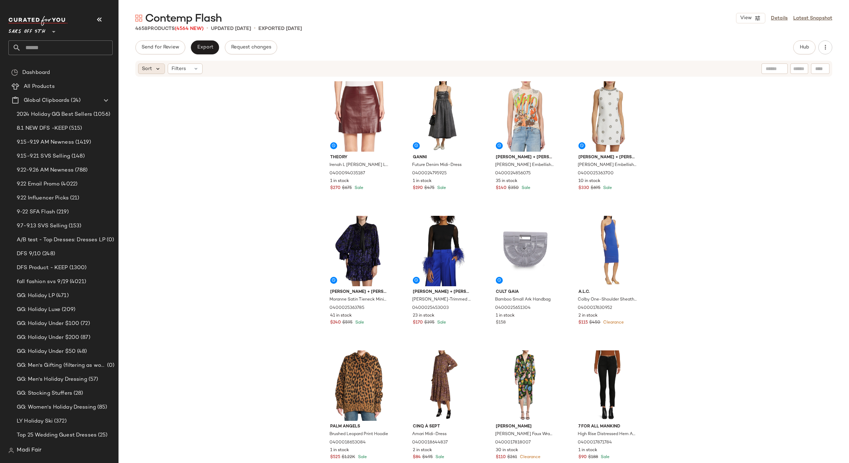
click at [158, 67] on icon at bounding box center [158, 69] width 6 height 6
click at [161, 84] on span "Newest" at bounding box center [164, 87] width 18 height 7
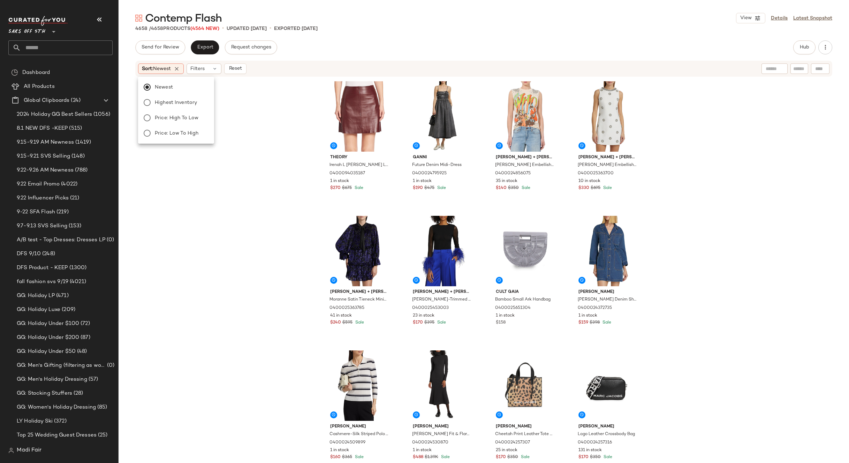
click at [382, 34] on div "Contemp Flash View Details Latest Snapshot 4658 / 4658 Products (4564 New) • up…" at bounding box center [484, 237] width 730 height 452
click at [348, 117] on div "#1 View" at bounding box center [360, 116] width 70 height 70
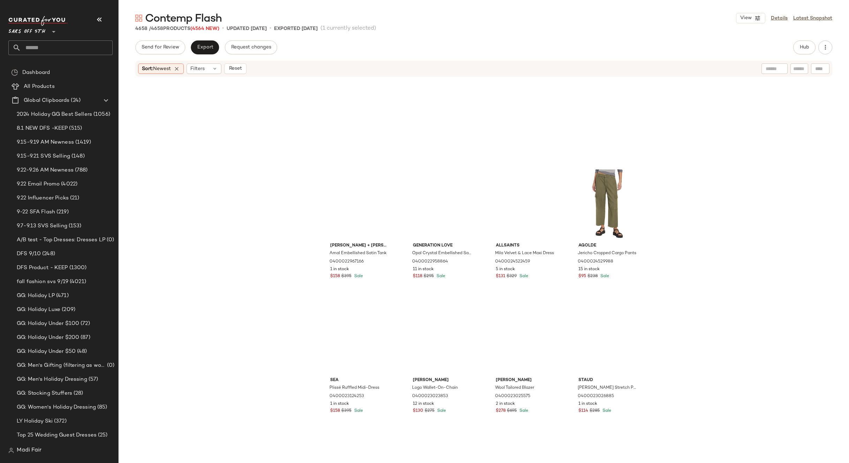
scroll to position [14436, 0]
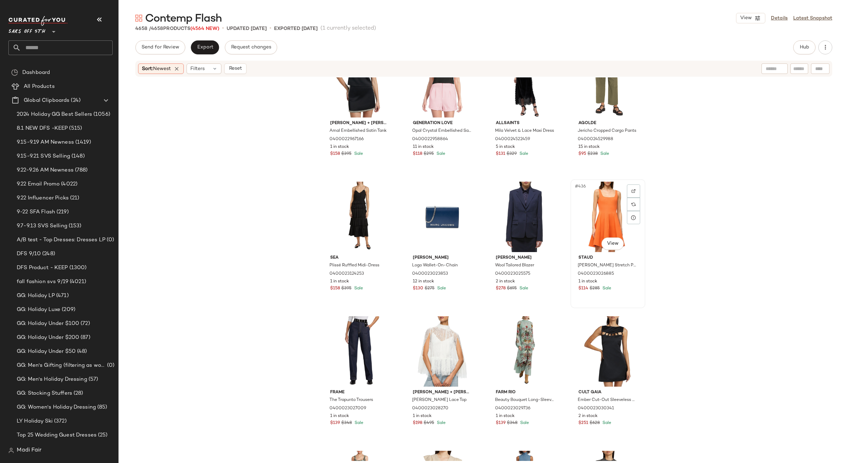
click at [603, 204] on div "#436 View" at bounding box center [608, 217] width 70 height 70
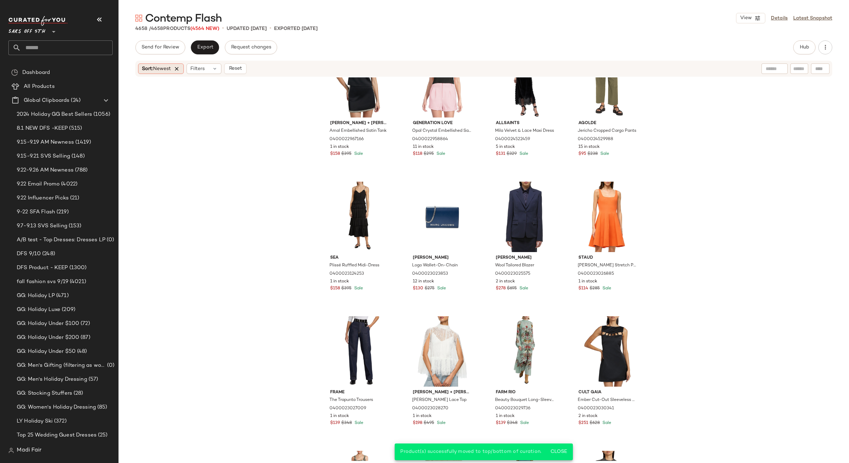
click at [178, 66] on icon at bounding box center [177, 69] width 6 height 6
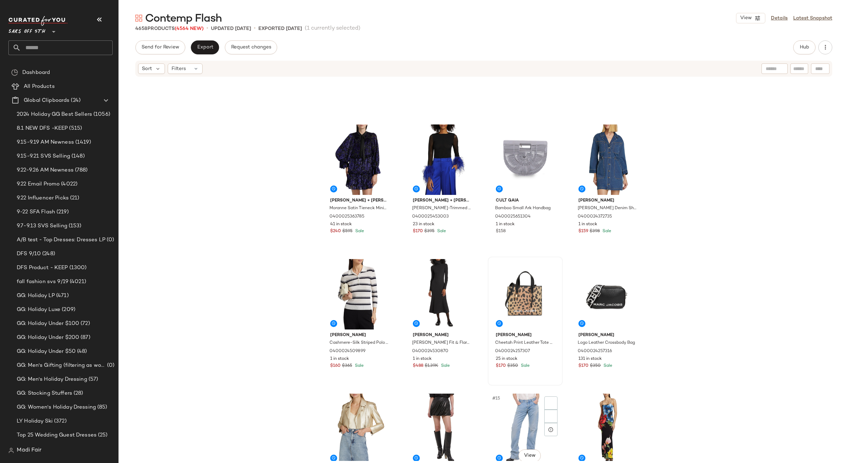
scroll to position [180, 0]
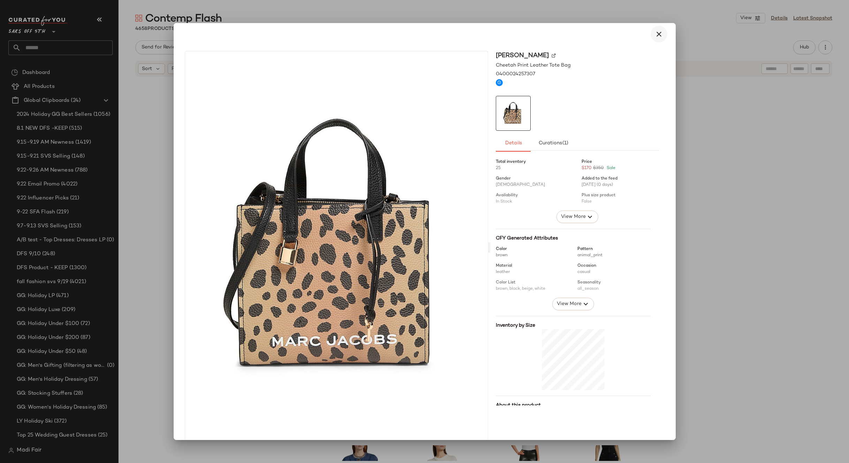
click at [655, 35] on icon "button" at bounding box center [659, 34] width 8 height 8
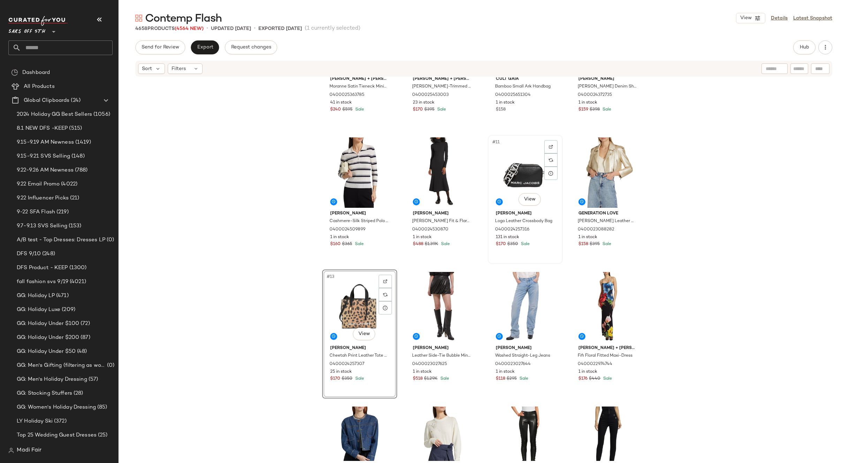
scroll to position [215, 0]
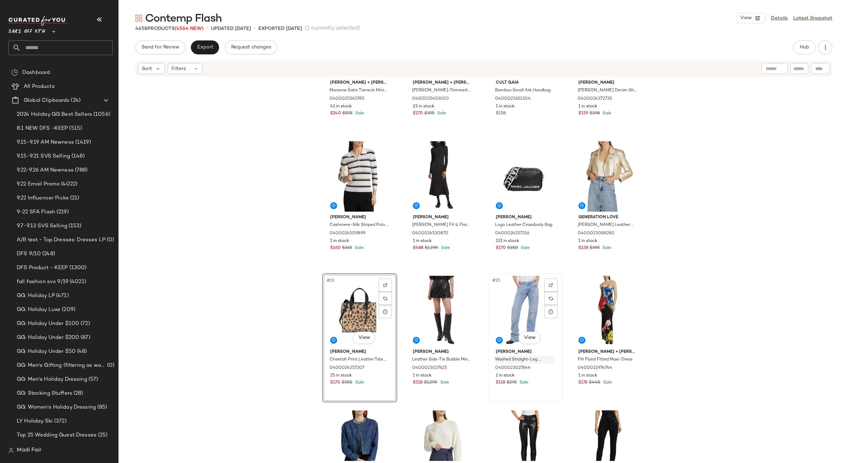
drag, startPoint x: 526, startPoint y: 138, endPoint x: 526, endPoint y: 356, distance: 218.2
click at [526, 246] on div "Alice + Olivia Moranne Satin Tieneck Minidress 0400025363785 41 in stock $240 $…" at bounding box center [483, 55] width 323 height 382
click at [529, 178] on div "#11 View" at bounding box center [525, 176] width 70 height 70
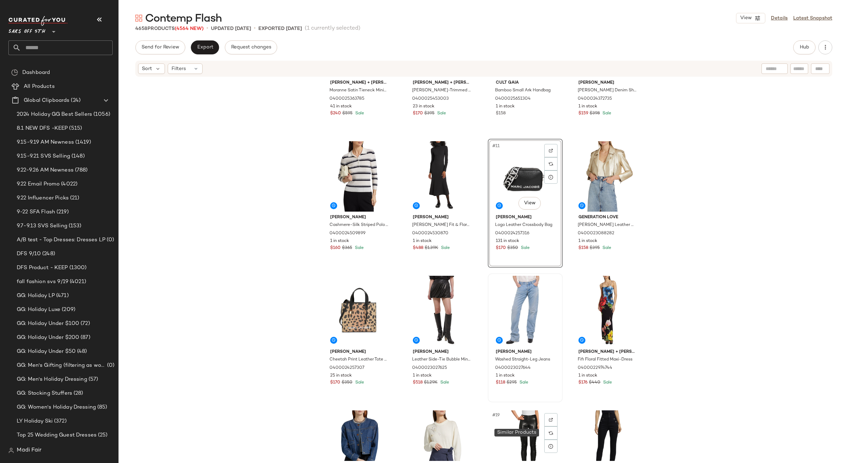
drag, startPoint x: 529, startPoint y: 178, endPoint x: 541, endPoint y: 381, distance: 202.5
click at [548, 246] on div "Alice + Olivia Moranne Satin Tieneck Minidress 0400025363785 41 in stock $240 $…" at bounding box center [483, 55] width 323 height 382
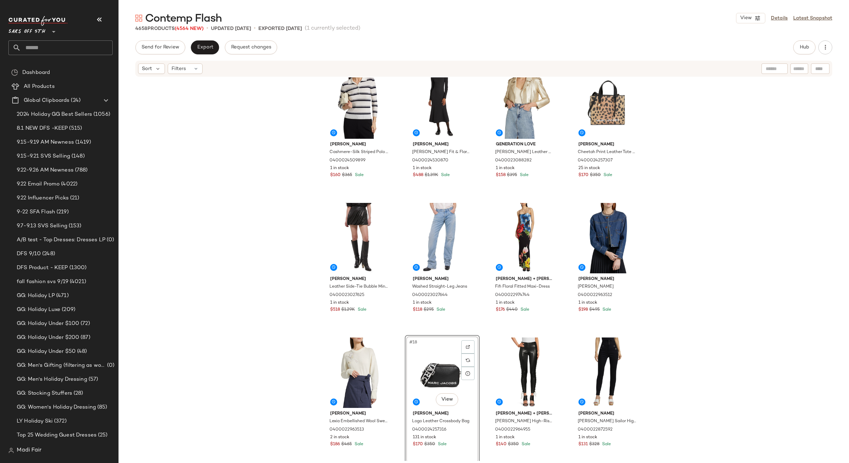
click at [713, 226] on div "Vince Cashmere-Silk Striped Polo Top 0400024509899 1 in stock $160 $365 Sale Pr…" at bounding box center [484, 268] width 730 height 383
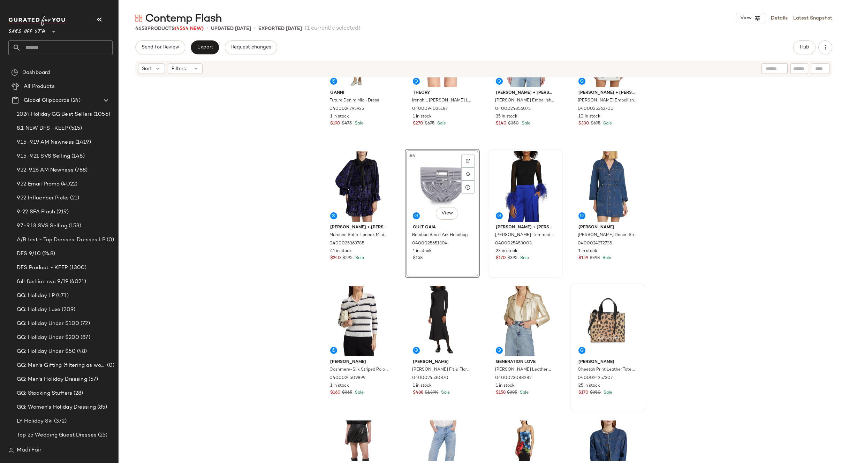
scroll to position [139, 0]
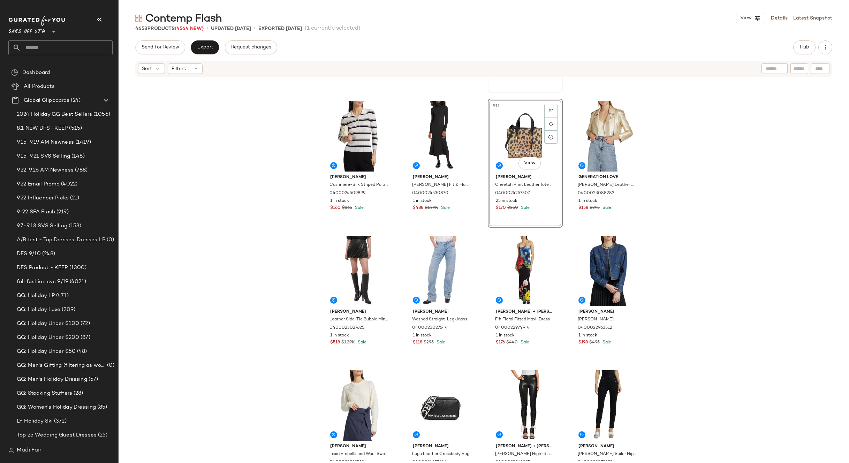
scroll to position [250, 0]
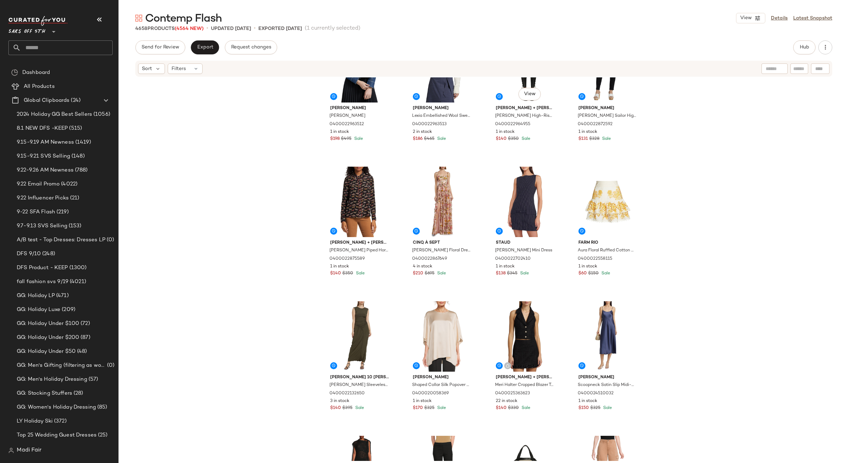
scroll to position [389, 0]
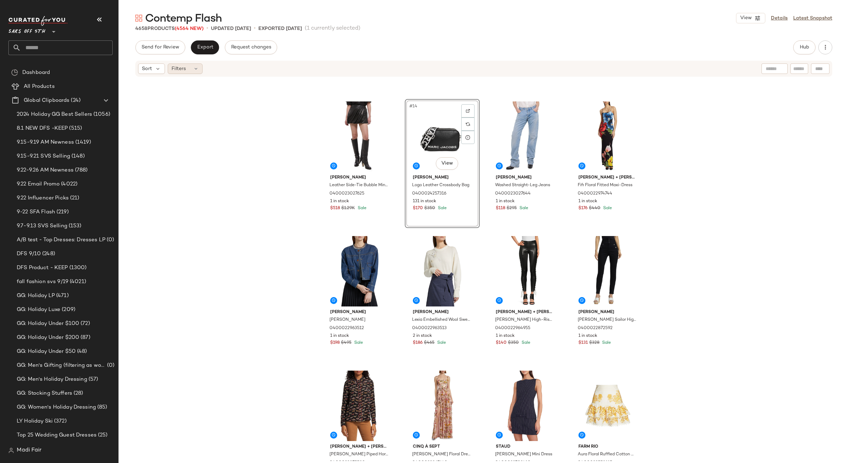
click at [187, 70] on div "Filters" at bounding box center [185, 68] width 35 height 10
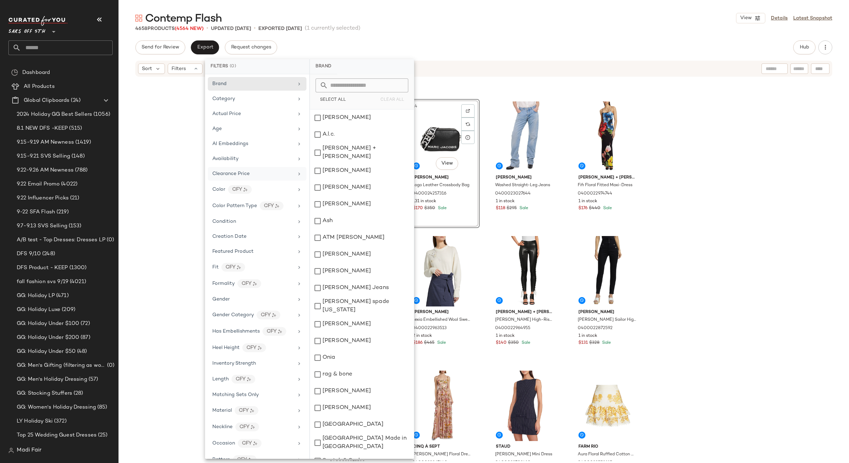
click at [250, 174] on div "Clearance Price" at bounding box center [252, 173] width 81 height 7
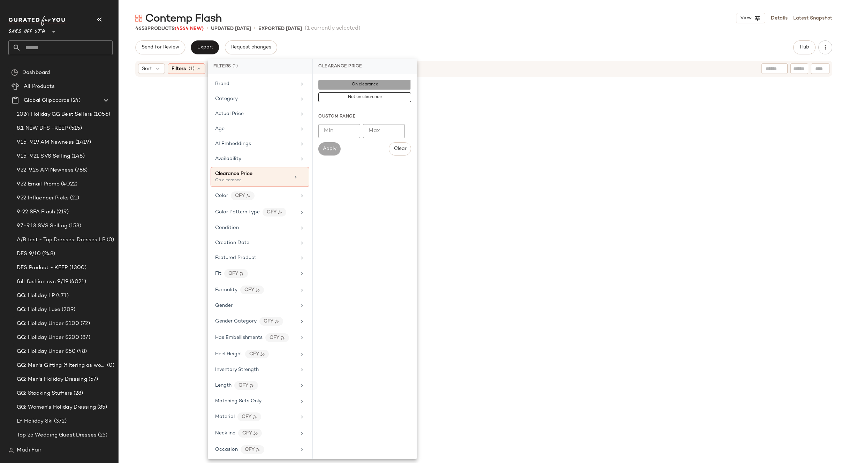
scroll to position [389, 0]
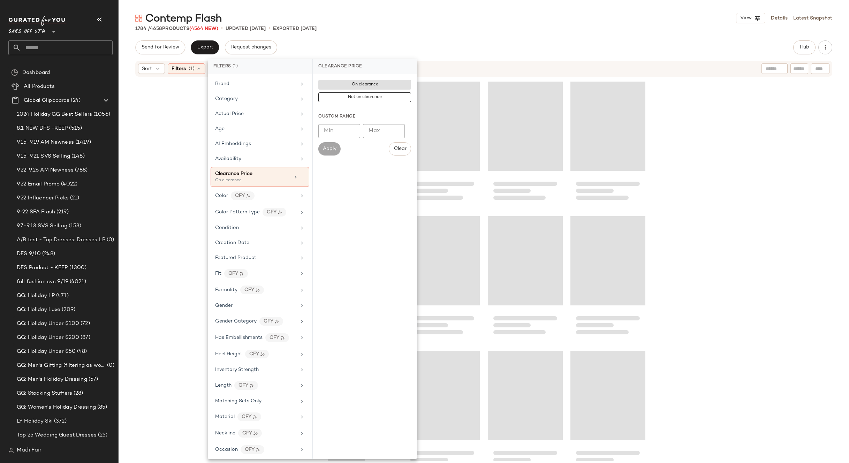
click at [411, 35] on div "Contemp Flash View Details Latest Snapshot 1784 / 4658 Products (4564 New) • up…" at bounding box center [484, 237] width 730 height 452
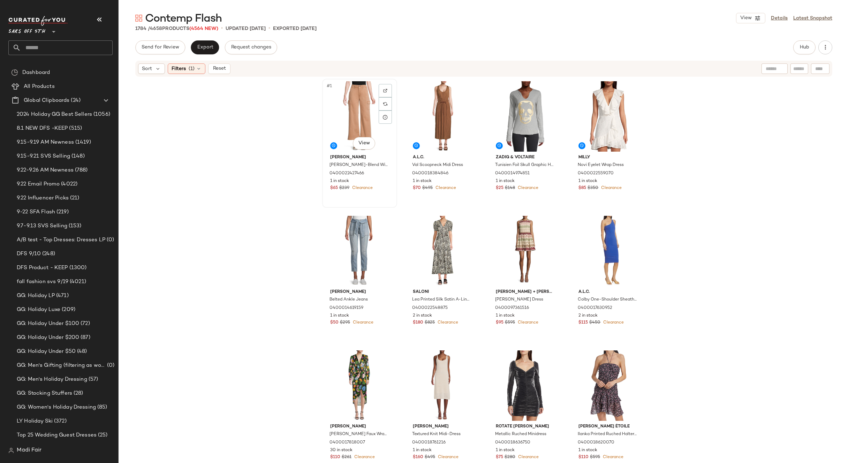
click at [360, 108] on div "#1 View" at bounding box center [360, 116] width 70 height 70
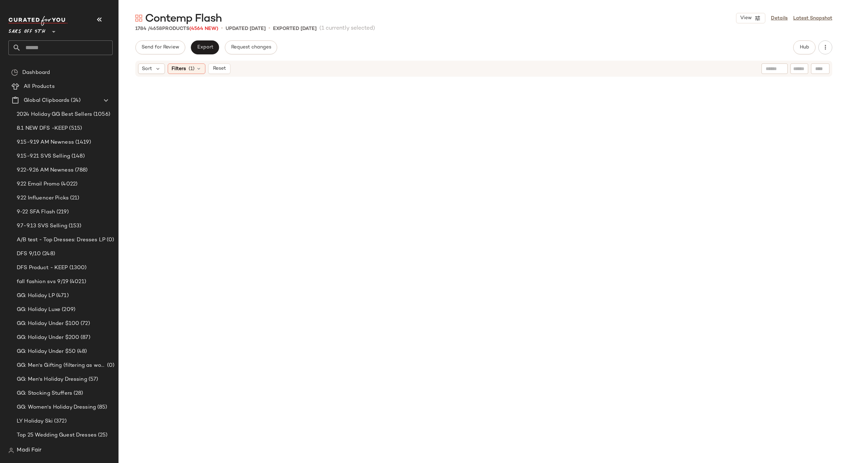
scroll to position [59624, 0]
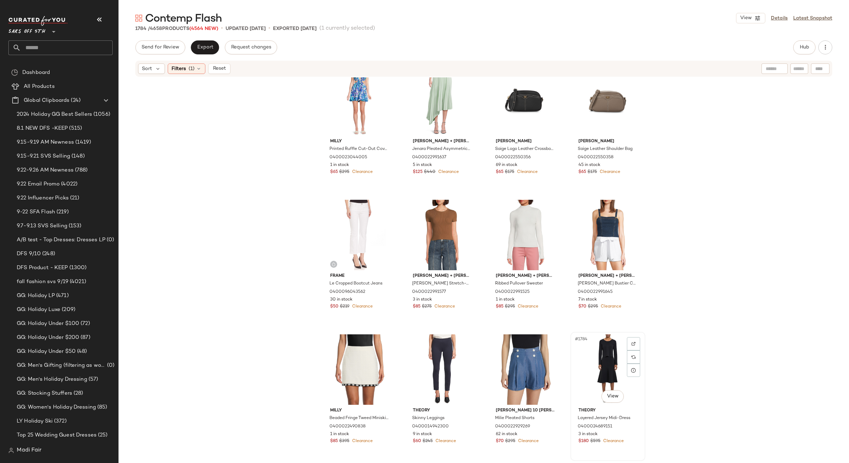
click at [601, 360] on div "#1784 View" at bounding box center [608, 369] width 70 height 70
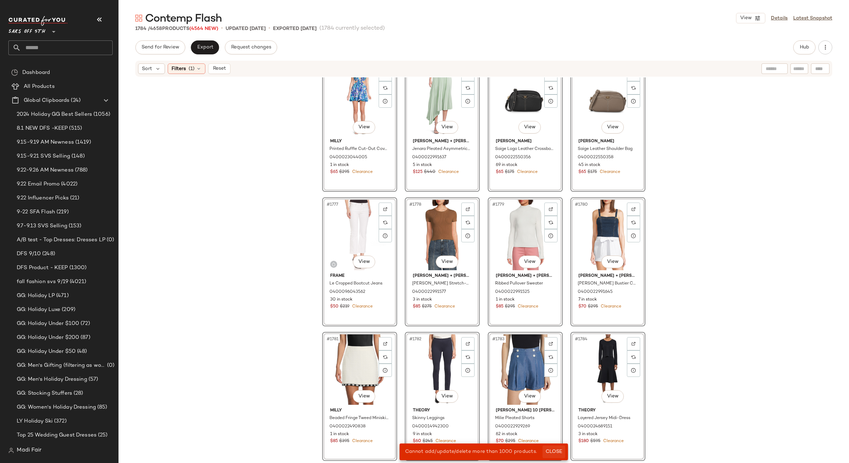
click at [554, 450] on span "Close" at bounding box center [553, 452] width 17 height 6
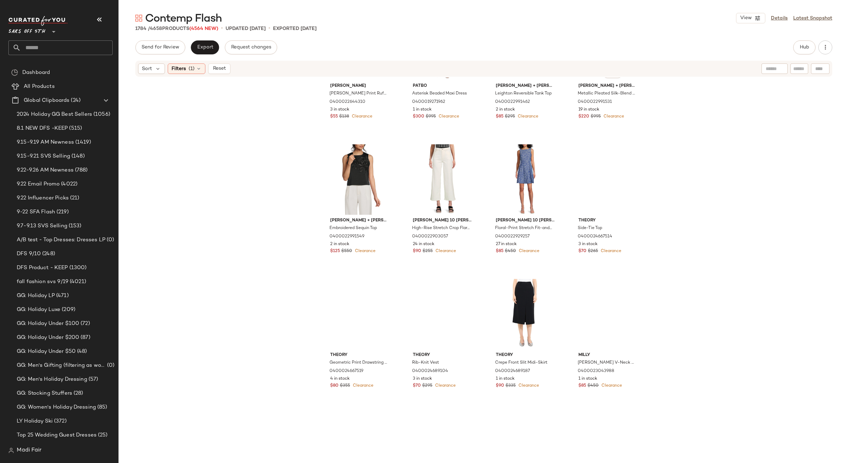
scroll to position [59031, 0]
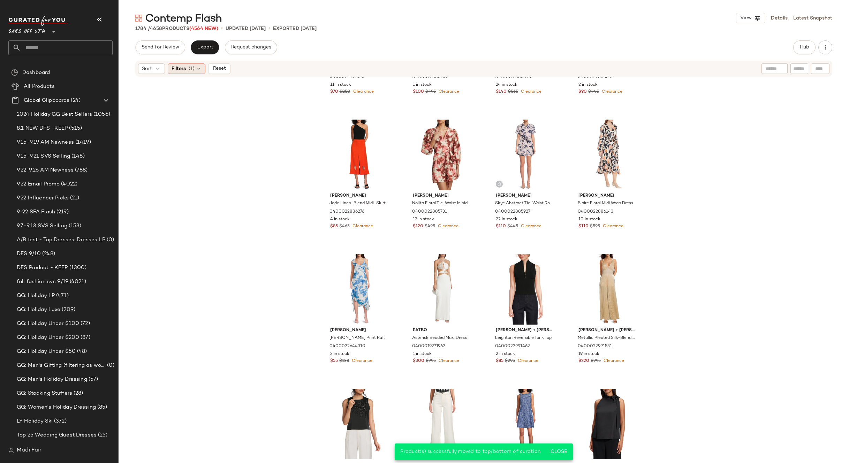
click at [177, 69] on span "Filters" at bounding box center [178, 68] width 14 height 7
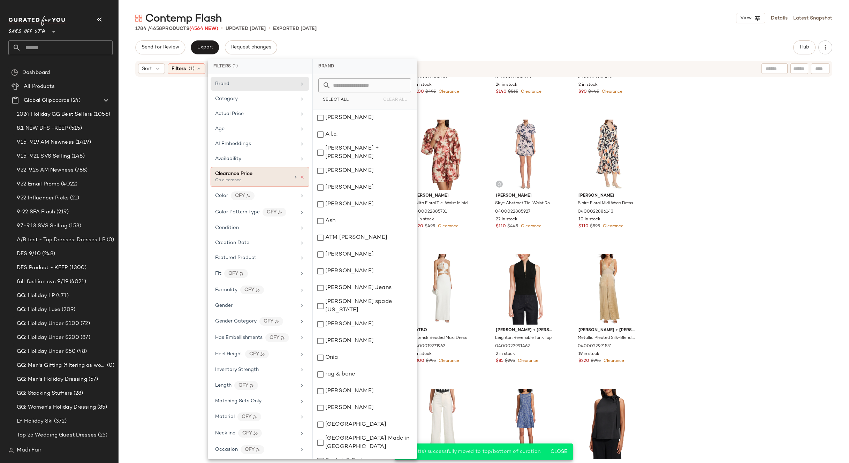
click at [300, 176] on icon at bounding box center [302, 177] width 5 height 5
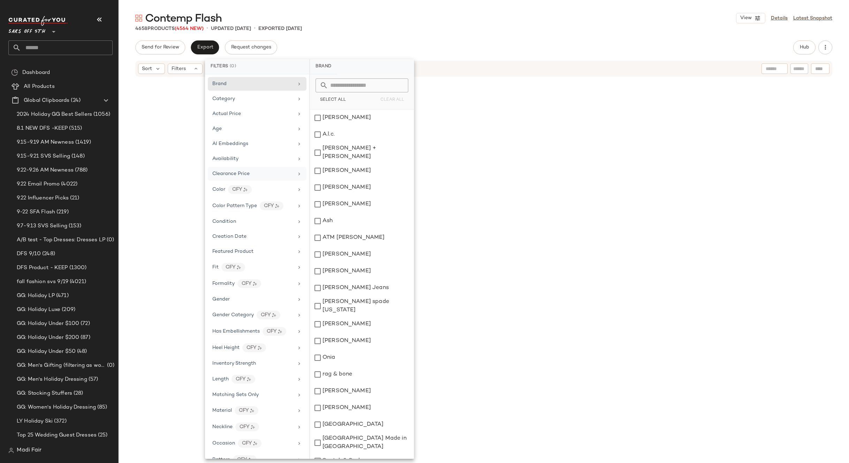
scroll to position [156360, 0]
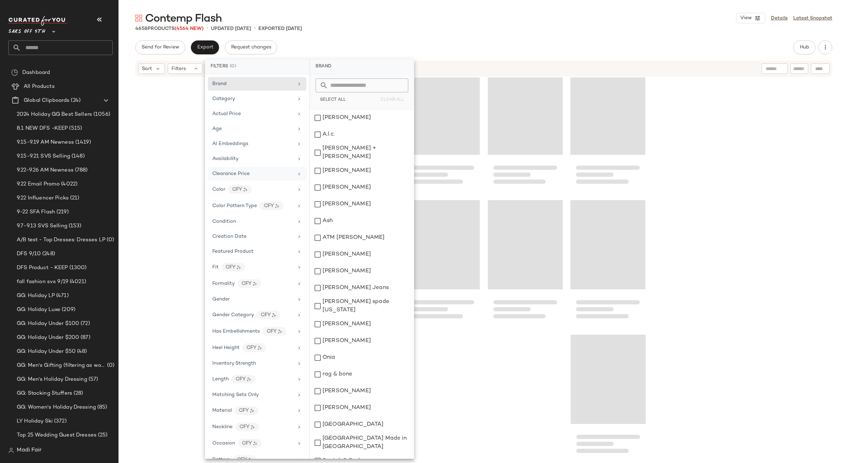
click at [403, 30] on div "4658 Products (4564 New) • updated [DATE] • Exported [DATE]" at bounding box center [484, 28] width 730 height 7
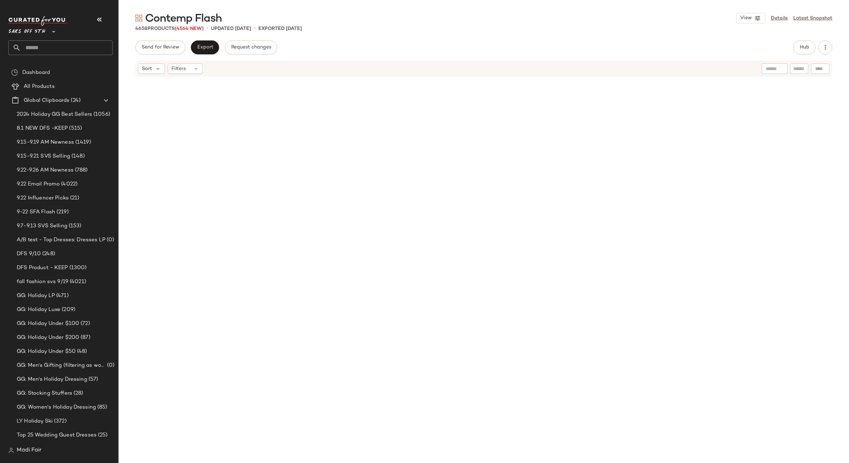
scroll to position [0, 0]
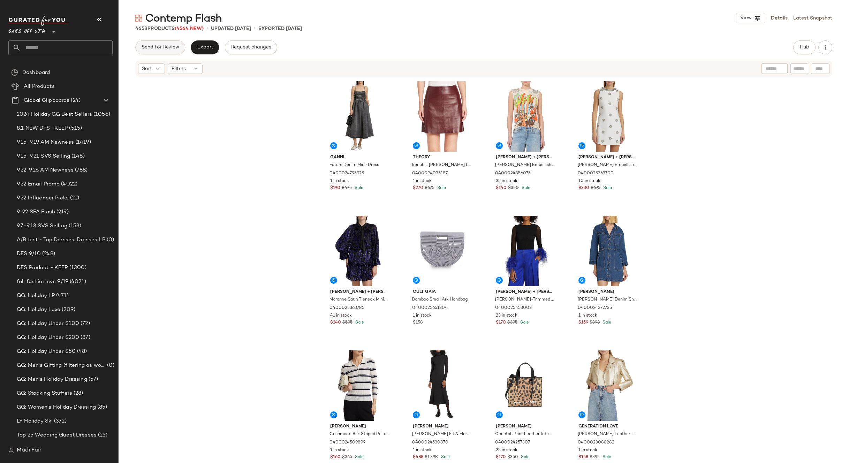
click at [152, 44] on button "Send for Review" at bounding box center [160, 47] width 50 height 14
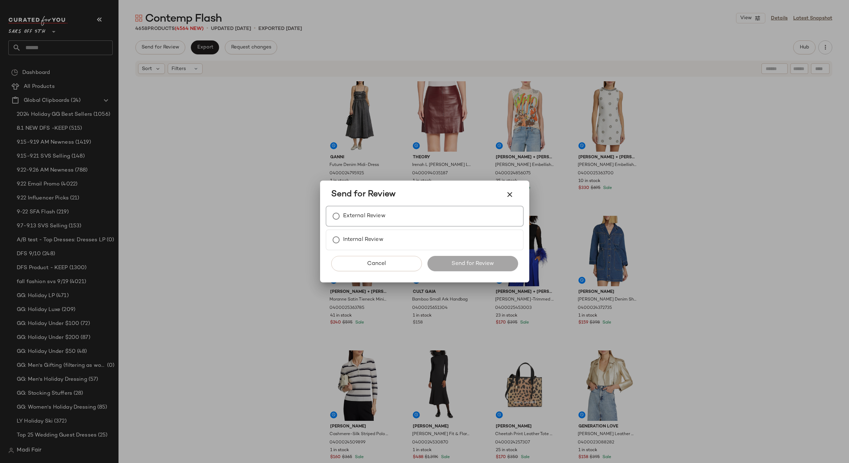
click at [356, 212] on label "External Review" at bounding box center [364, 216] width 43 height 14
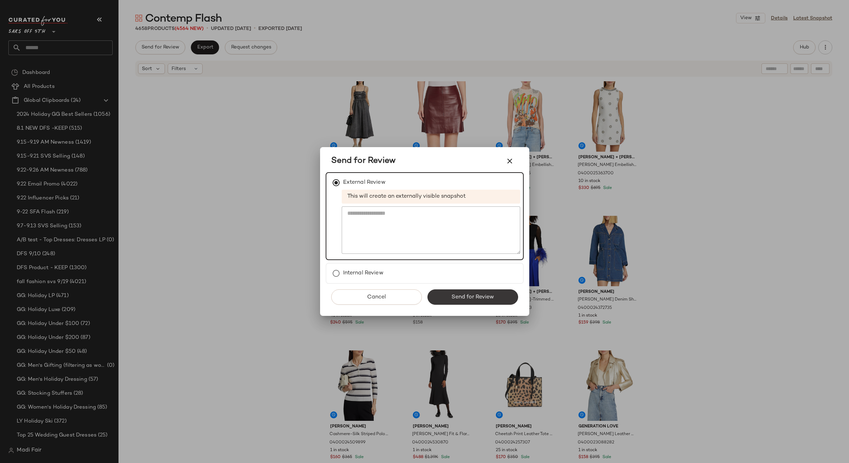
click at [464, 295] on span "Send for Review" at bounding box center [472, 297] width 43 height 7
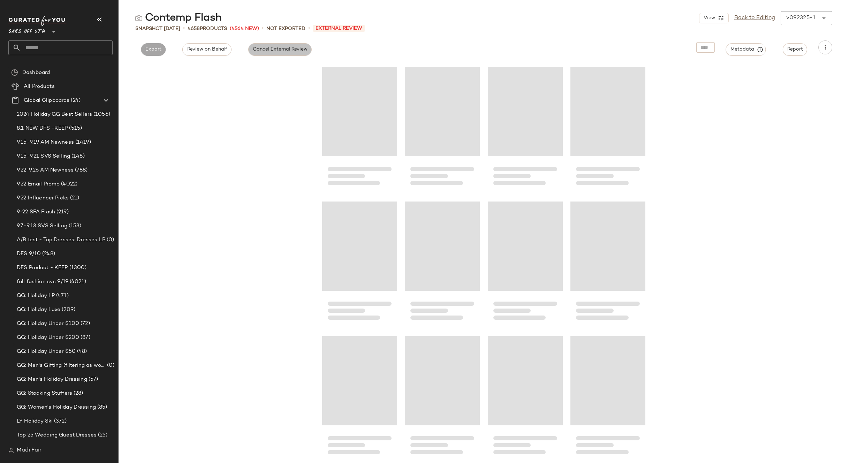
click at [274, 53] on button "Cancel External Review" at bounding box center [279, 49] width 63 height 13
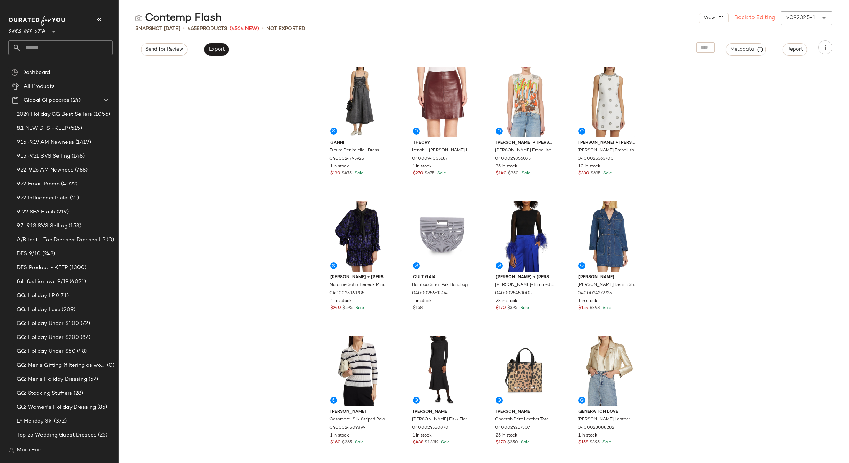
click at [752, 21] on link "Back to Editing" at bounding box center [754, 18] width 41 height 8
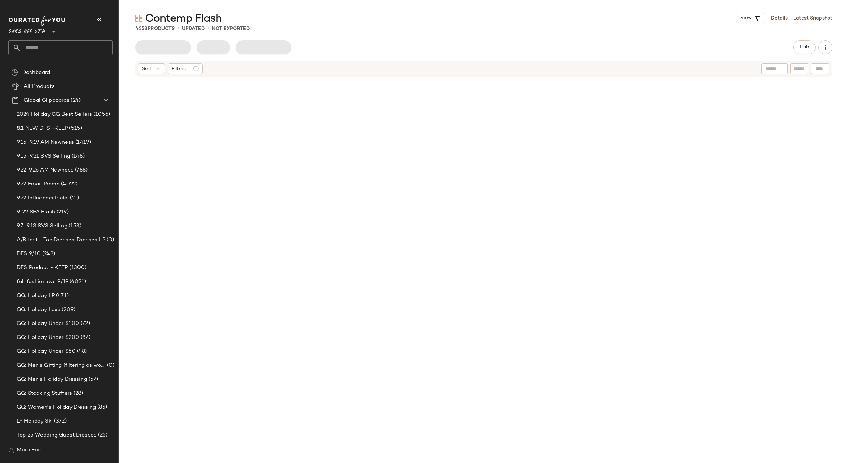
scroll to position [156360, 0]
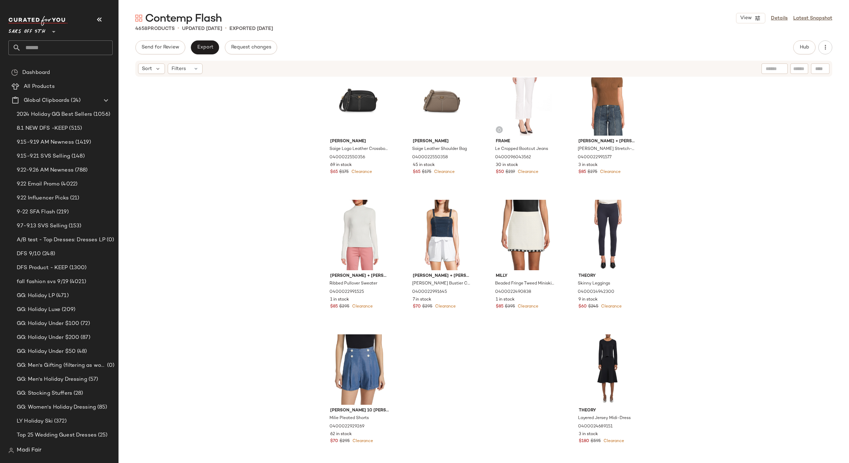
click at [249, 208] on div "[PERSON_NAME] Saige Logo Leather Crossbody Bag 0400022550356 69 in stock $65 $1…" at bounding box center [484, 268] width 730 height 383
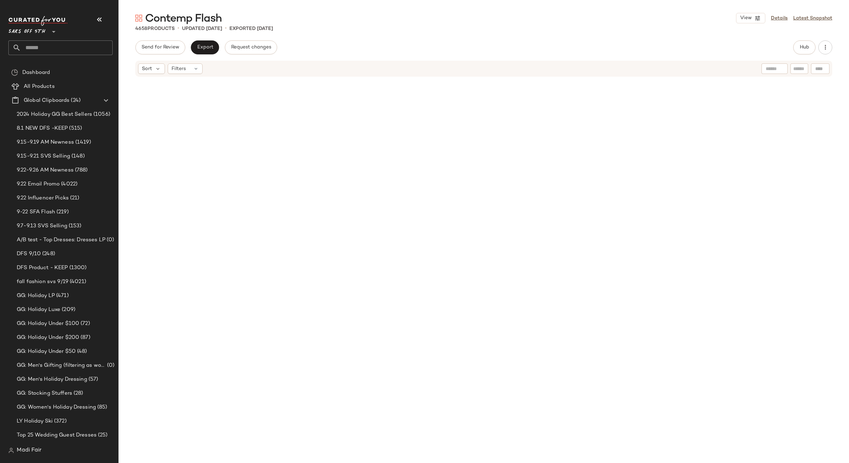
scroll to position [0, 0]
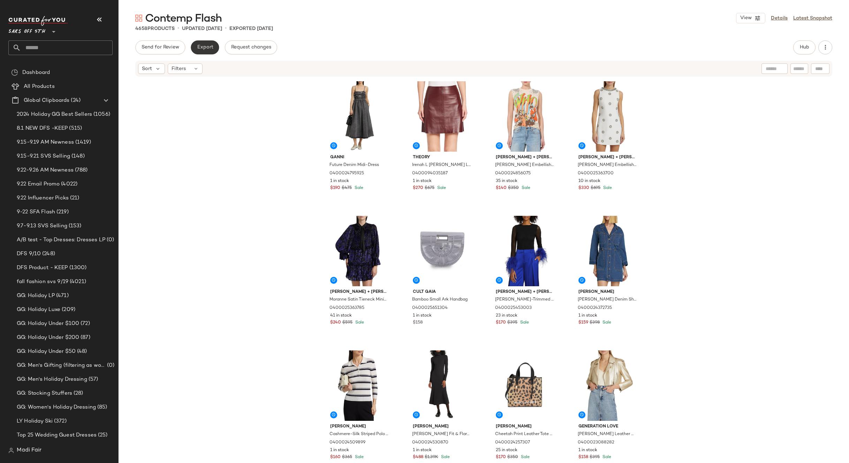
click at [203, 49] on span "Export" at bounding box center [205, 48] width 16 height 6
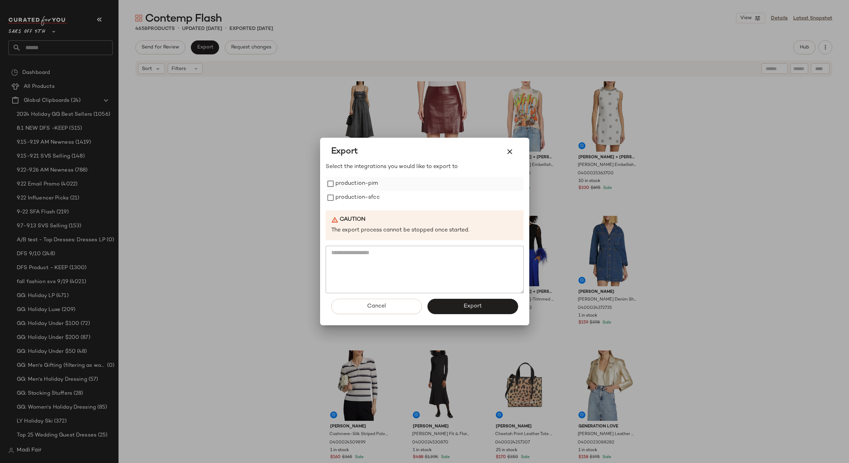
click at [346, 187] on label "production-pim" at bounding box center [356, 184] width 43 height 14
click at [348, 194] on label "production-sfcc" at bounding box center [357, 198] width 44 height 14
click at [459, 304] on button "Export" at bounding box center [472, 306] width 91 height 15
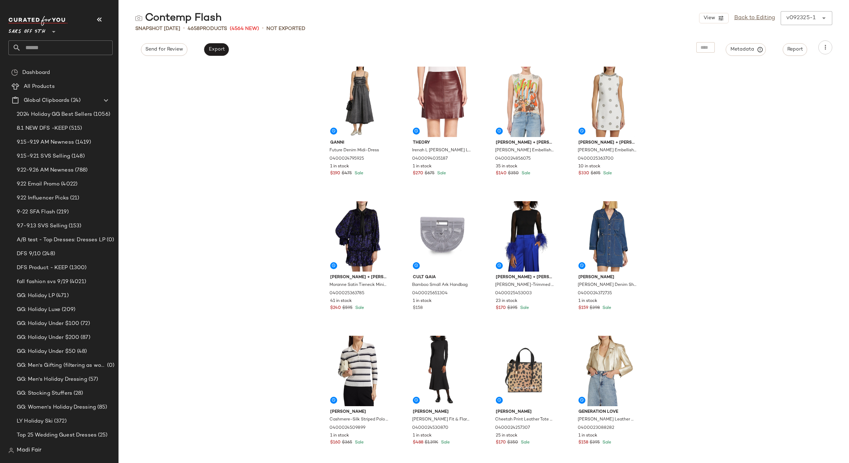
drag, startPoint x: 744, startPoint y: 21, endPoint x: 696, endPoint y: 35, distance: 50.5
click at [744, 21] on link "Back to Editing" at bounding box center [754, 18] width 41 height 8
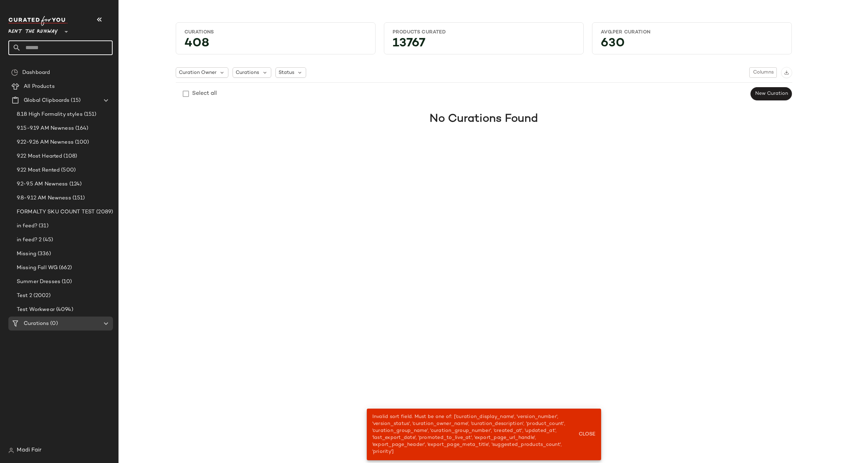
click at [51, 45] on input "text" at bounding box center [67, 47] width 92 height 15
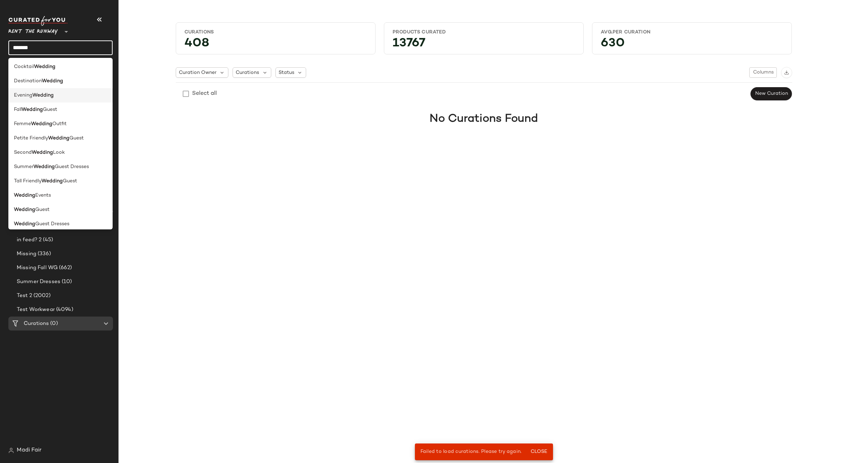
scroll to position [63, 0]
type input "*******"
click at [55, 218] on span "Guest Dresses" at bounding box center [52, 219] width 34 height 7
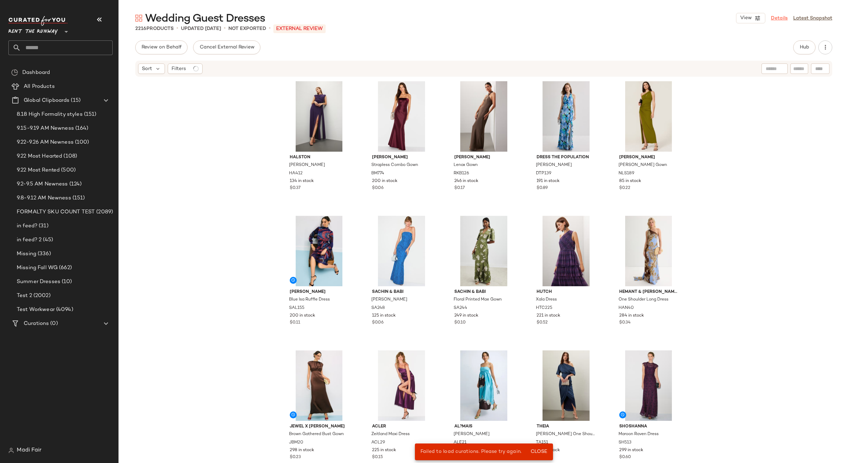
click at [786, 19] on link "Details" at bounding box center [779, 18] width 17 height 7
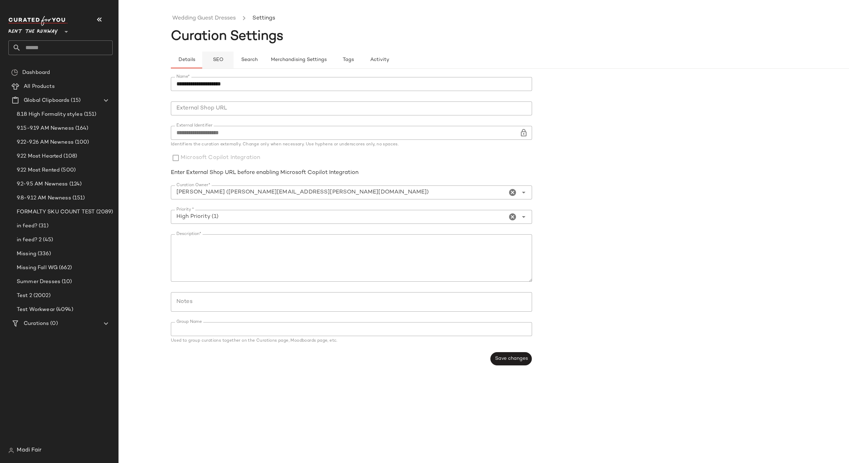
click at [218, 60] on span "SEO" at bounding box center [217, 60] width 11 height 6
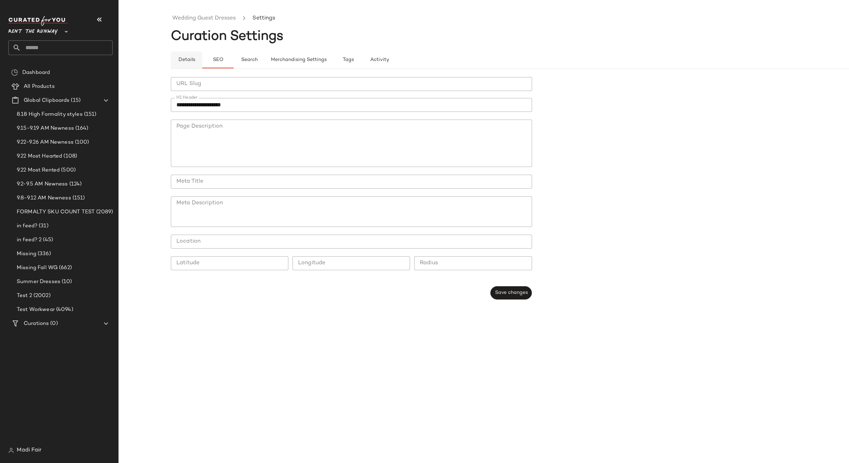
click at [191, 60] on span "Details" at bounding box center [186, 60] width 17 height 6
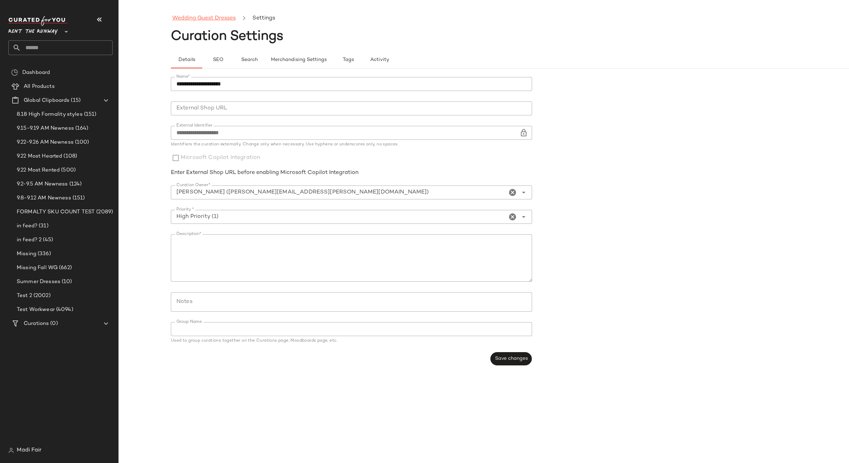
click at [201, 19] on link "Wedding Guest Dresses" at bounding box center [203, 18] width 63 height 9
